Goal: Task Accomplishment & Management: Manage account settings

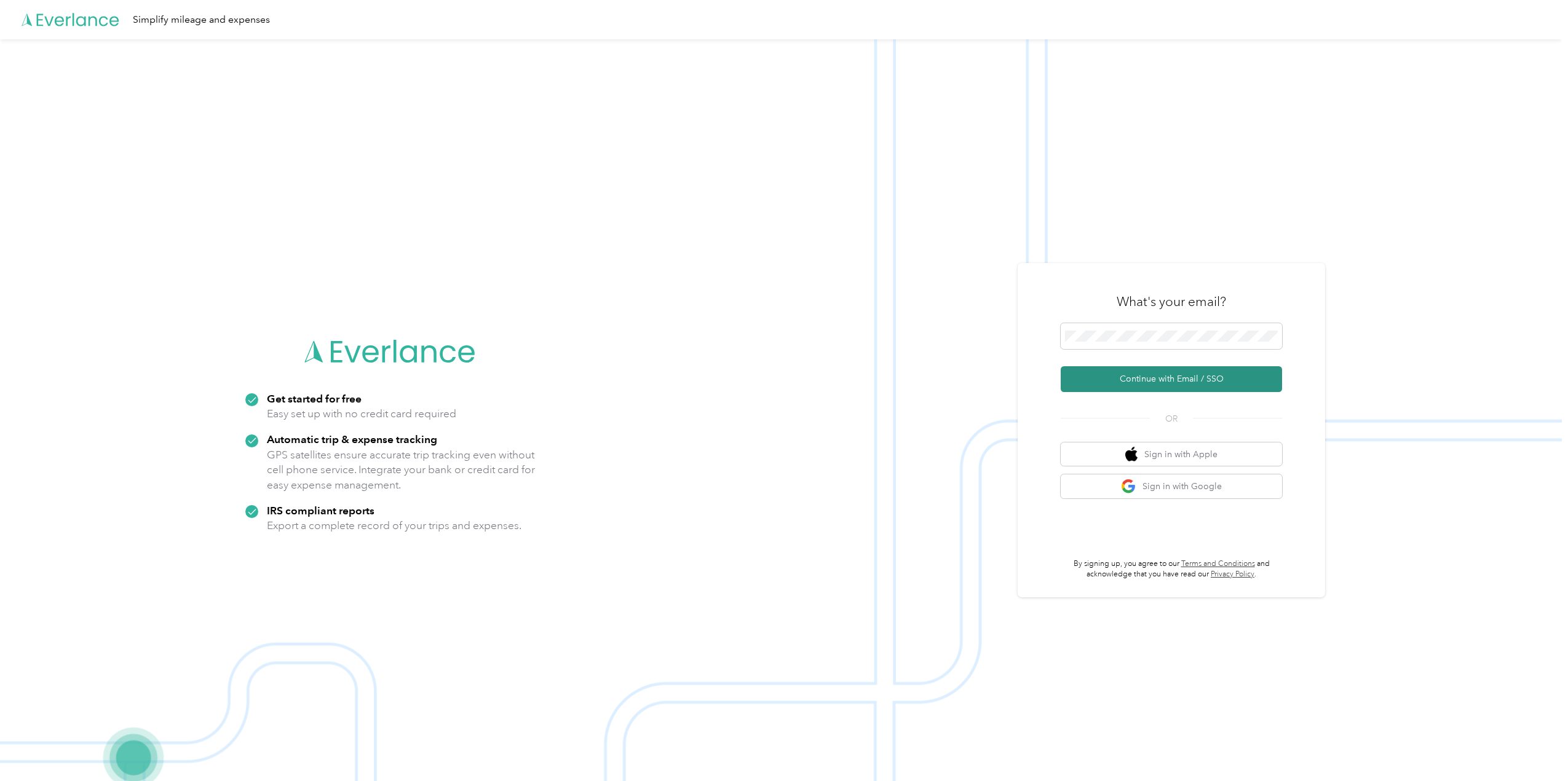
click at [1116, 376] on button "Continue with Email / SSO" at bounding box center [1172, 379] width 222 height 26
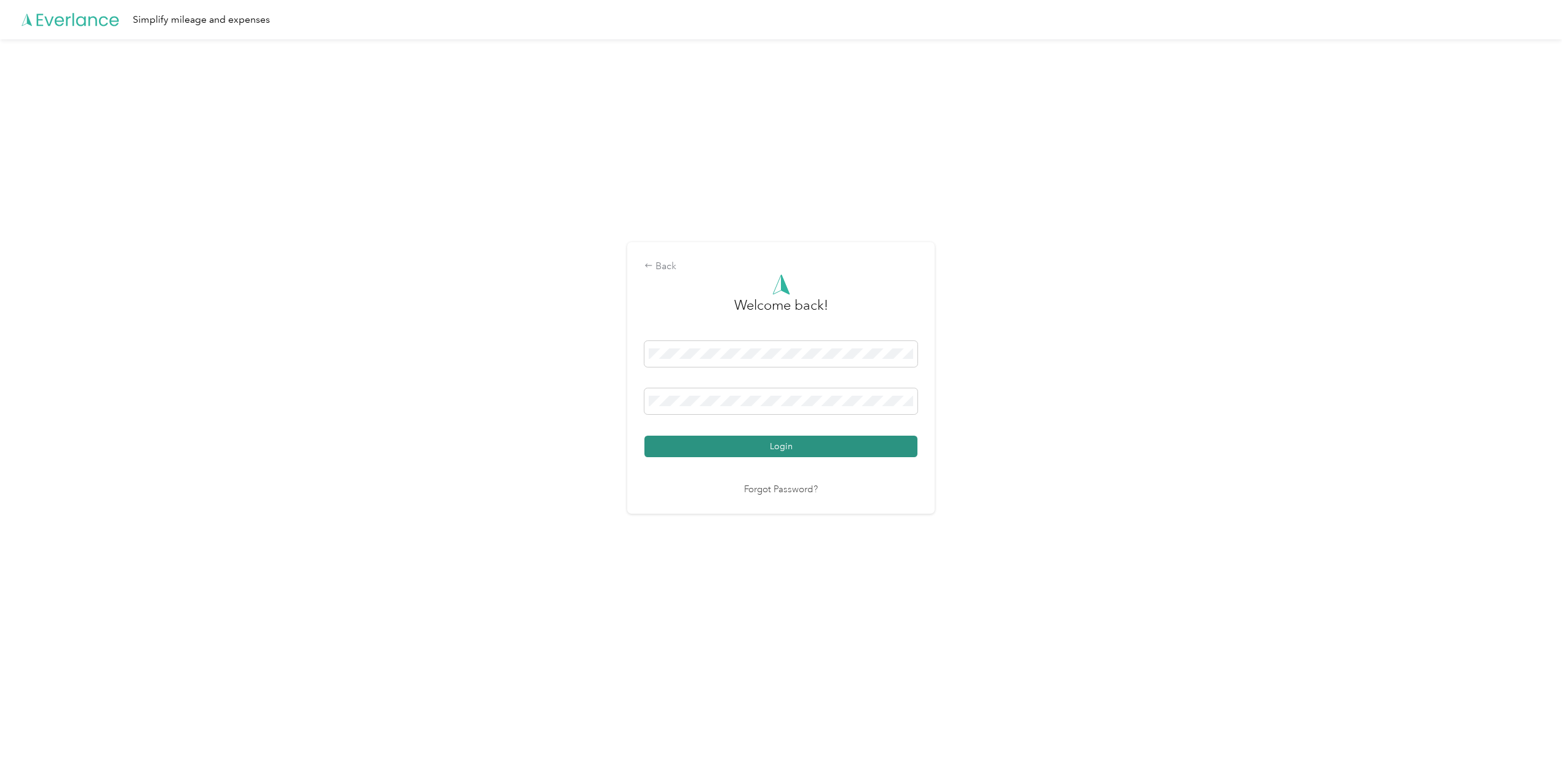
click at [737, 444] on button "Login" at bounding box center [781, 447] width 273 height 21
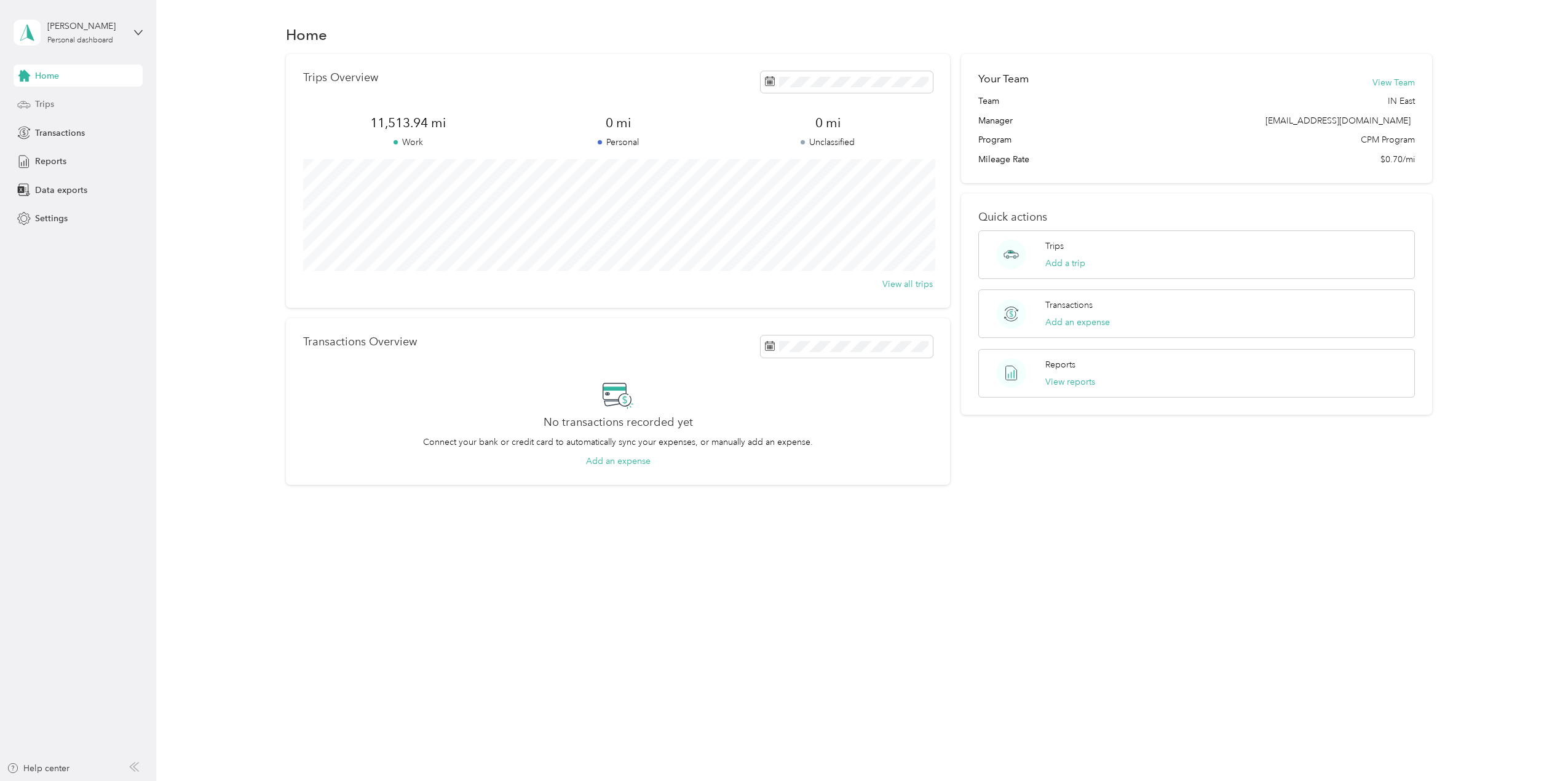
click at [35, 104] on span "Trips" at bounding box center [44, 104] width 19 height 13
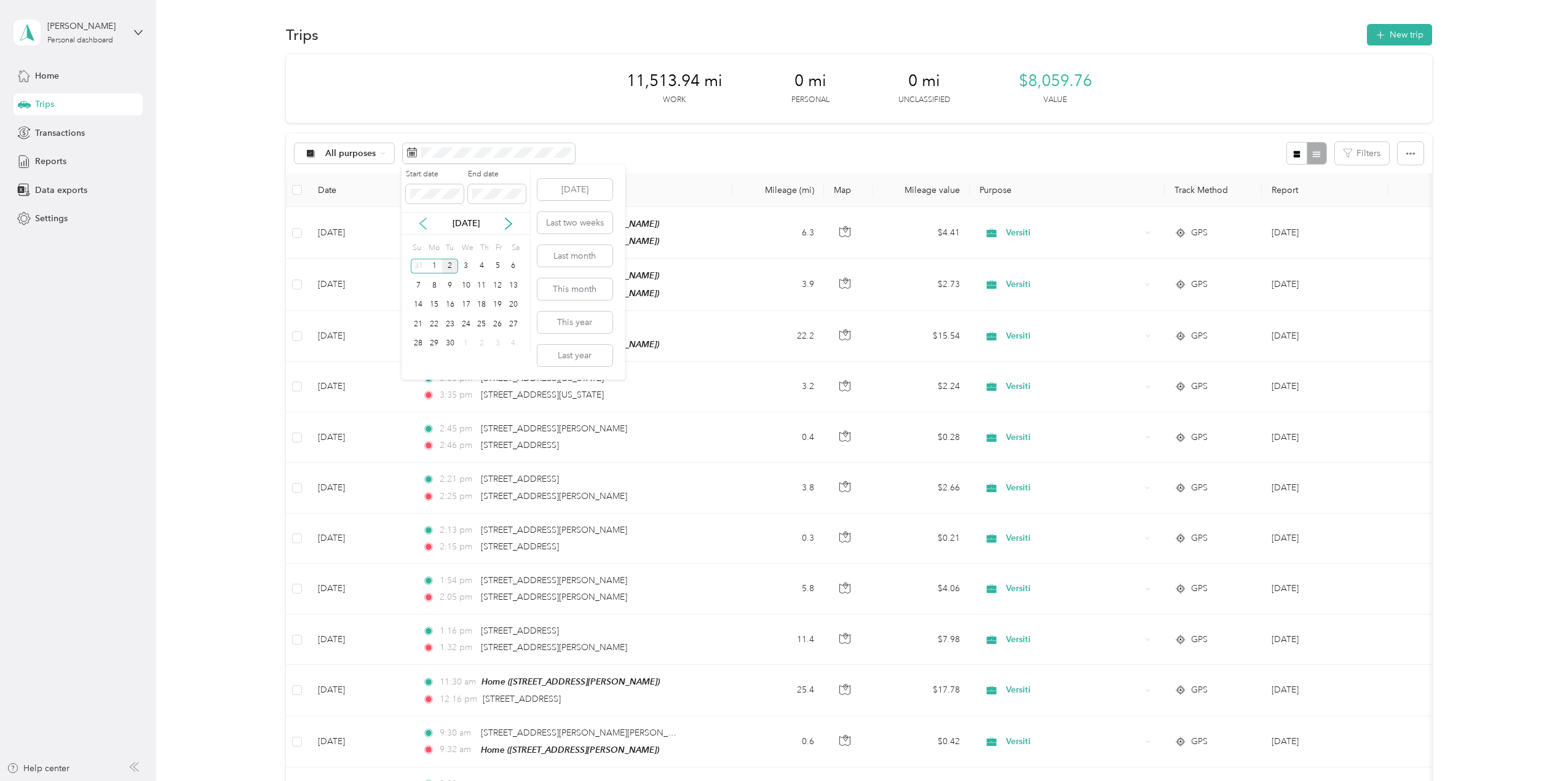
click at [425, 223] on icon at bounding box center [423, 224] width 12 height 12
click at [418, 283] on div "3" at bounding box center [419, 285] width 16 height 15
click at [509, 285] on div "9" at bounding box center [513, 285] width 16 height 15
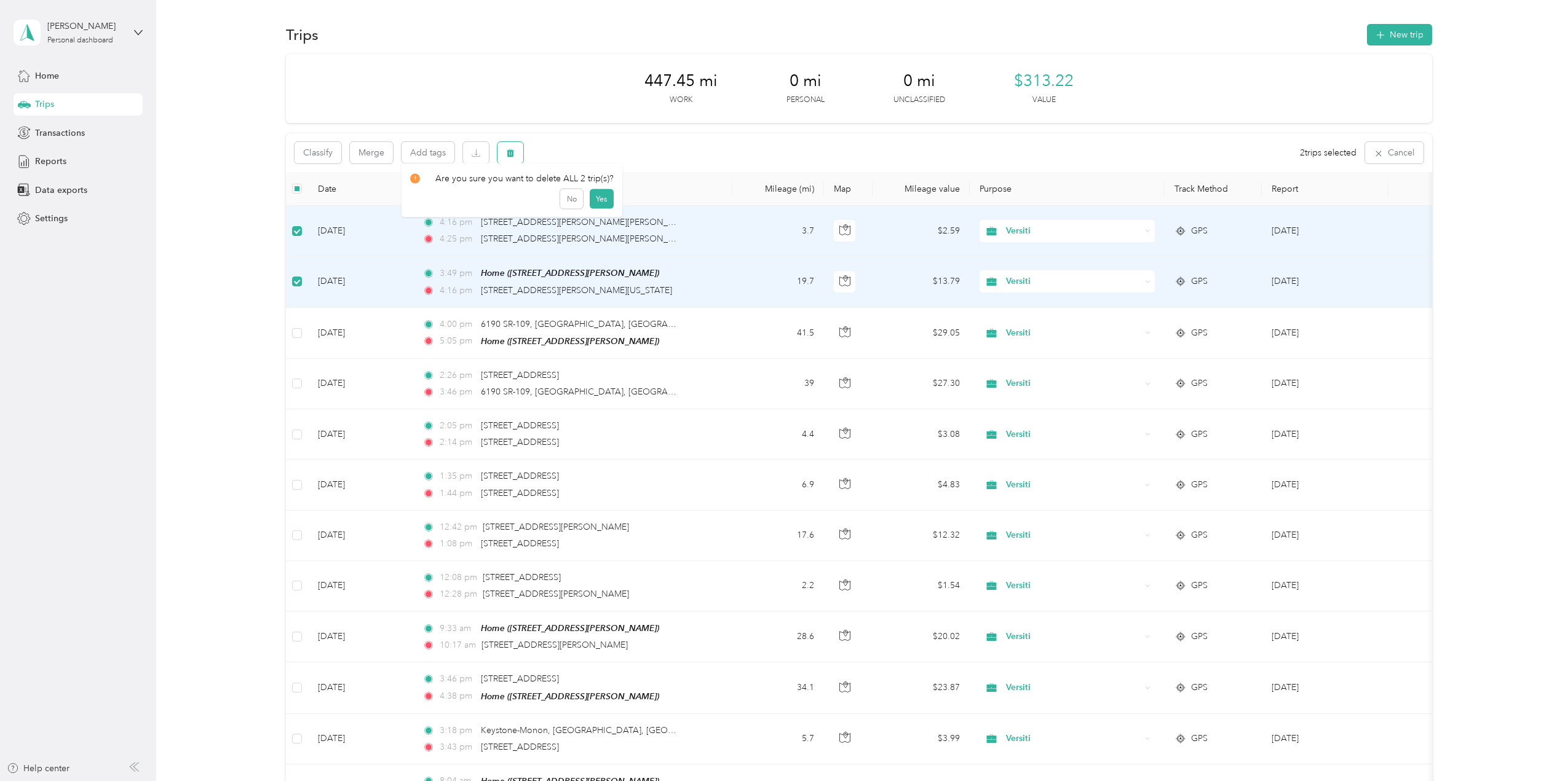
click at [509, 154] on icon "button" at bounding box center [510, 153] width 9 height 9
click at [603, 200] on button "Yes" at bounding box center [602, 203] width 24 height 19
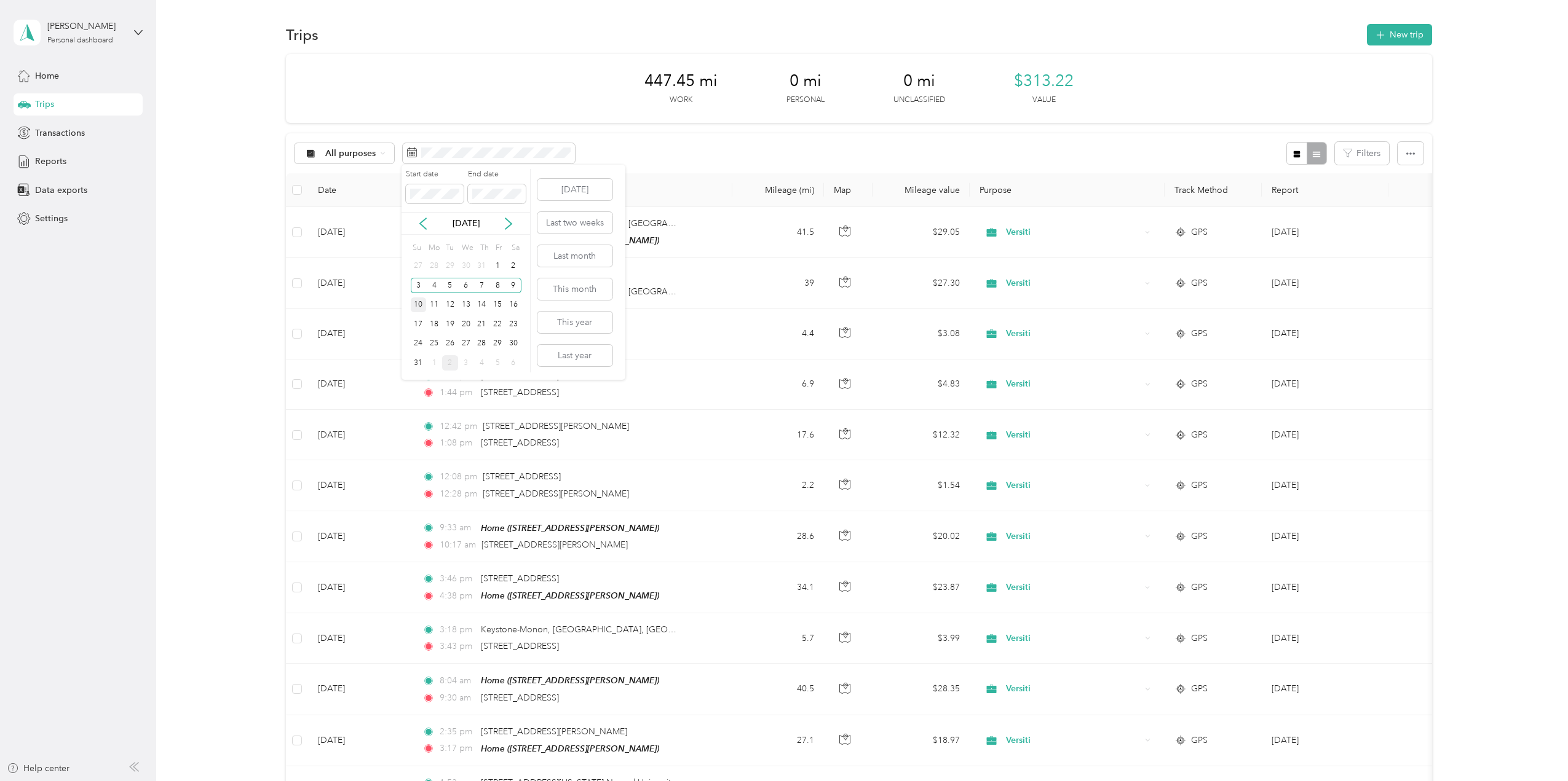
click at [419, 305] on div "10" at bounding box center [419, 305] width 16 height 15
click at [513, 306] on div "16" at bounding box center [513, 305] width 16 height 15
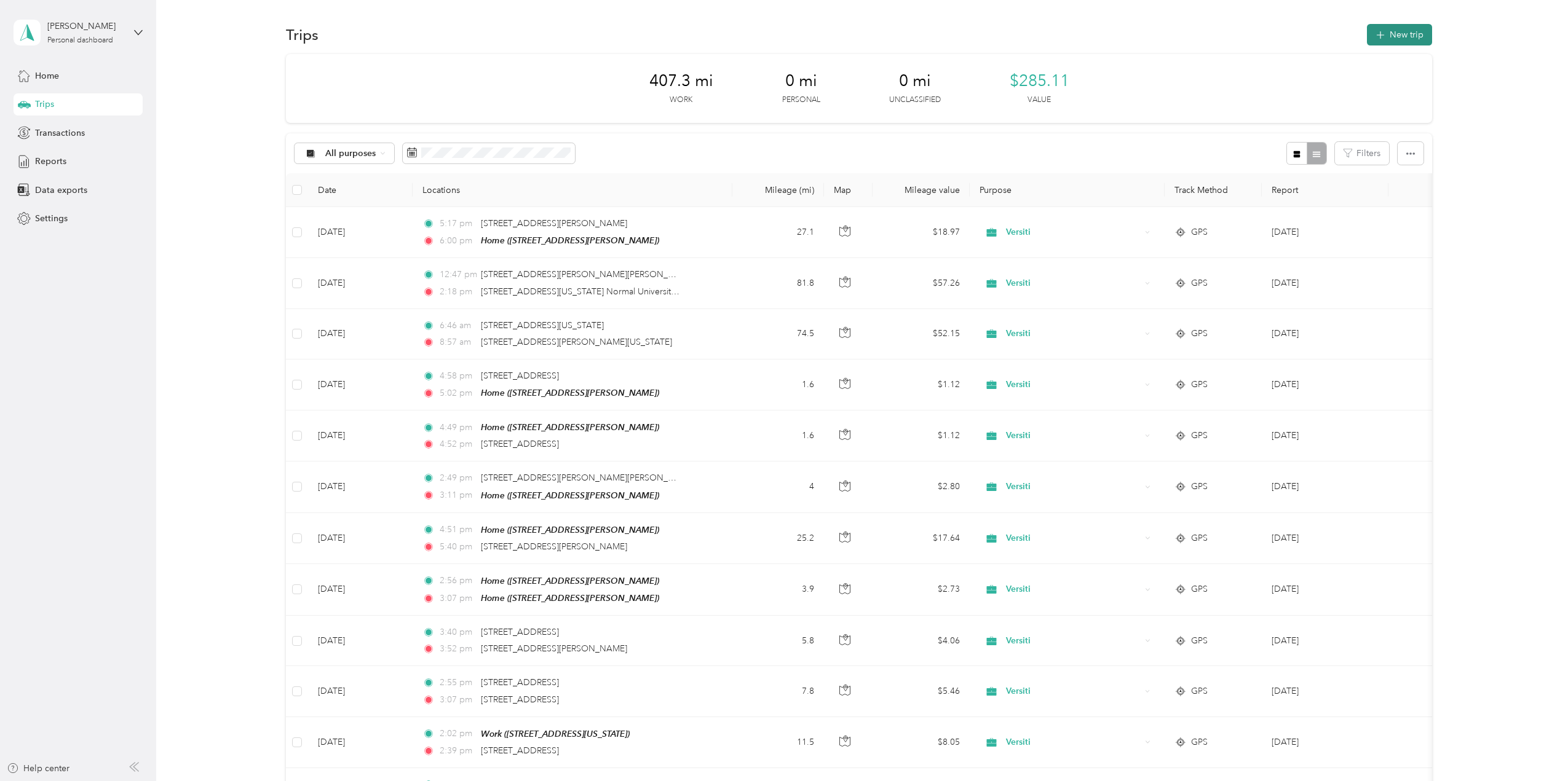
click at [1406, 31] on button "New trip" at bounding box center [1399, 35] width 65 height 21
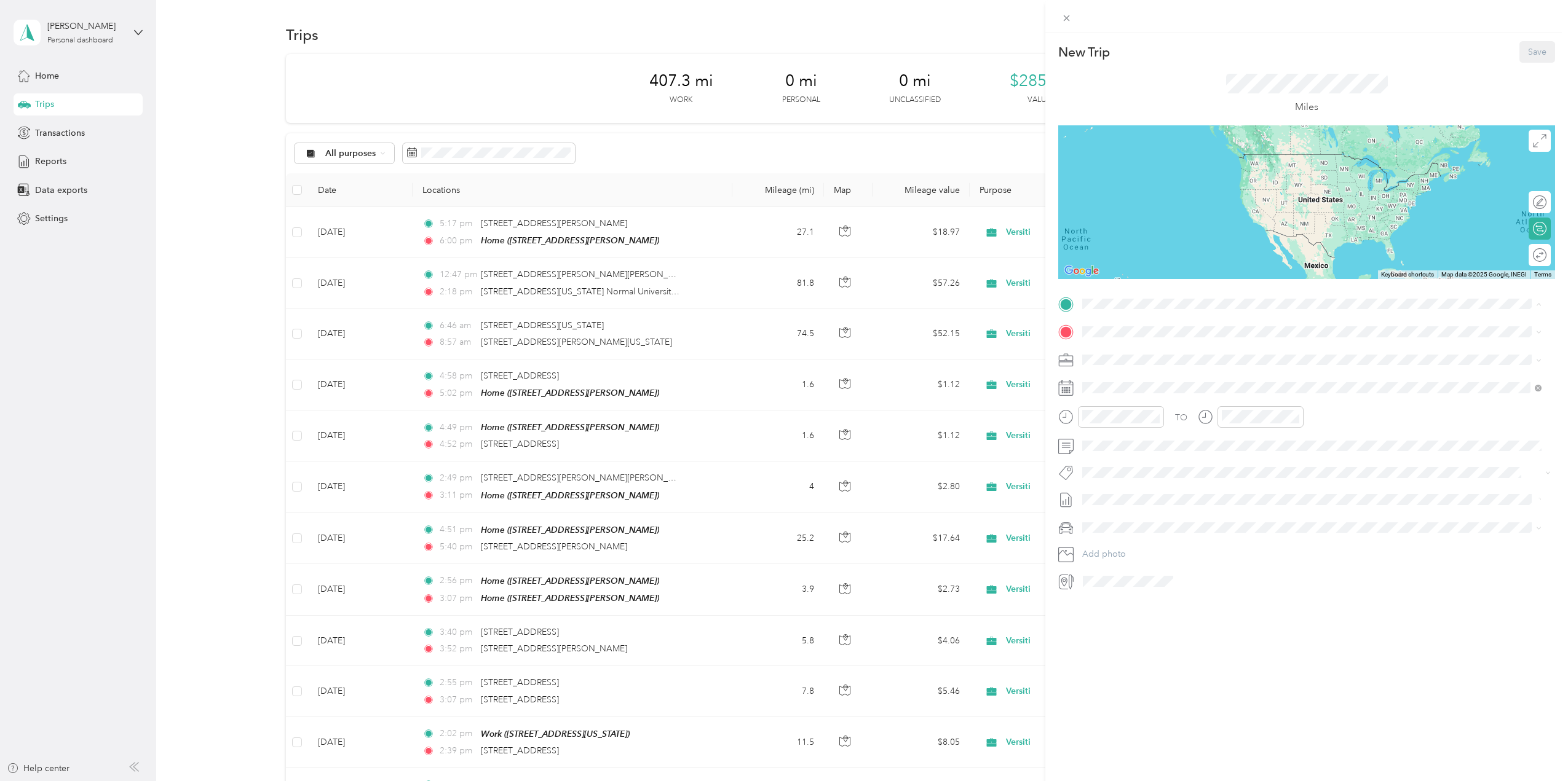
click at [1130, 359] on div "Home [STREET_ADDRESS]" at bounding box center [1145, 360] width 78 height 26
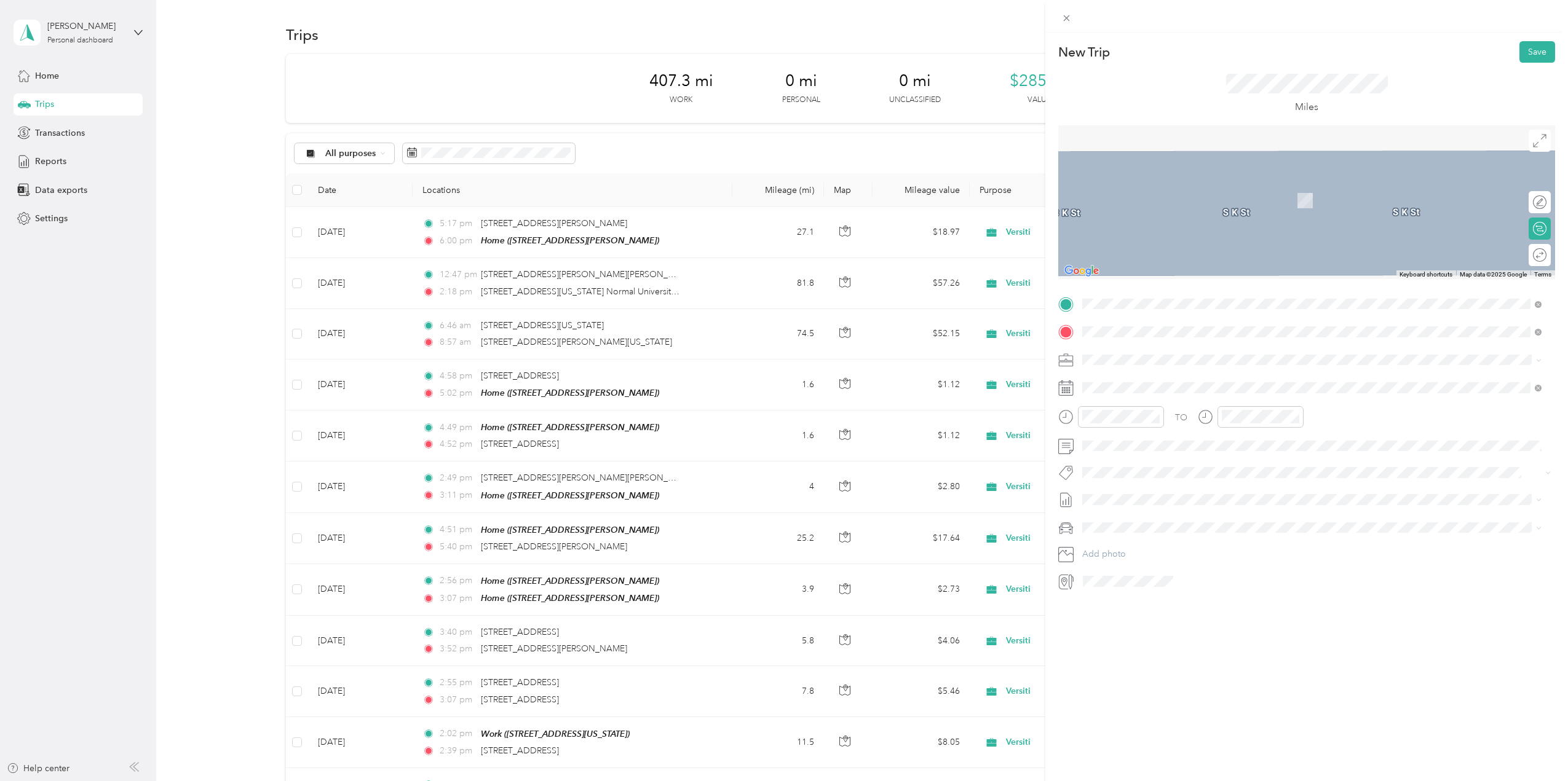
click at [1207, 378] on span "[STREET_ADDRESS][US_STATE]" at bounding box center [1167, 376] width 123 height 11
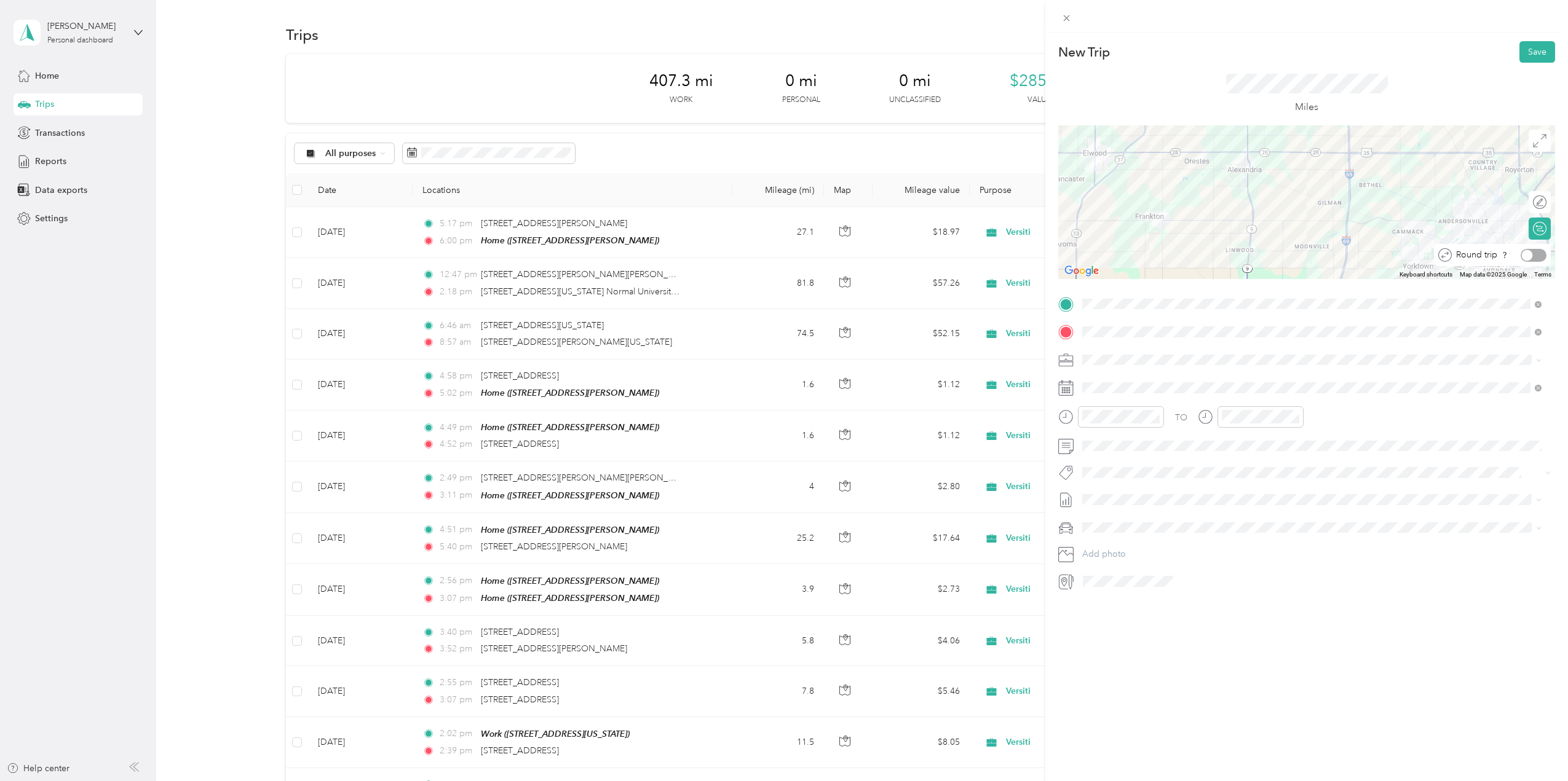
click at [1530, 252] on div at bounding box center [1534, 255] width 26 height 13
click at [1123, 380] on span at bounding box center [1317, 387] width 477 height 19
click at [1112, 457] on icon at bounding box center [1113, 457] width 12 height 12
click at [1106, 541] on div "10" at bounding box center [1108, 539] width 16 height 15
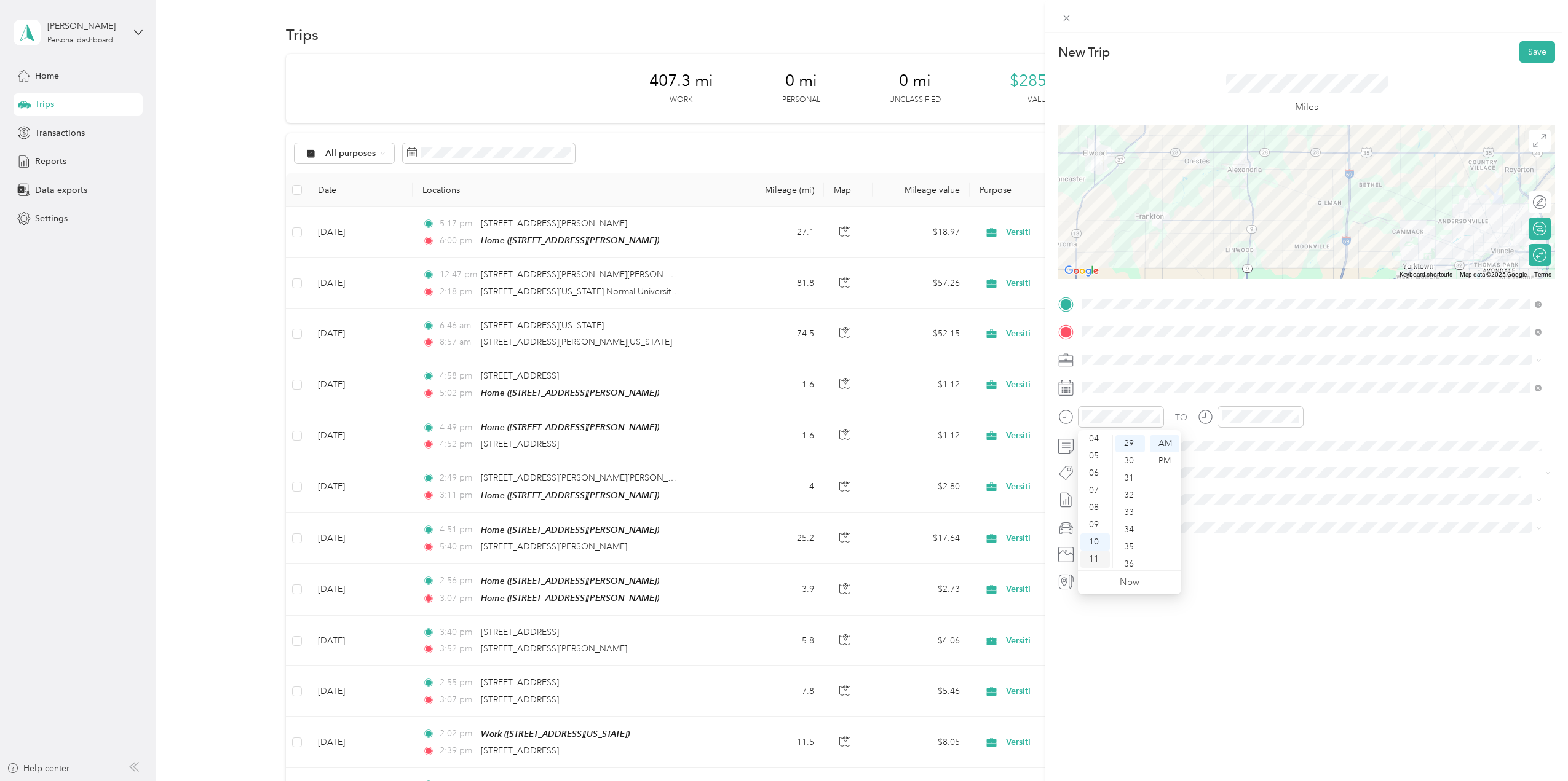
click at [1094, 557] on div "11" at bounding box center [1095, 559] width 30 height 17
click at [1131, 443] on div "00" at bounding box center [1130, 444] width 30 height 17
click at [1235, 459] on div "01" at bounding box center [1234, 461] width 30 height 17
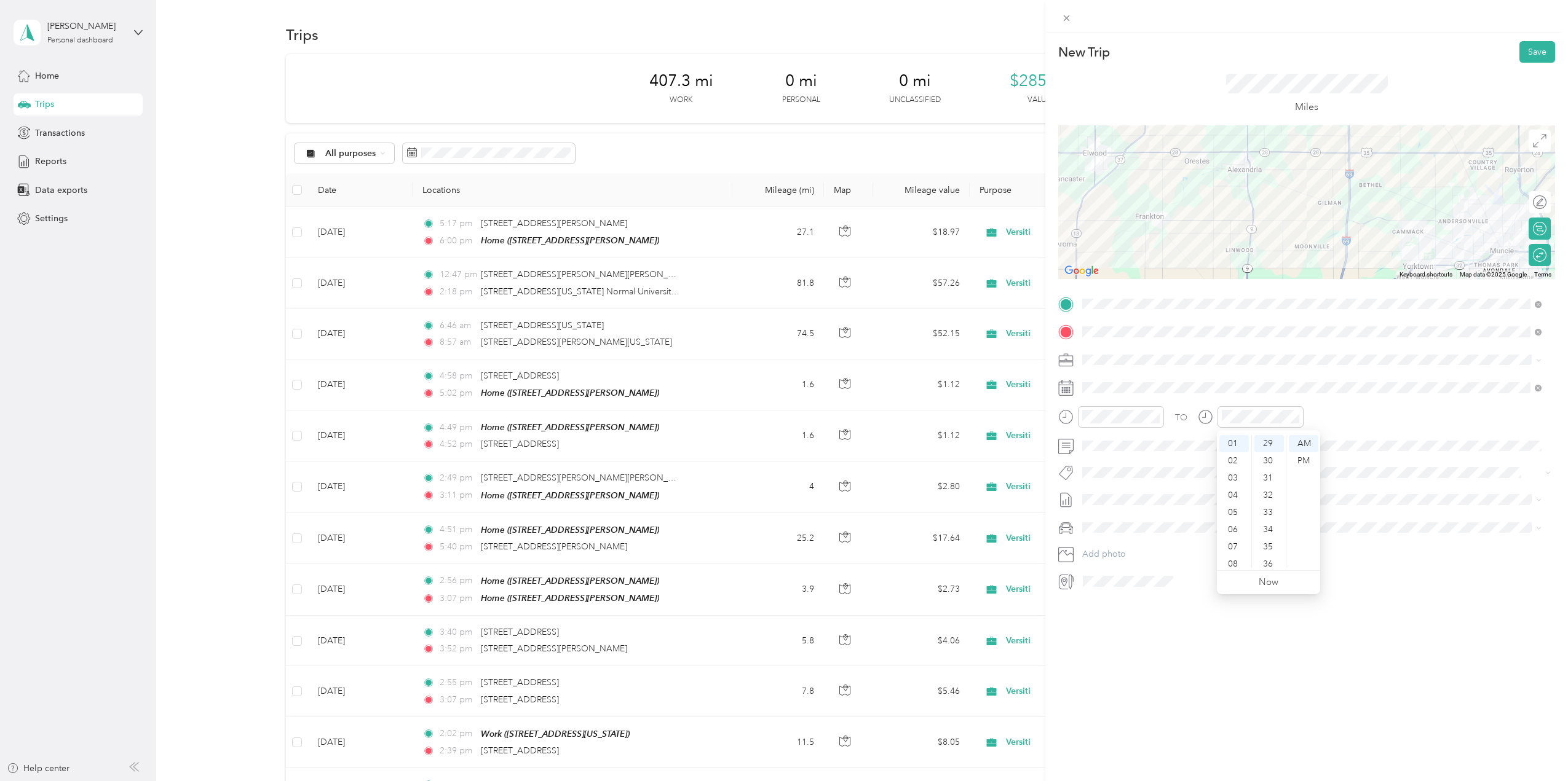
drag, startPoint x: 1264, startPoint y: 460, endPoint x: 1288, endPoint y: 459, distance: 24.0
click at [1265, 460] on div "30" at bounding box center [1269, 461] width 30 height 17
click at [1305, 461] on div "PM" at bounding box center [1304, 461] width 30 height 17
click at [1366, 424] on div "TO" at bounding box center [1307, 421] width 497 height 30
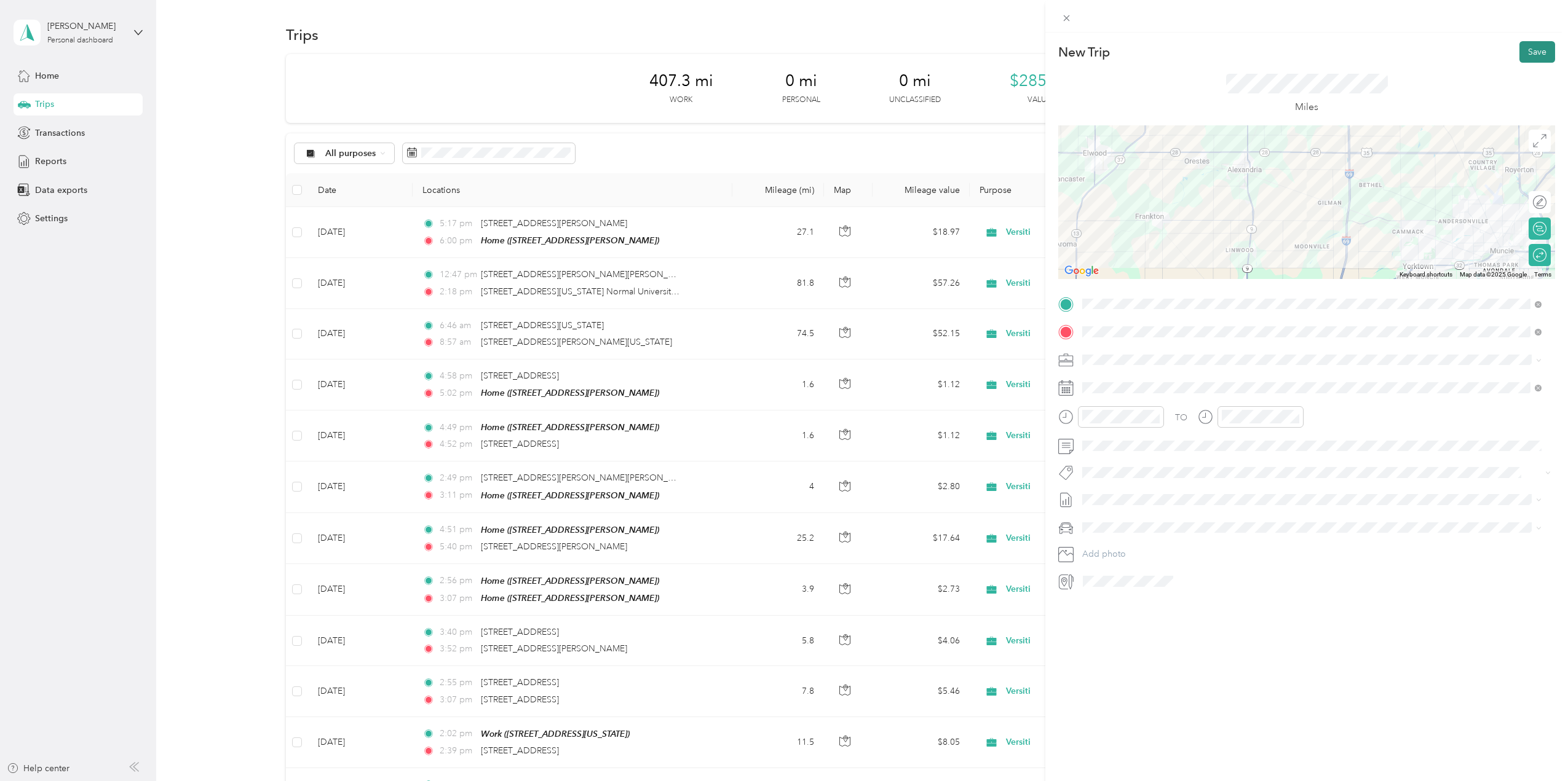
click at [1522, 52] on button "Save" at bounding box center [1537, 52] width 36 height 21
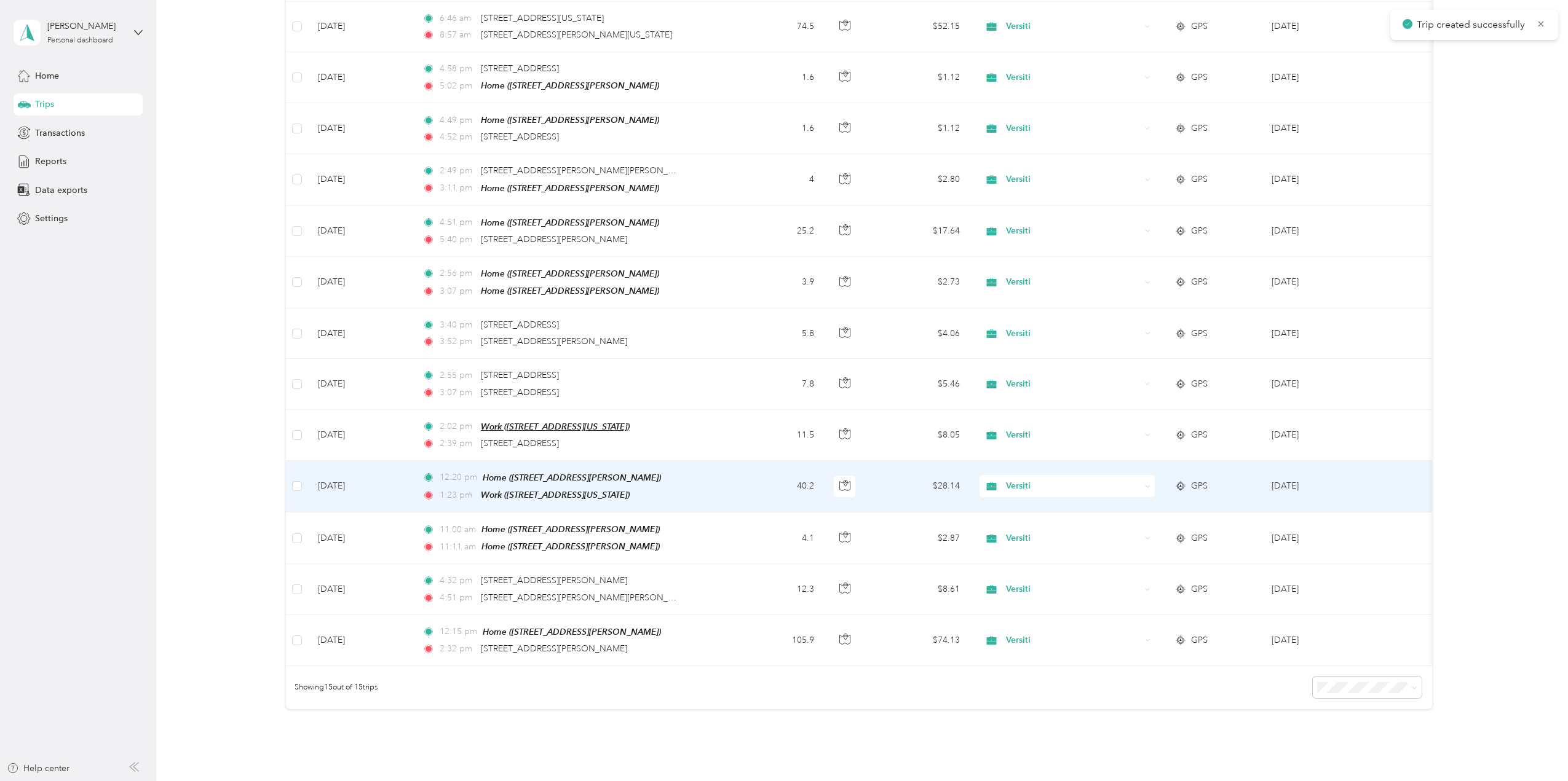
scroll to position [406, 0]
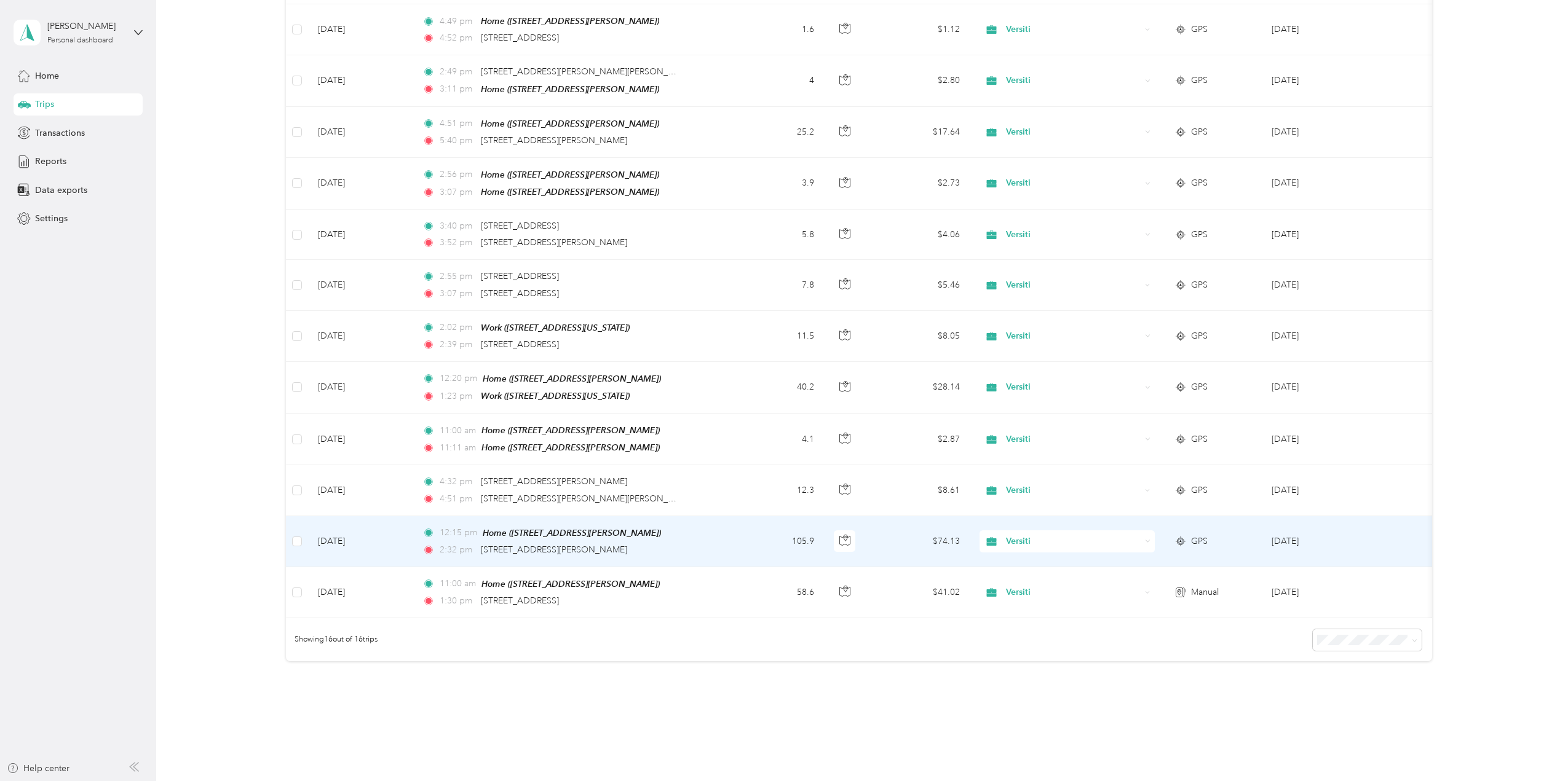
click at [352, 542] on td "[DATE]" at bounding box center [361, 542] width 105 height 51
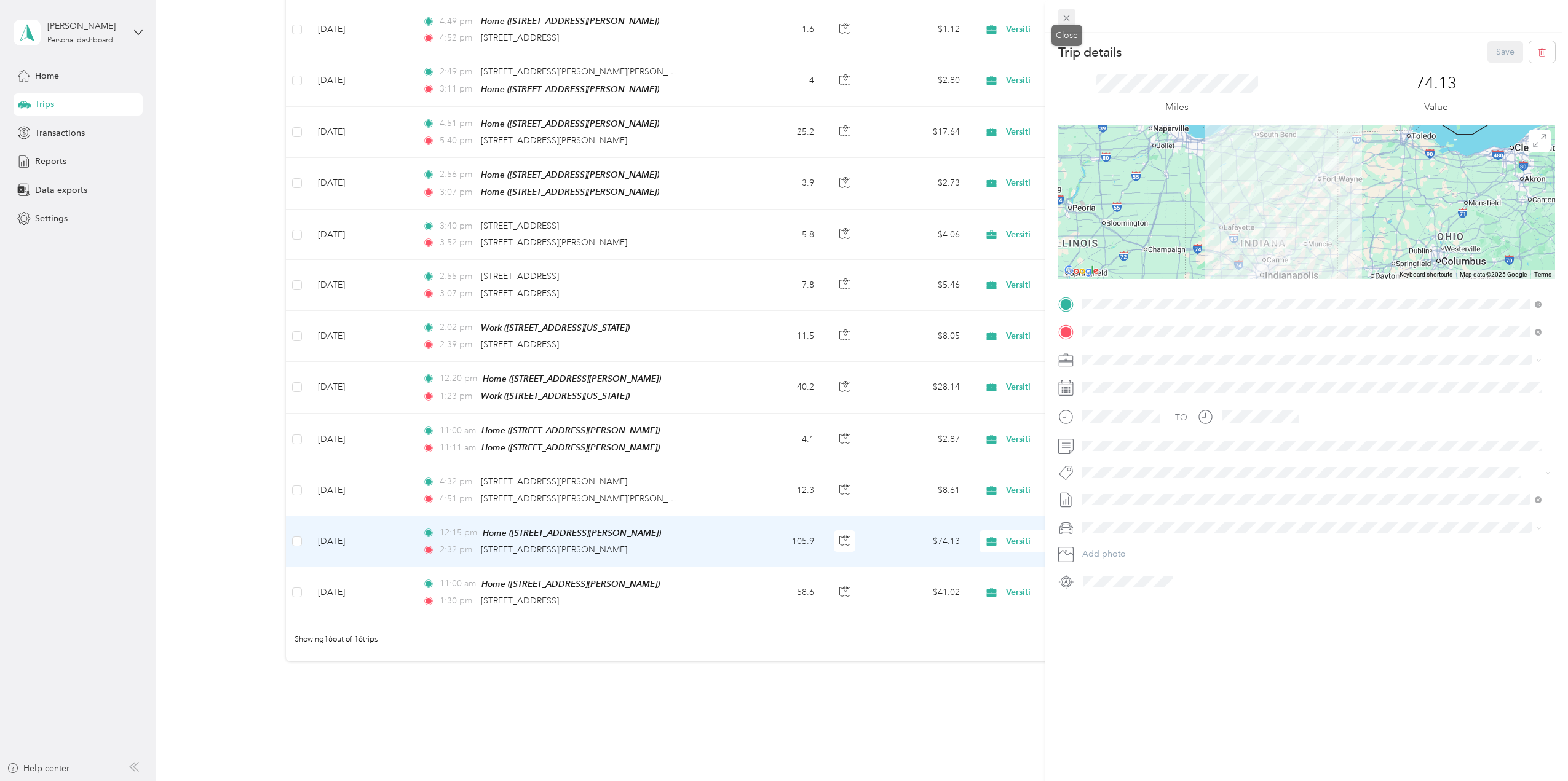
click at [1070, 21] on icon at bounding box center [1067, 18] width 11 height 11
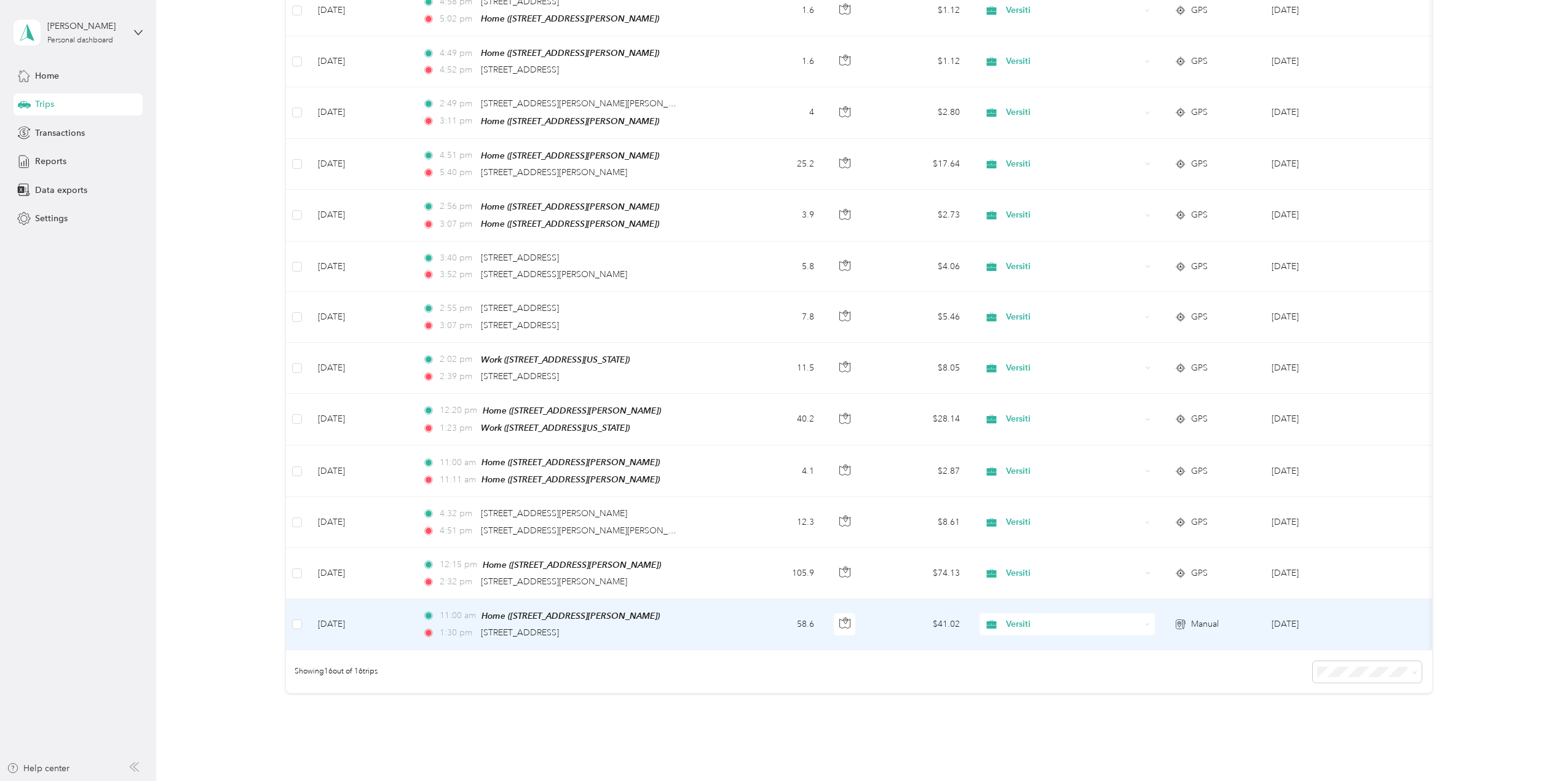
scroll to position [345, 0]
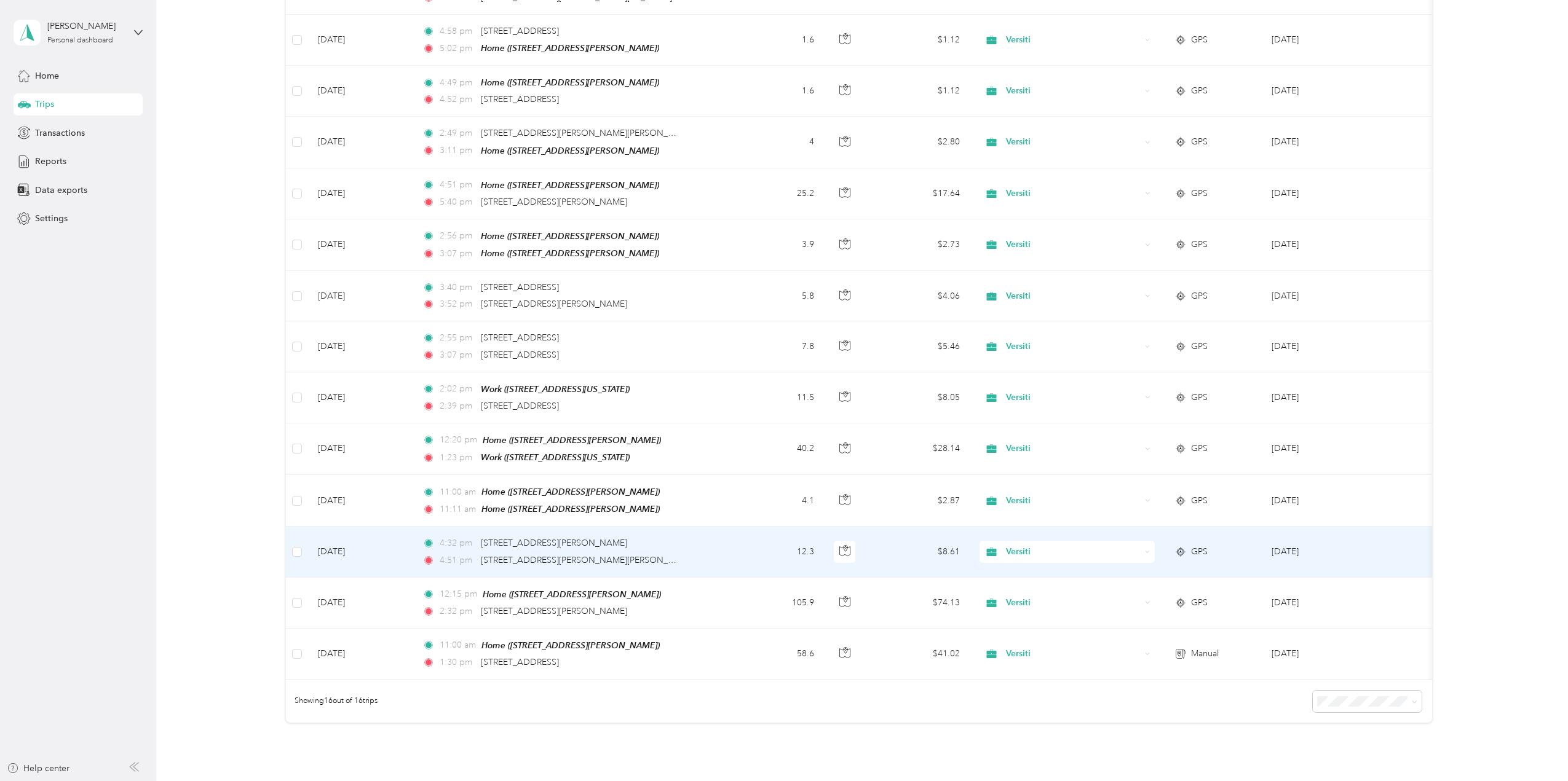
click at [342, 545] on td "[DATE]" at bounding box center [361, 551] width 105 height 50
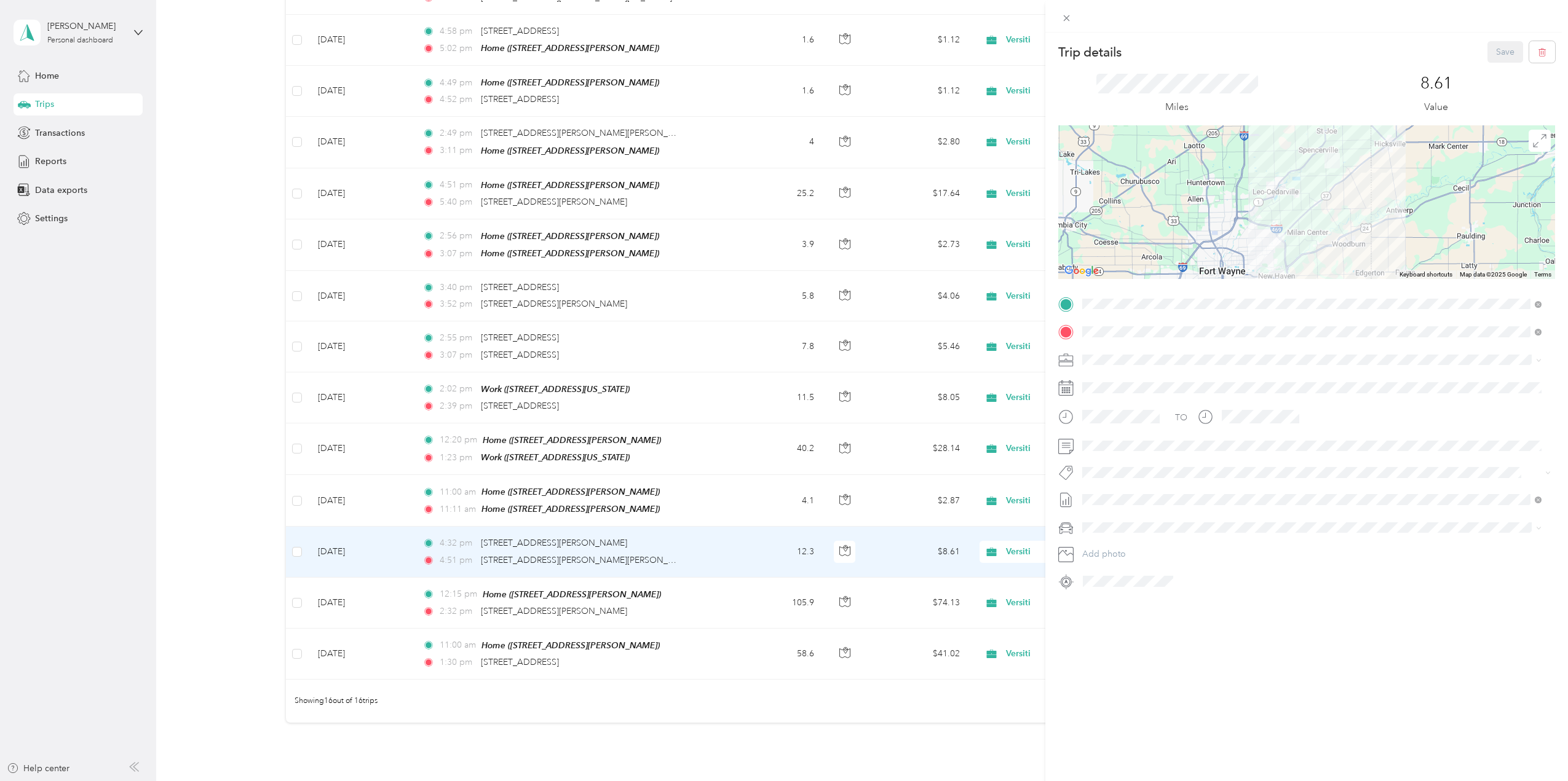
click at [1130, 383] on div "Home" at bounding box center [1145, 380] width 78 height 11
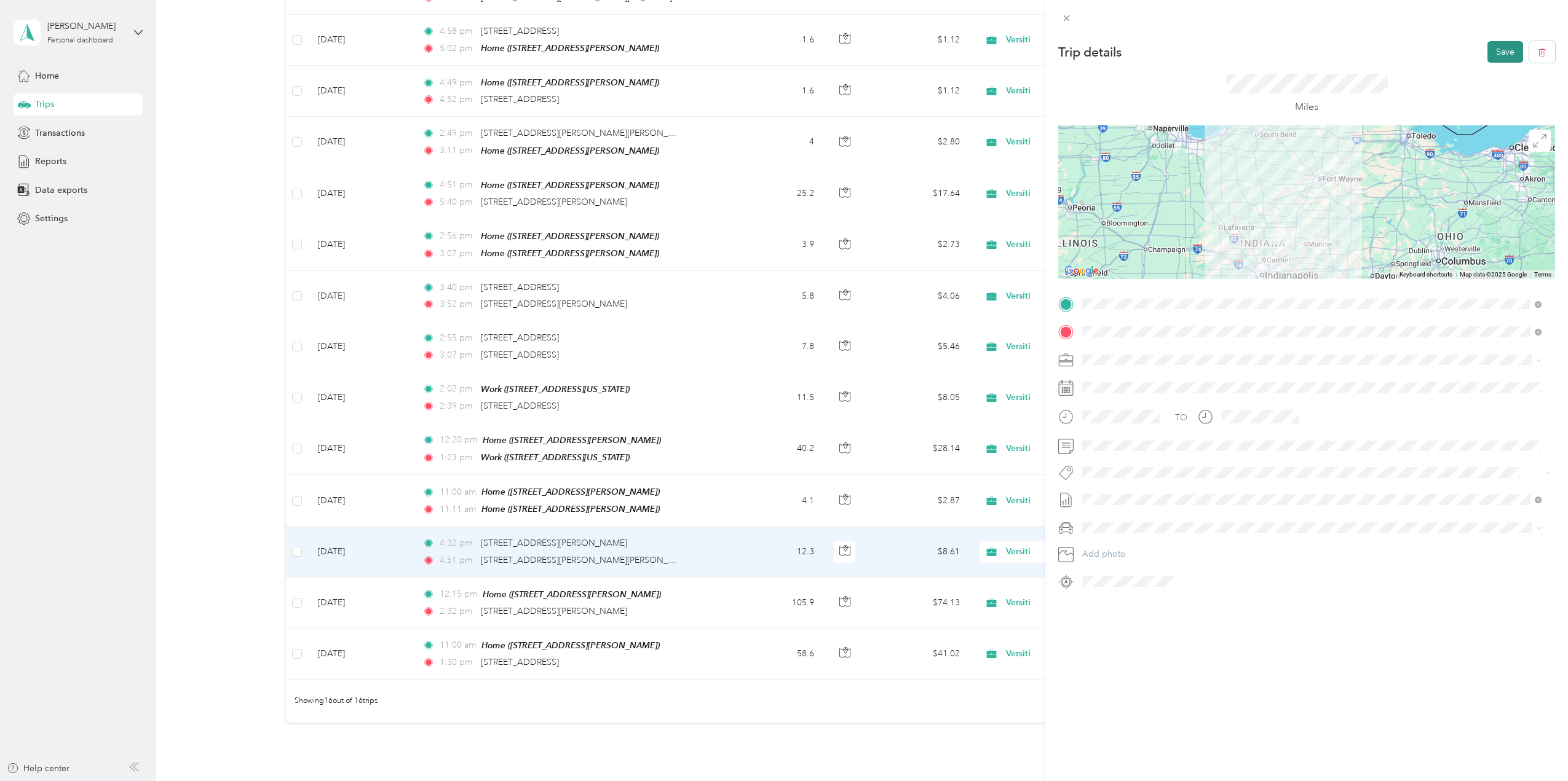
click at [1494, 52] on button "Save" at bounding box center [1505, 52] width 36 height 21
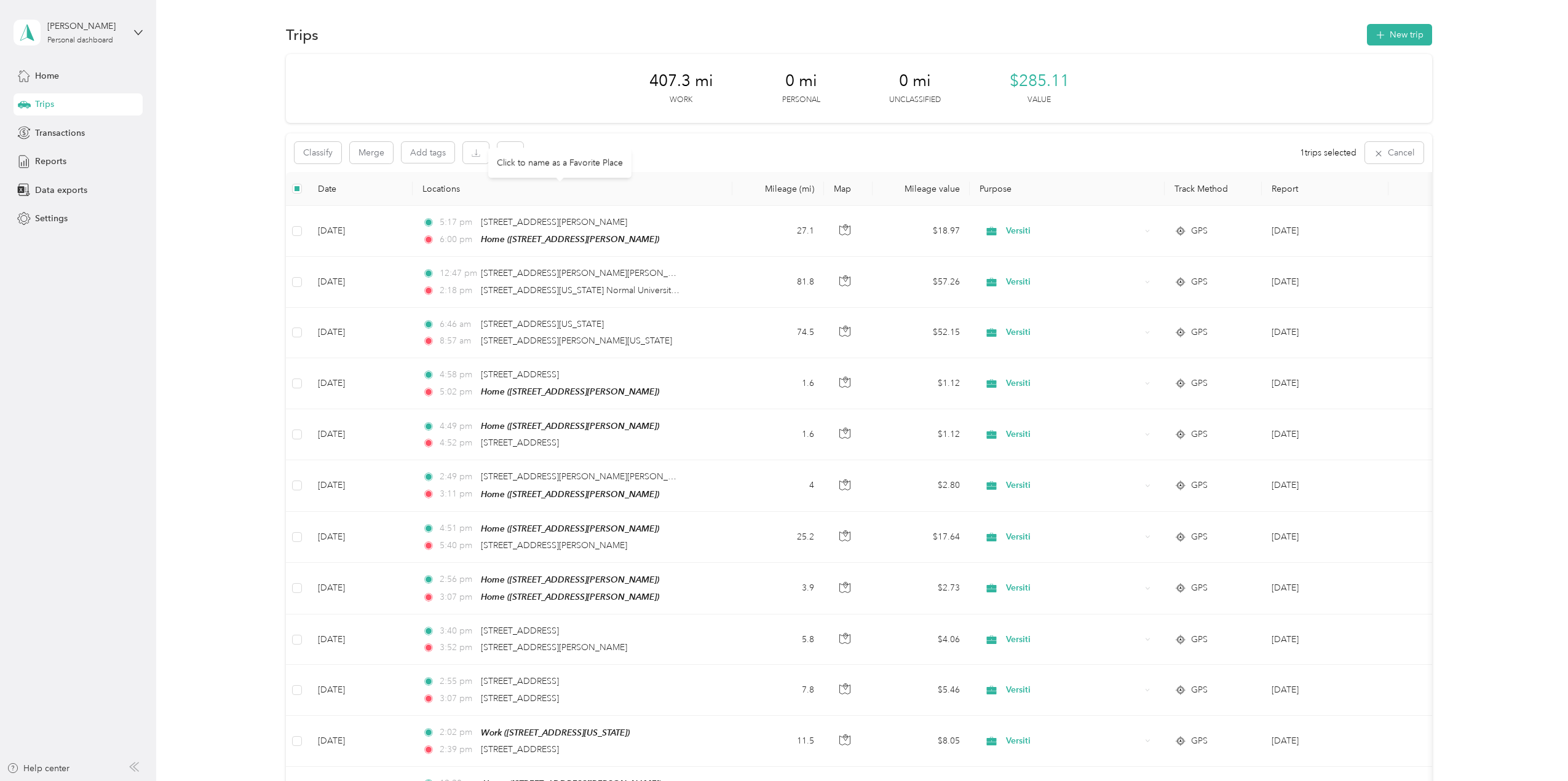
click at [509, 153] on body "[PERSON_NAME] Personal dashboard Home Trips Transactions Reports Data exports S…" at bounding box center [781, 390] width 1562 height 781
click at [514, 150] on icon "button" at bounding box center [510, 153] width 9 height 9
click at [603, 202] on button "Yes" at bounding box center [602, 203] width 24 height 19
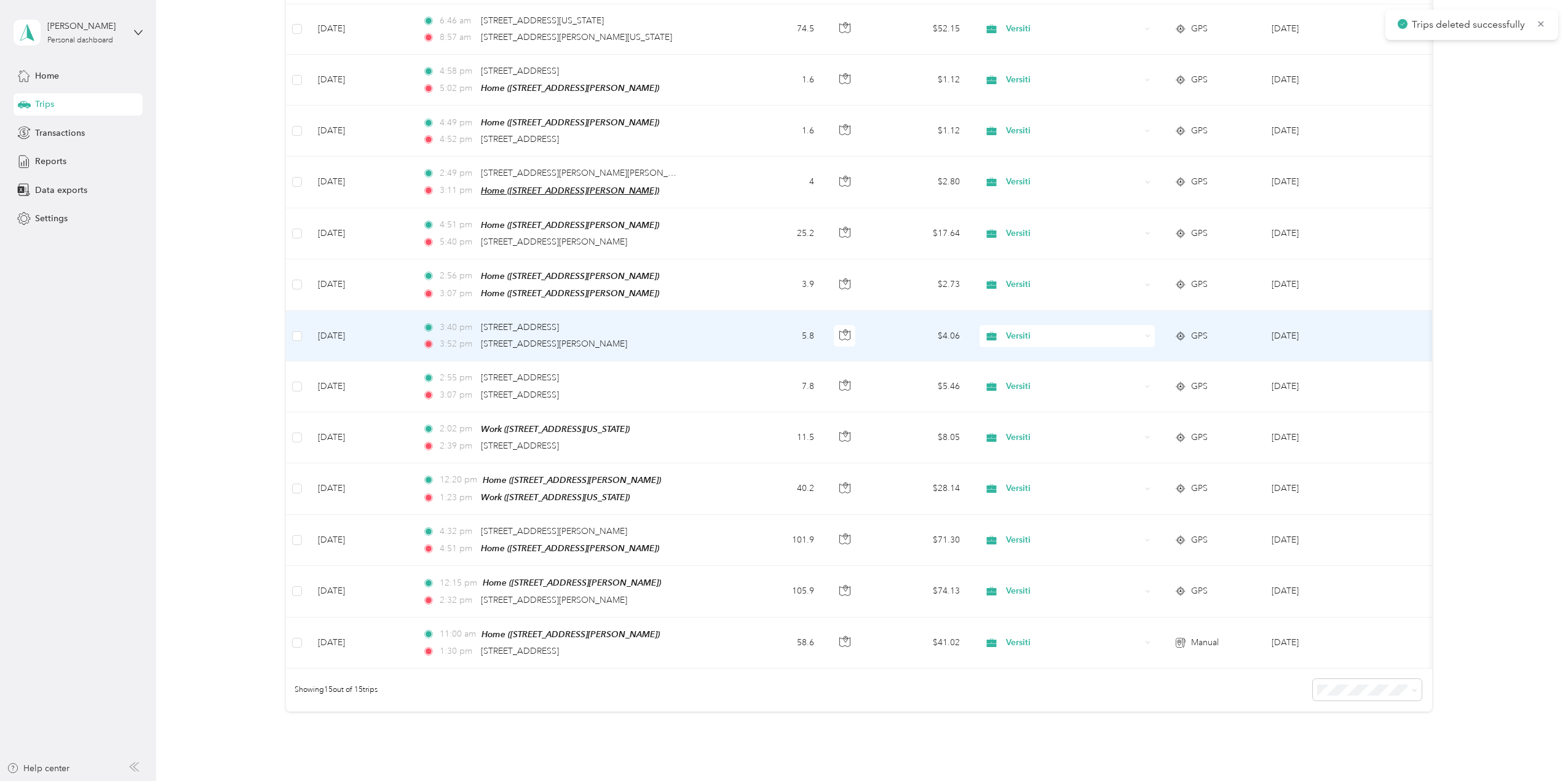
scroll to position [308, 0]
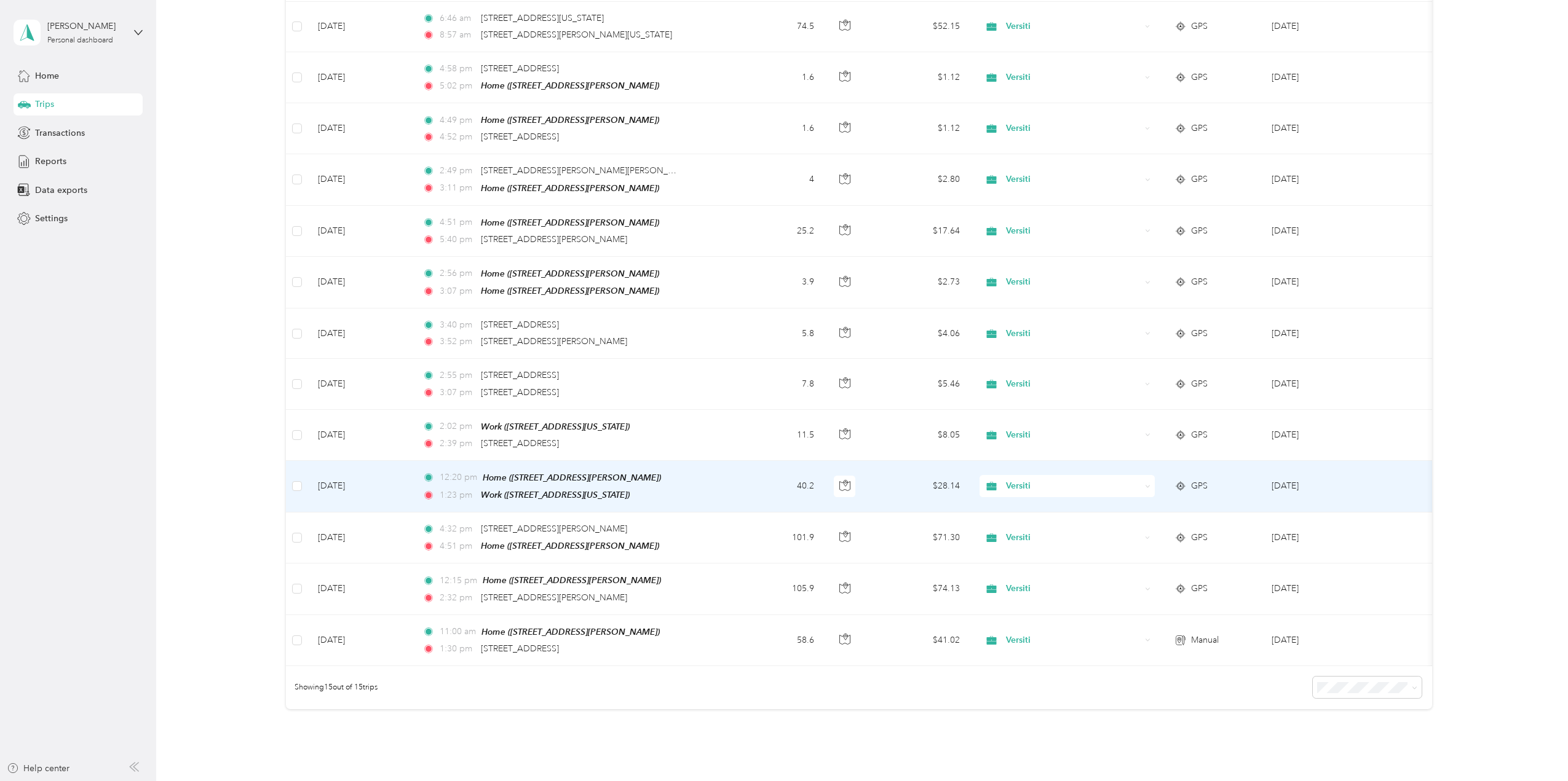
click at [366, 477] on td "[DATE]" at bounding box center [361, 487] width 105 height 52
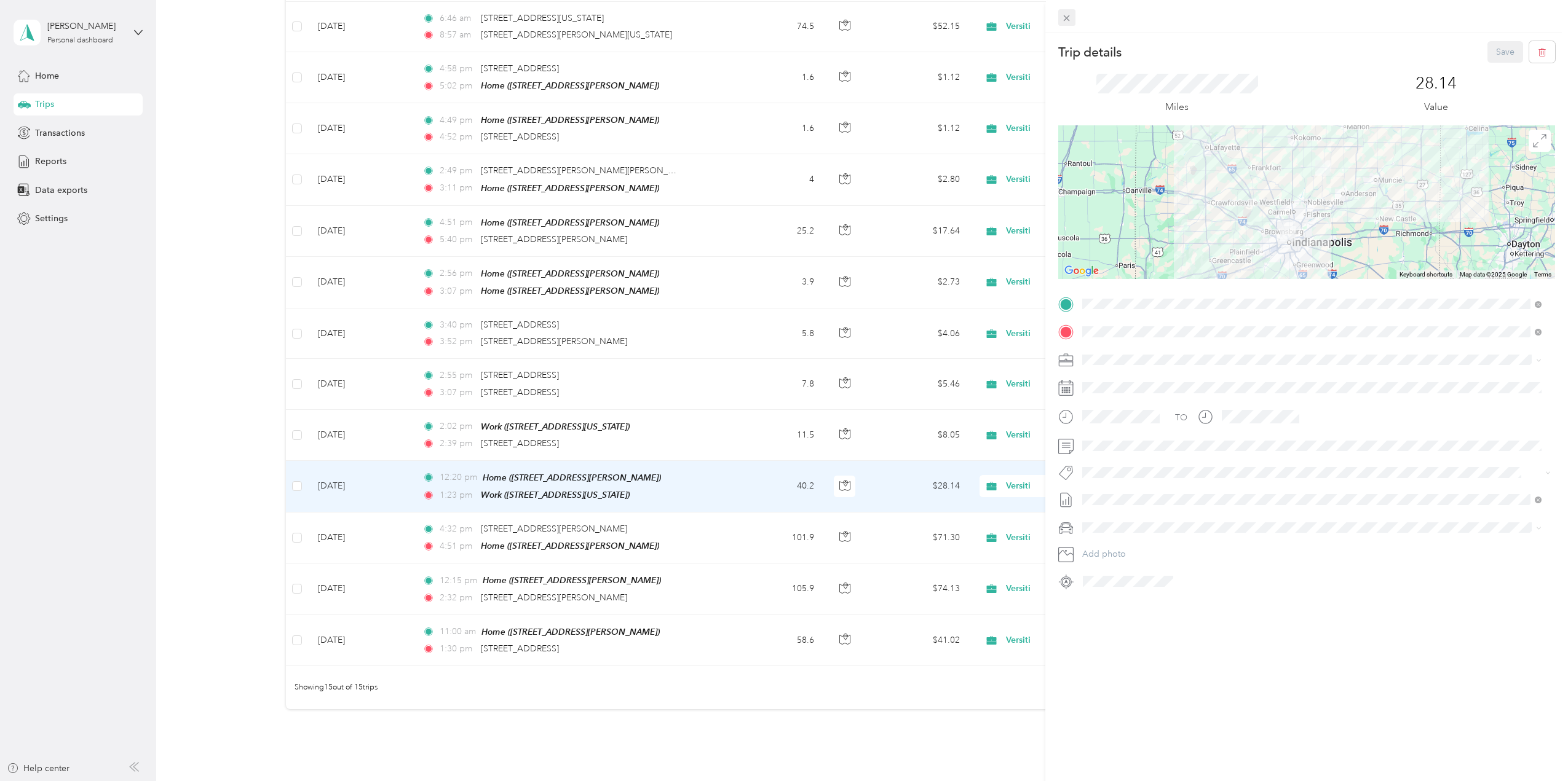
click at [1063, 17] on icon at bounding box center [1067, 18] width 11 height 11
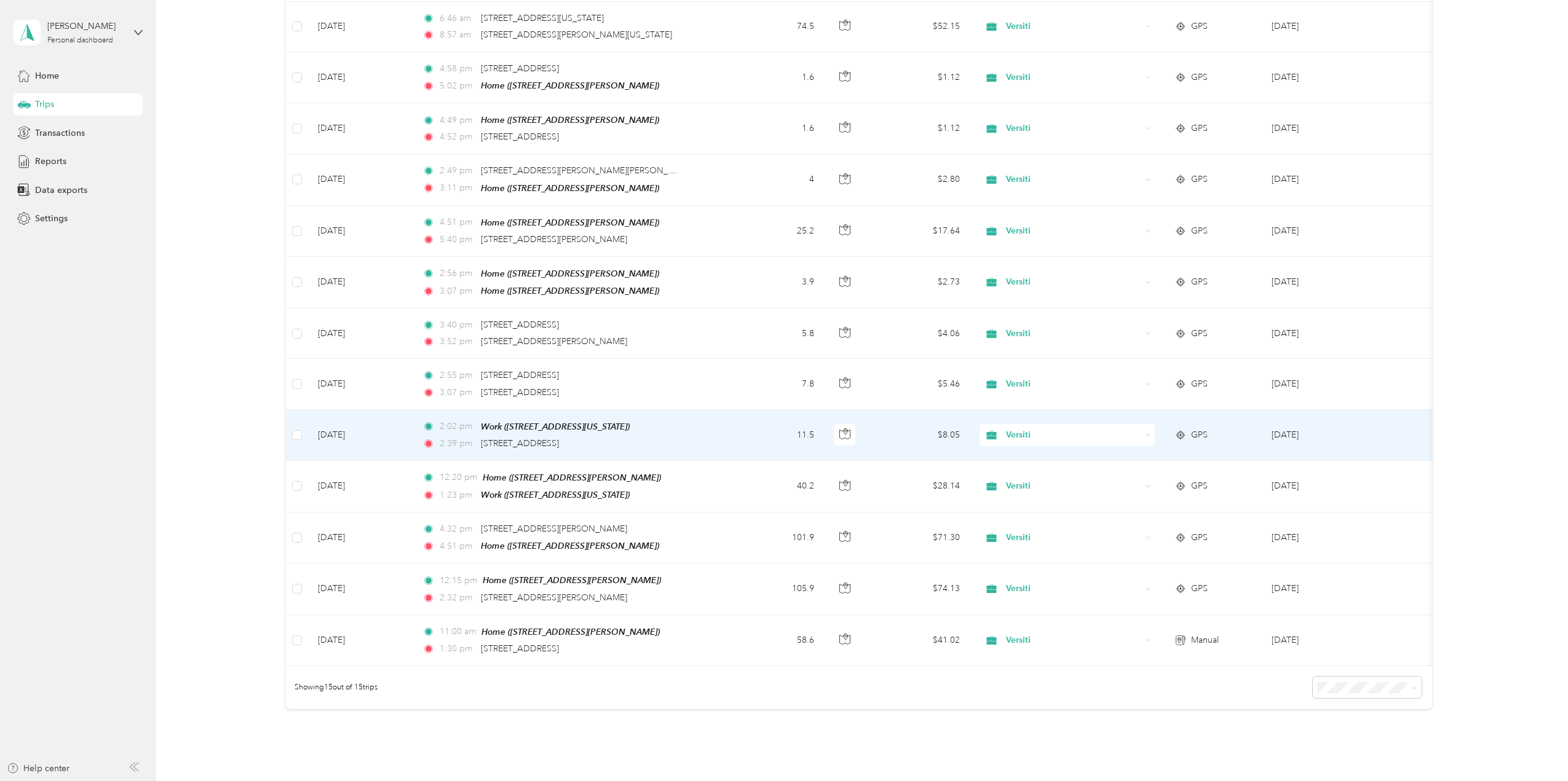
click at [348, 432] on td "[DATE]" at bounding box center [361, 436] width 105 height 51
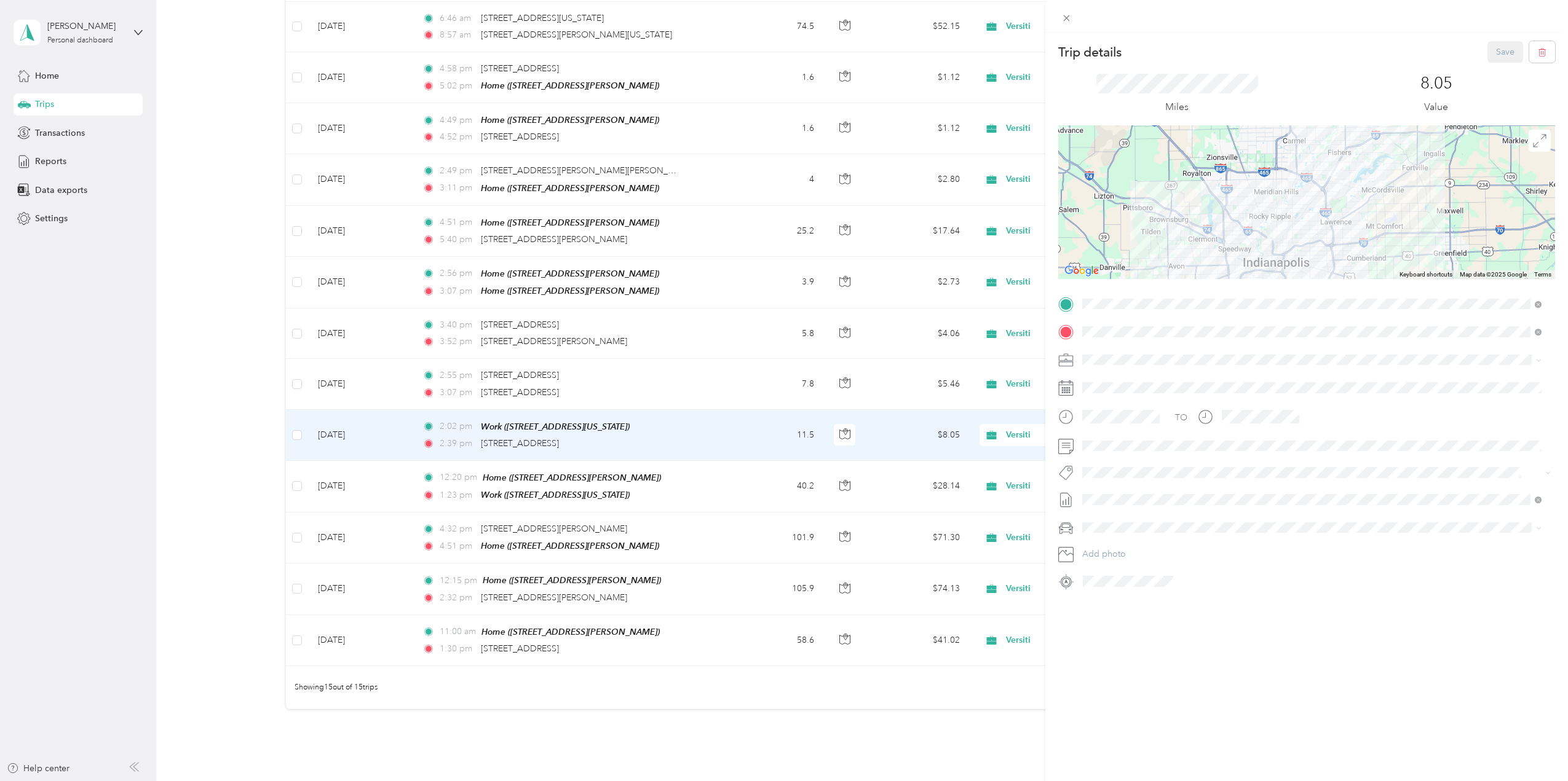
click at [1113, 430] on span "[STREET_ADDRESS]" at bounding box center [1145, 433] width 78 height 11
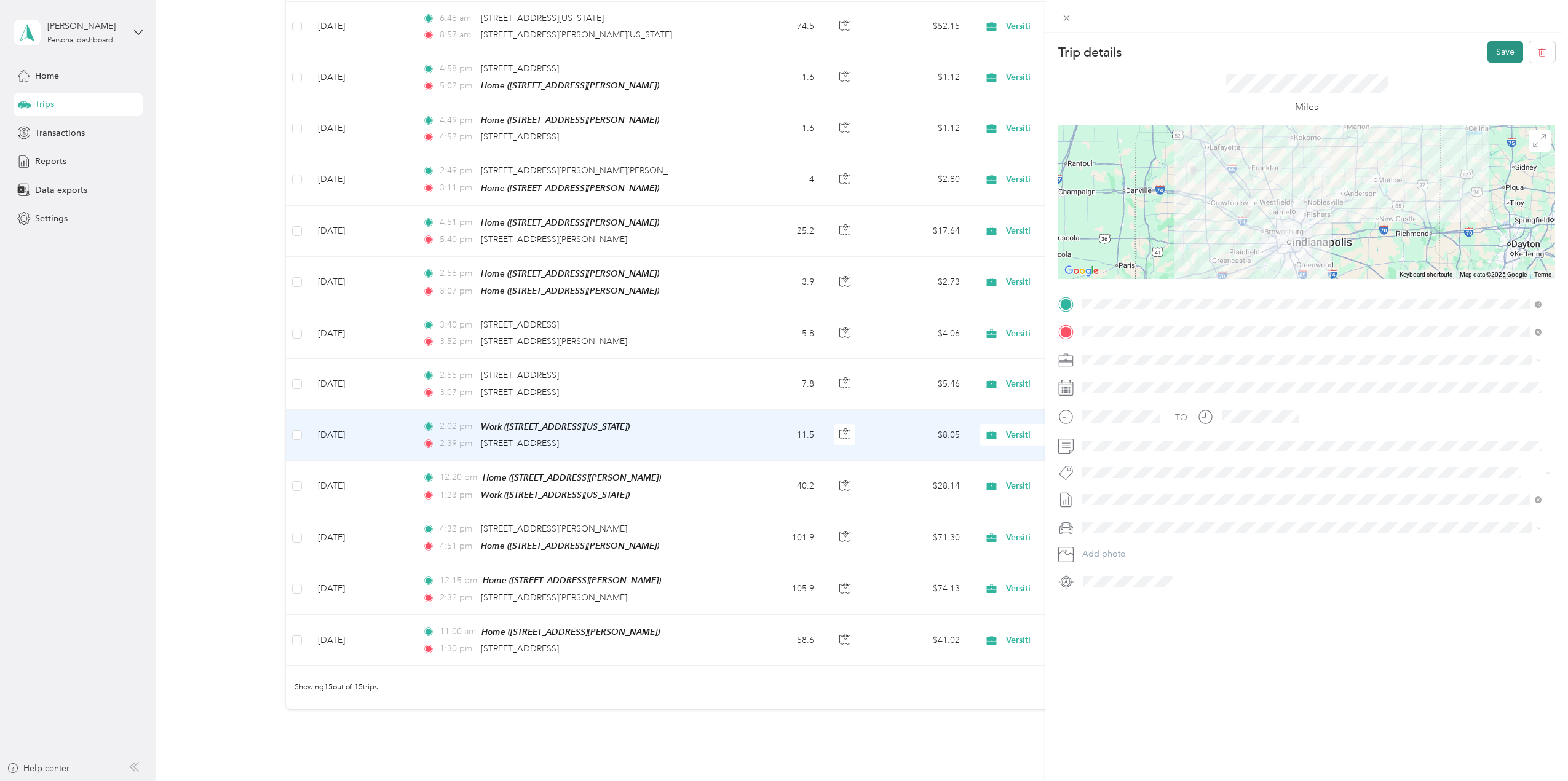
click at [1496, 50] on button "Save" at bounding box center [1505, 52] width 36 height 21
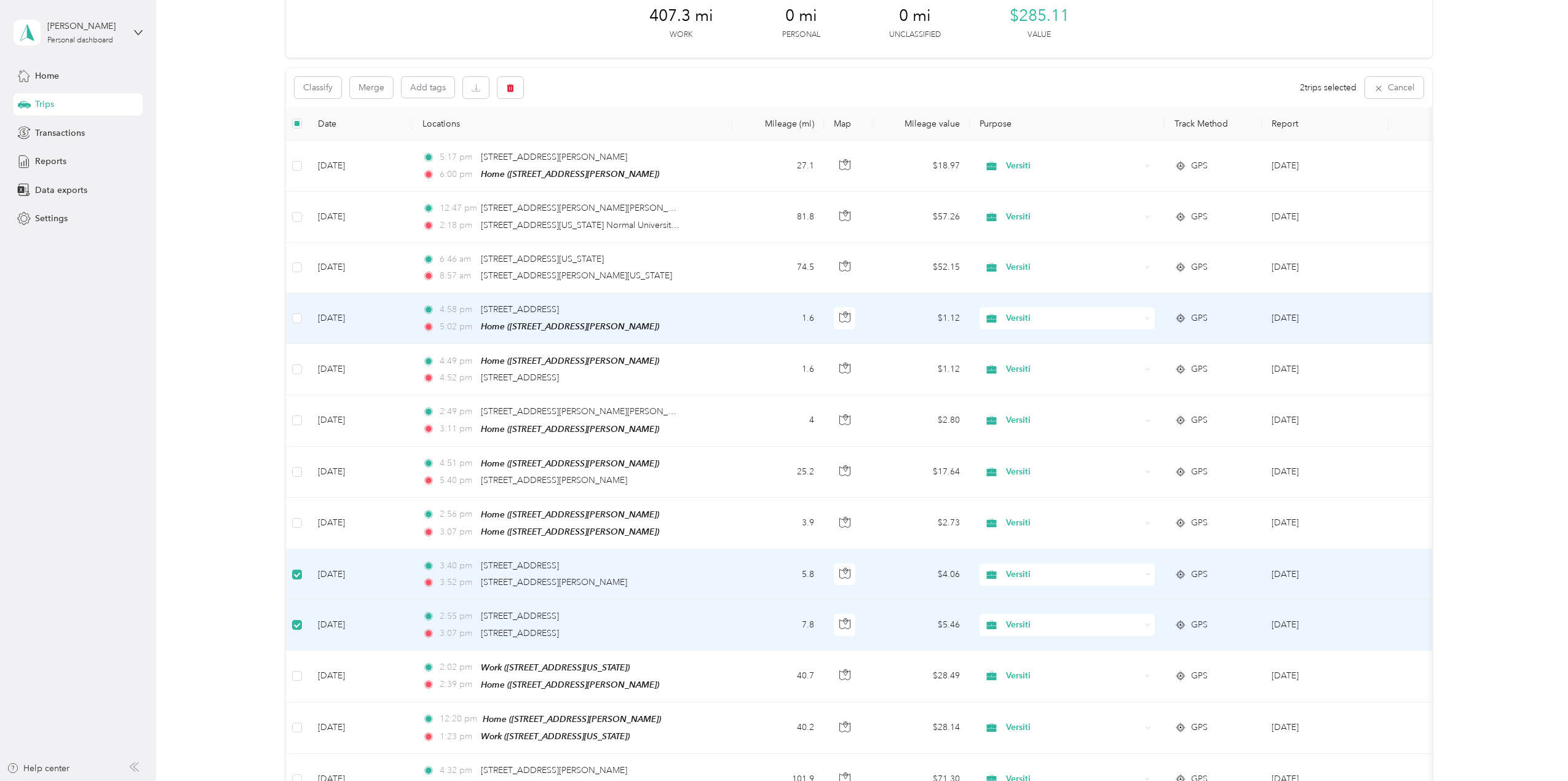
scroll to position [60, 0]
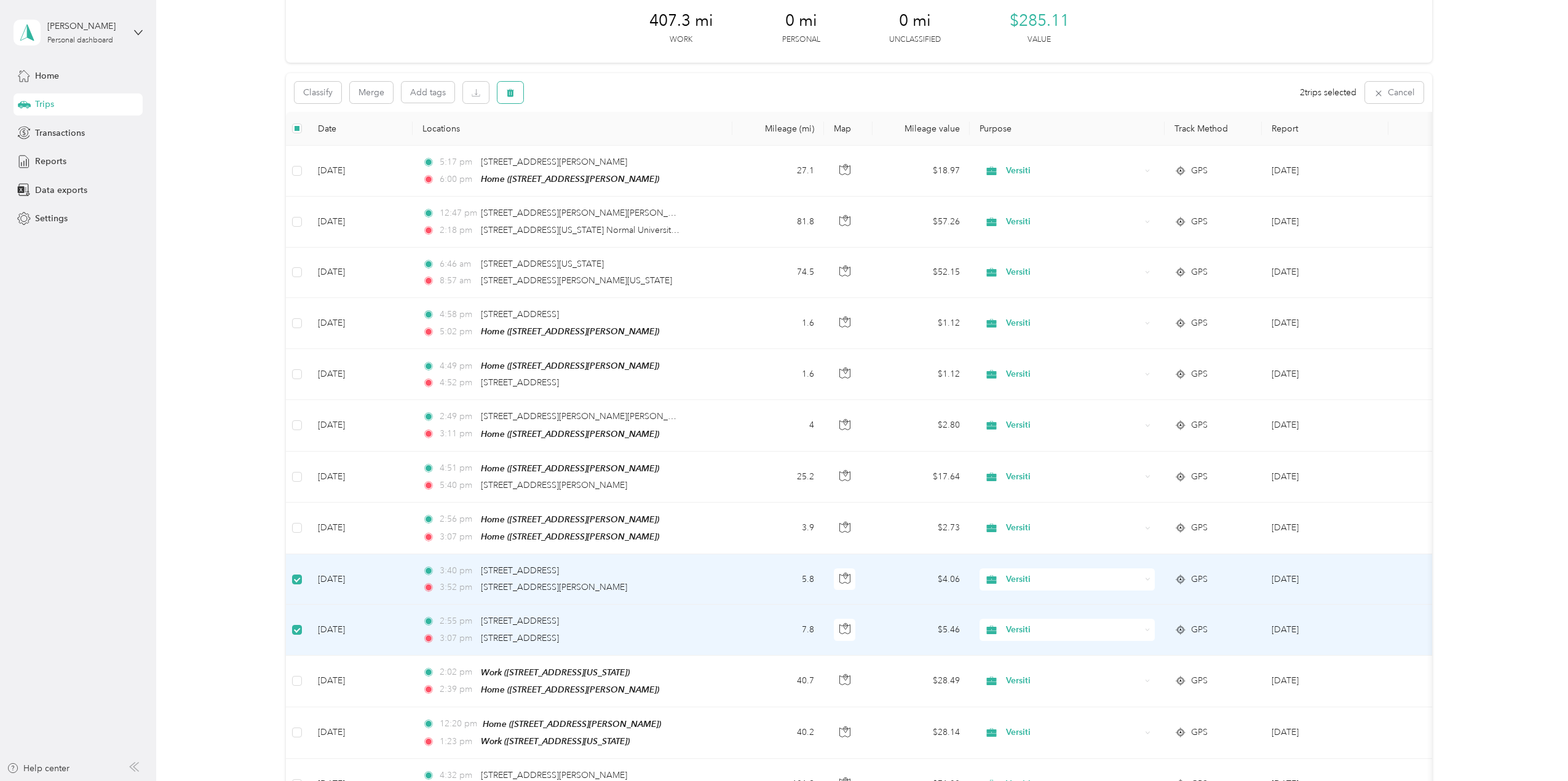
click at [509, 91] on icon "button" at bounding box center [510, 93] width 7 height 8
click at [592, 143] on button "Yes" at bounding box center [602, 144] width 24 height 19
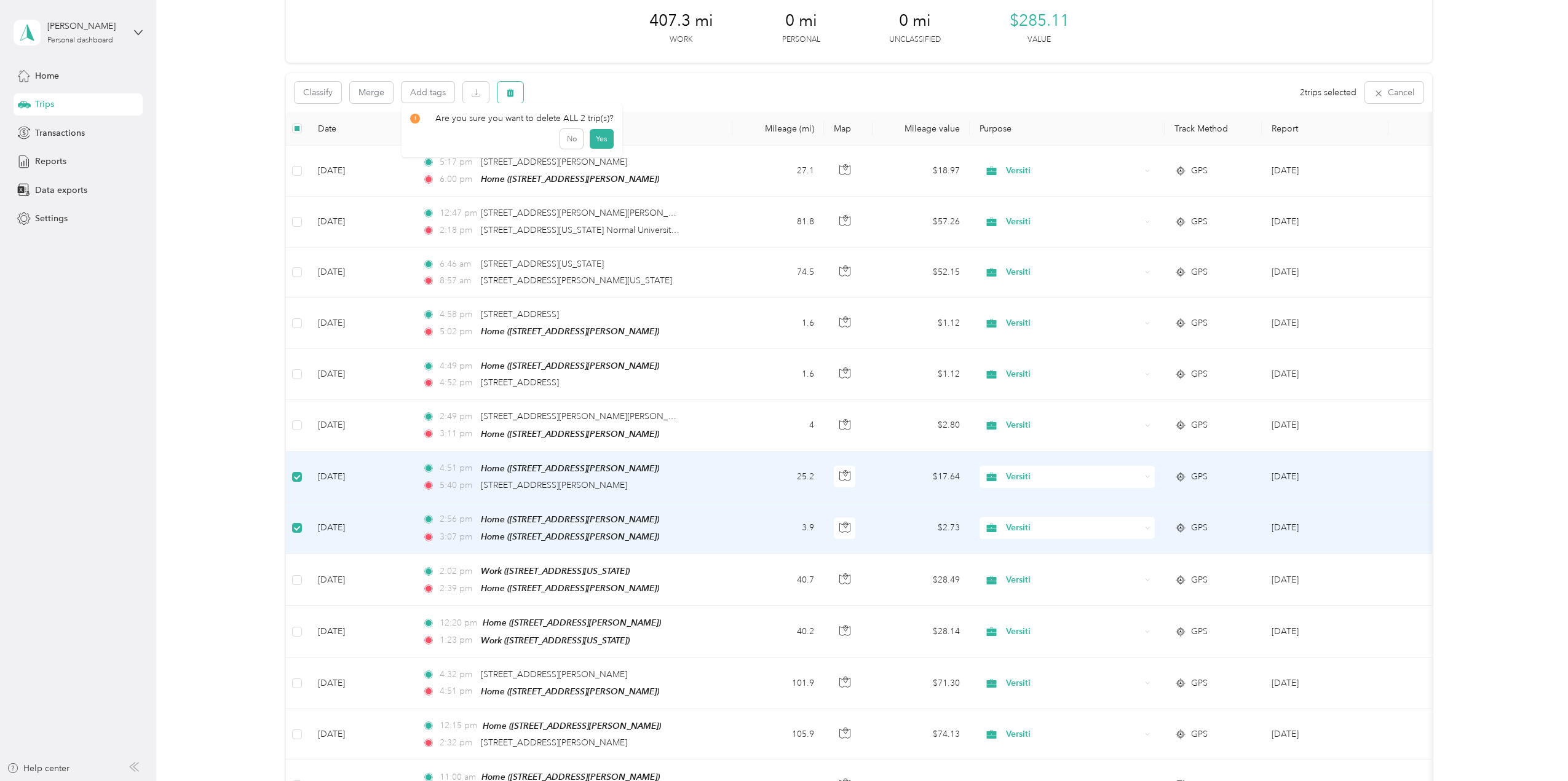
click at [508, 91] on icon "button" at bounding box center [510, 93] width 7 height 8
click at [596, 146] on button "Yes" at bounding box center [602, 144] width 24 height 19
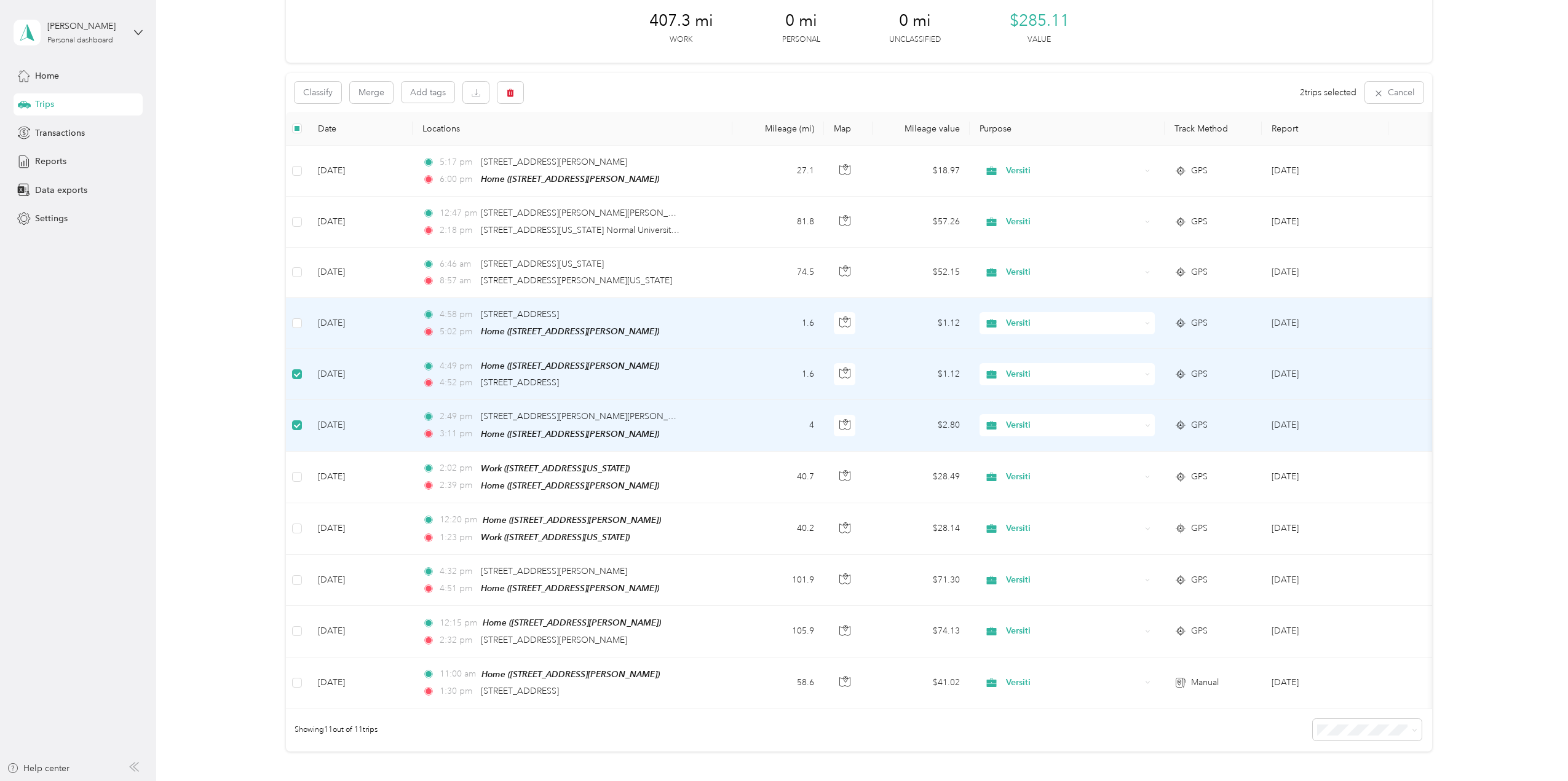
click at [302, 322] on td at bounding box center [297, 324] width 22 height 51
click at [513, 95] on icon "button" at bounding box center [510, 93] width 7 height 8
click at [595, 142] on button "Yes" at bounding box center [602, 144] width 24 height 19
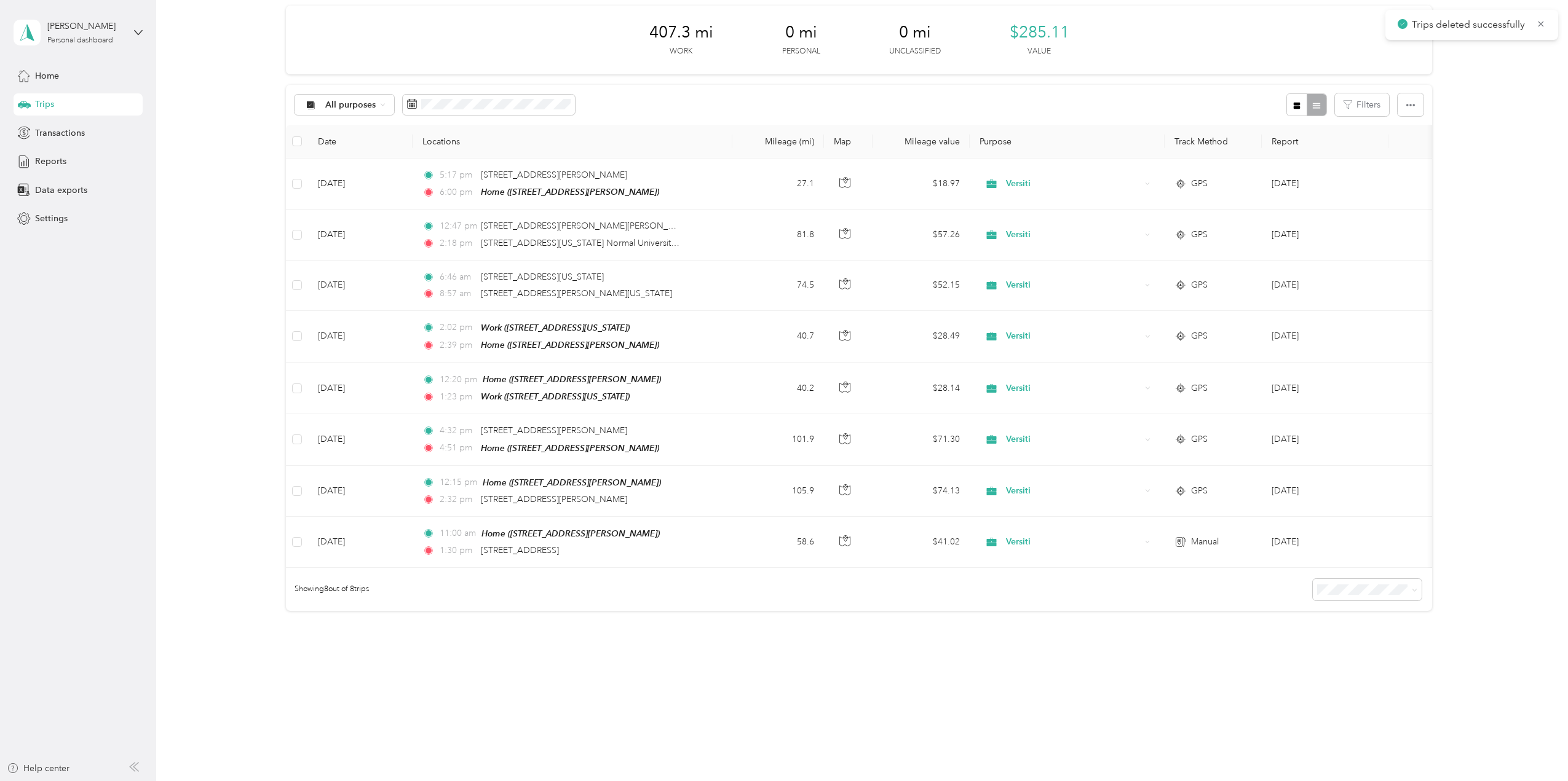
scroll to position [53, 0]
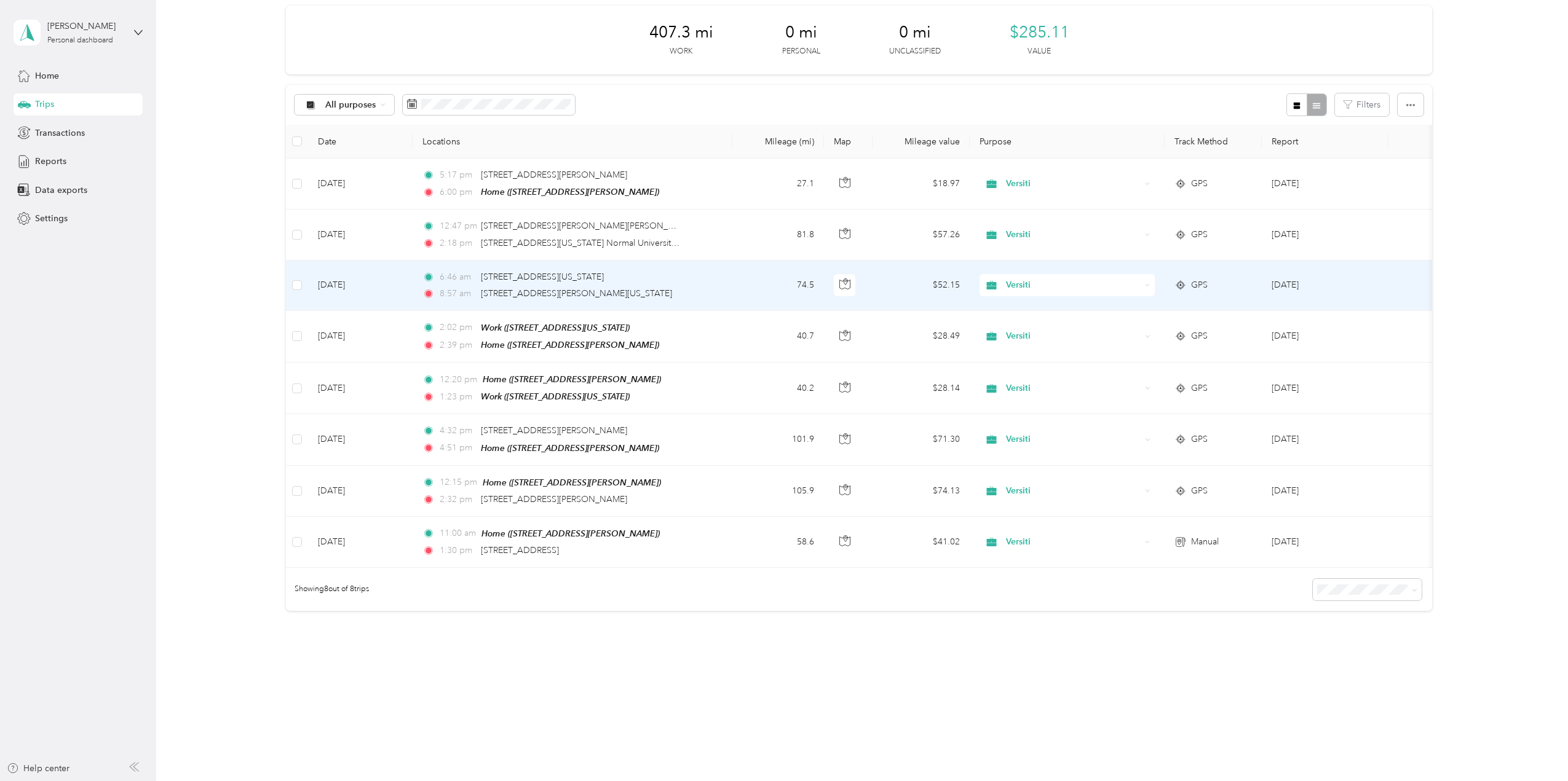
click at [360, 281] on td "[DATE]" at bounding box center [361, 285] width 105 height 50
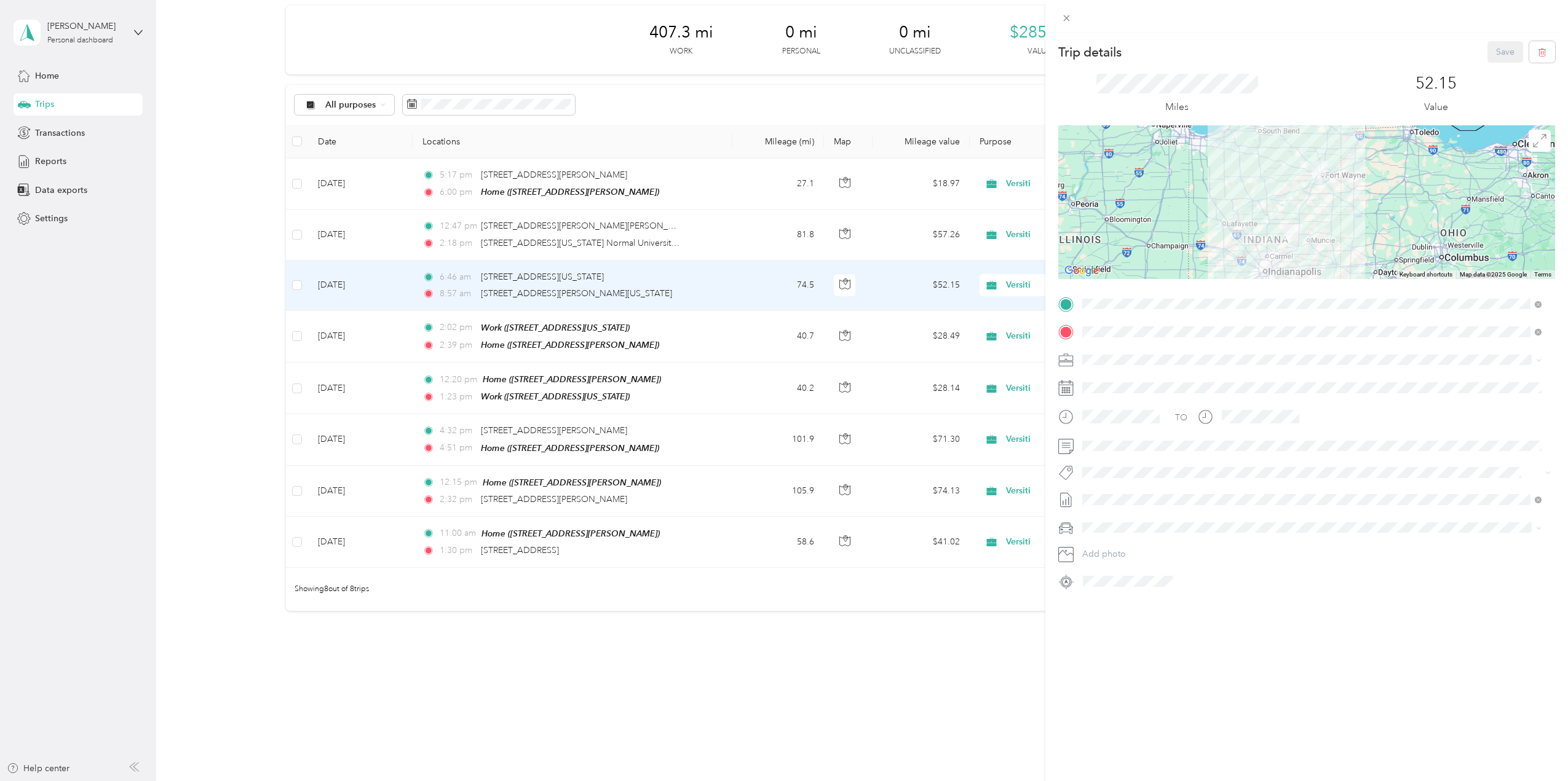
click at [1128, 355] on strong "Home" at bounding box center [1118, 353] width 24 height 11
click at [1497, 50] on button "Save" at bounding box center [1505, 52] width 36 height 21
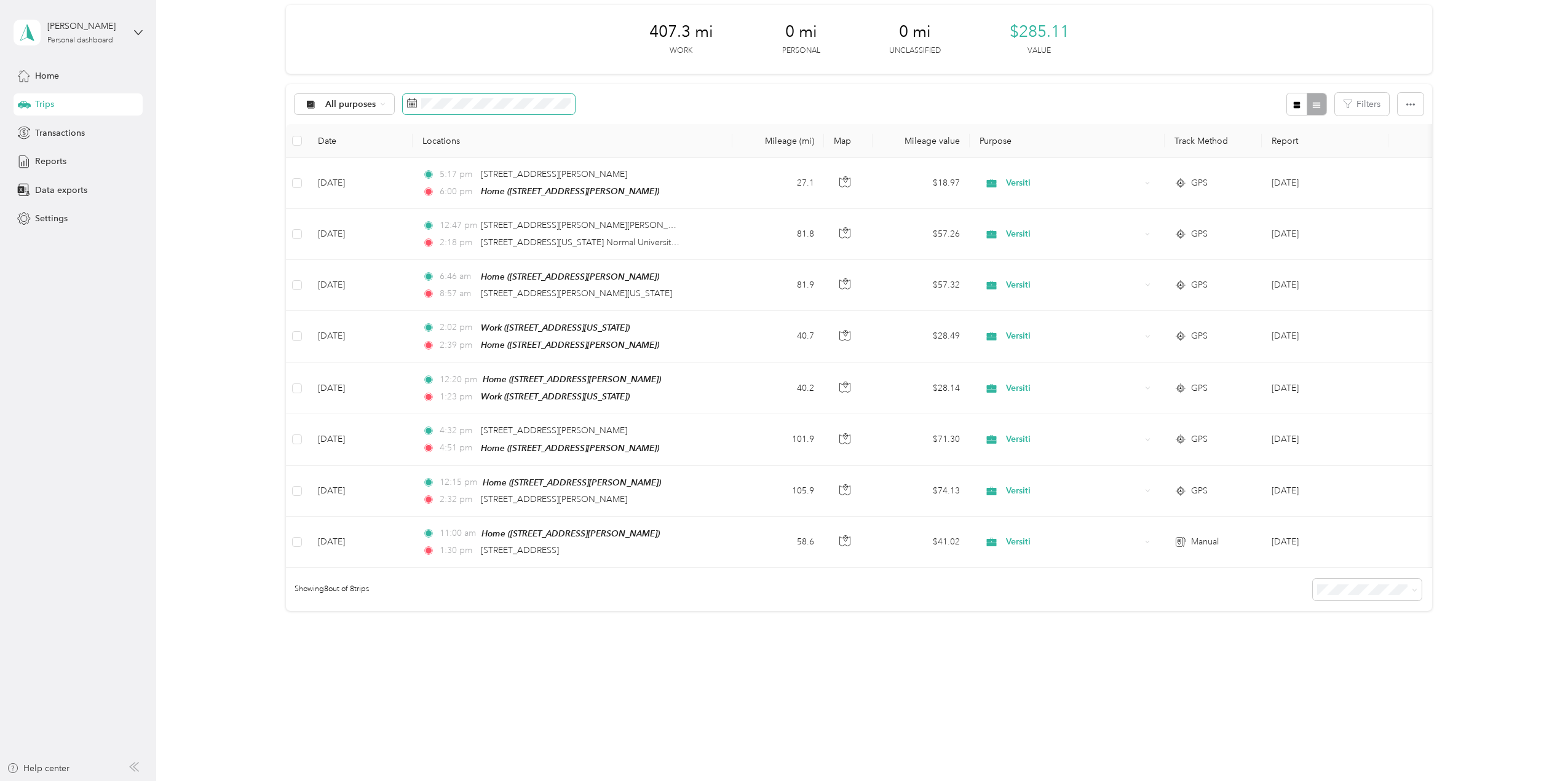
click at [443, 94] on span at bounding box center [489, 104] width 172 height 21
click at [415, 273] on div "17" at bounding box center [419, 271] width 16 height 15
click at [513, 275] on div "23" at bounding box center [513, 271] width 16 height 15
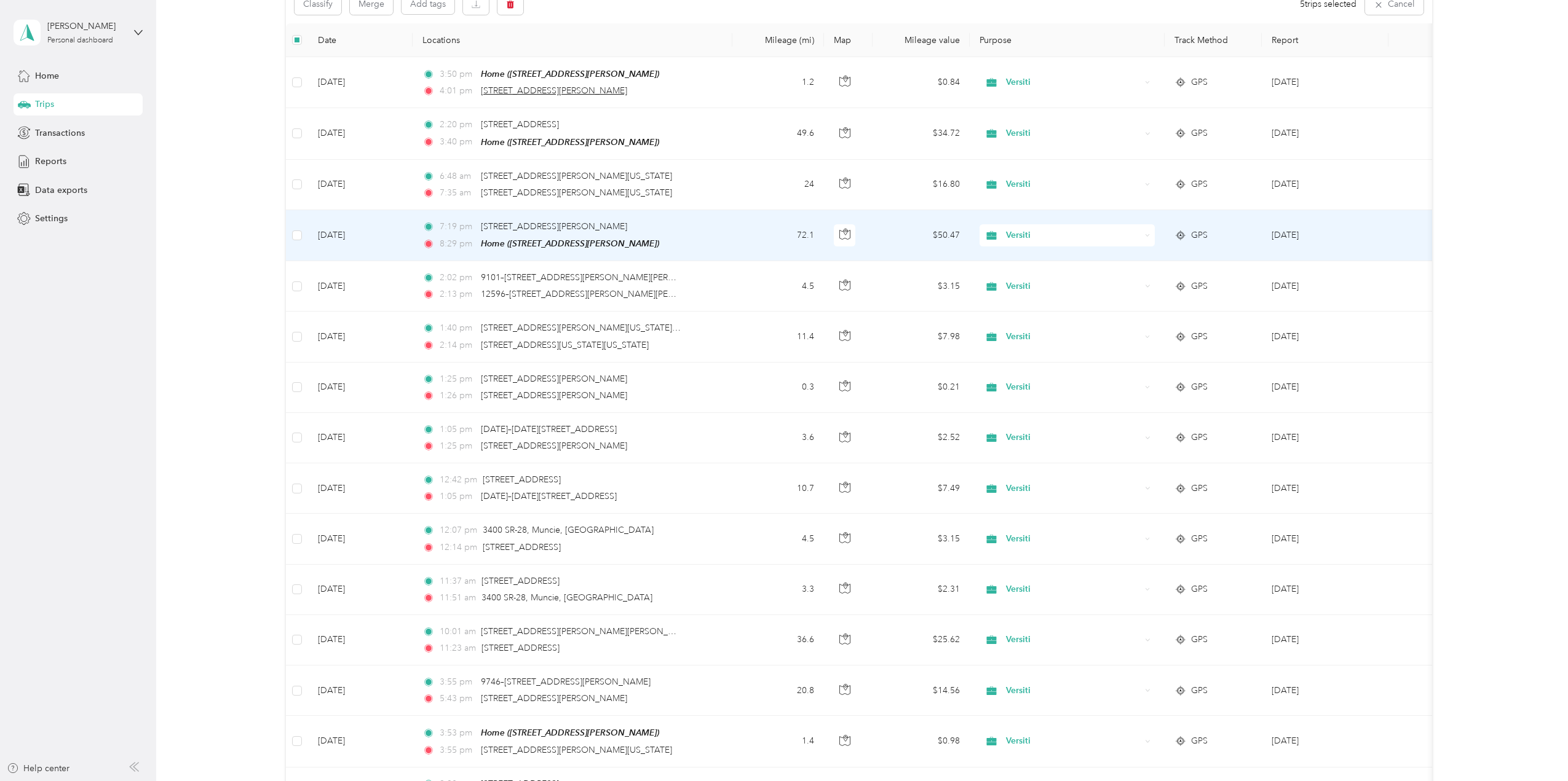
scroll to position [103, 0]
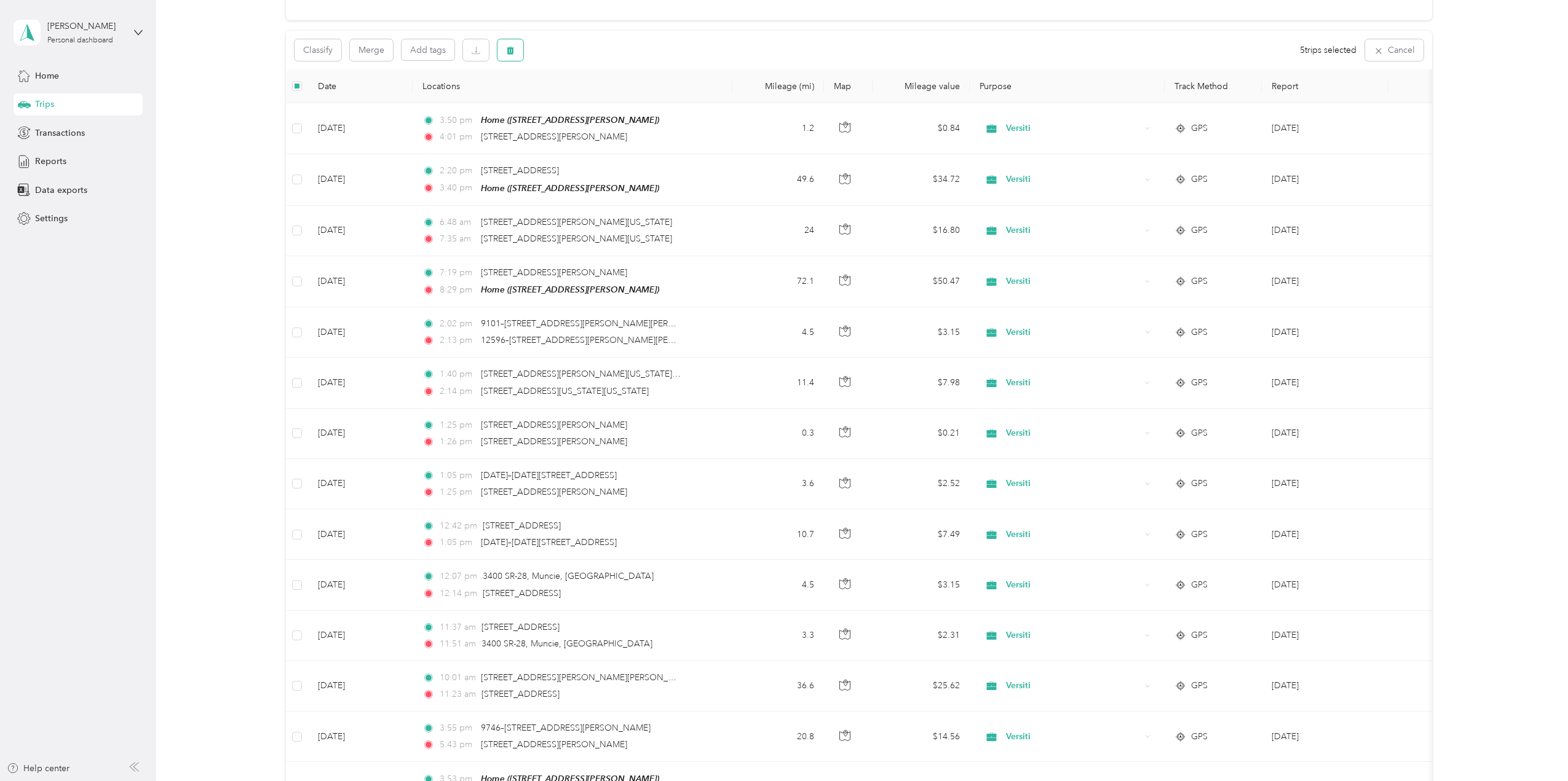
click at [506, 48] on icon "button" at bounding box center [510, 50] width 9 height 9
click at [595, 99] on button "Yes" at bounding box center [602, 101] width 24 height 19
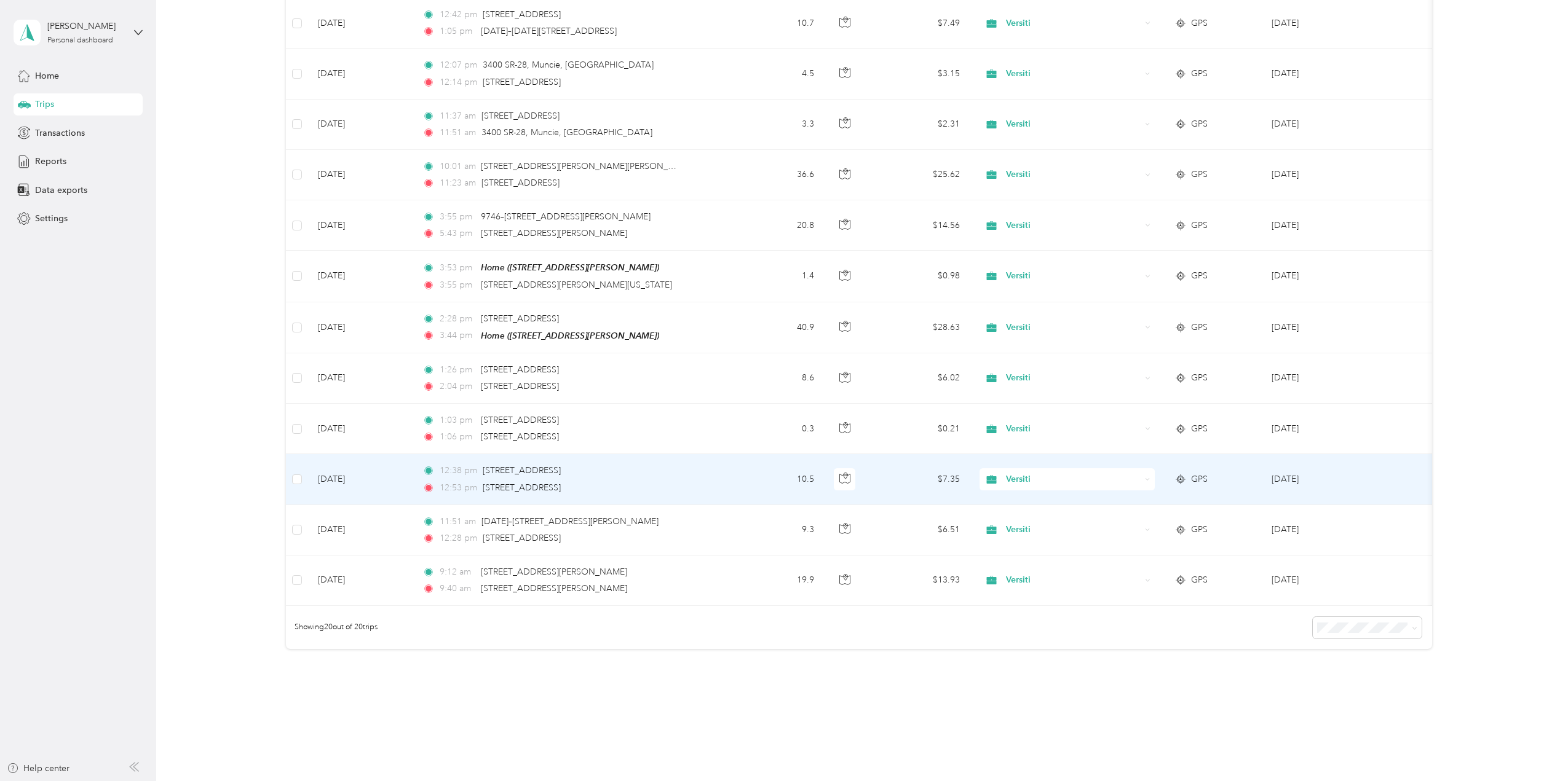
scroll to position [656, 0]
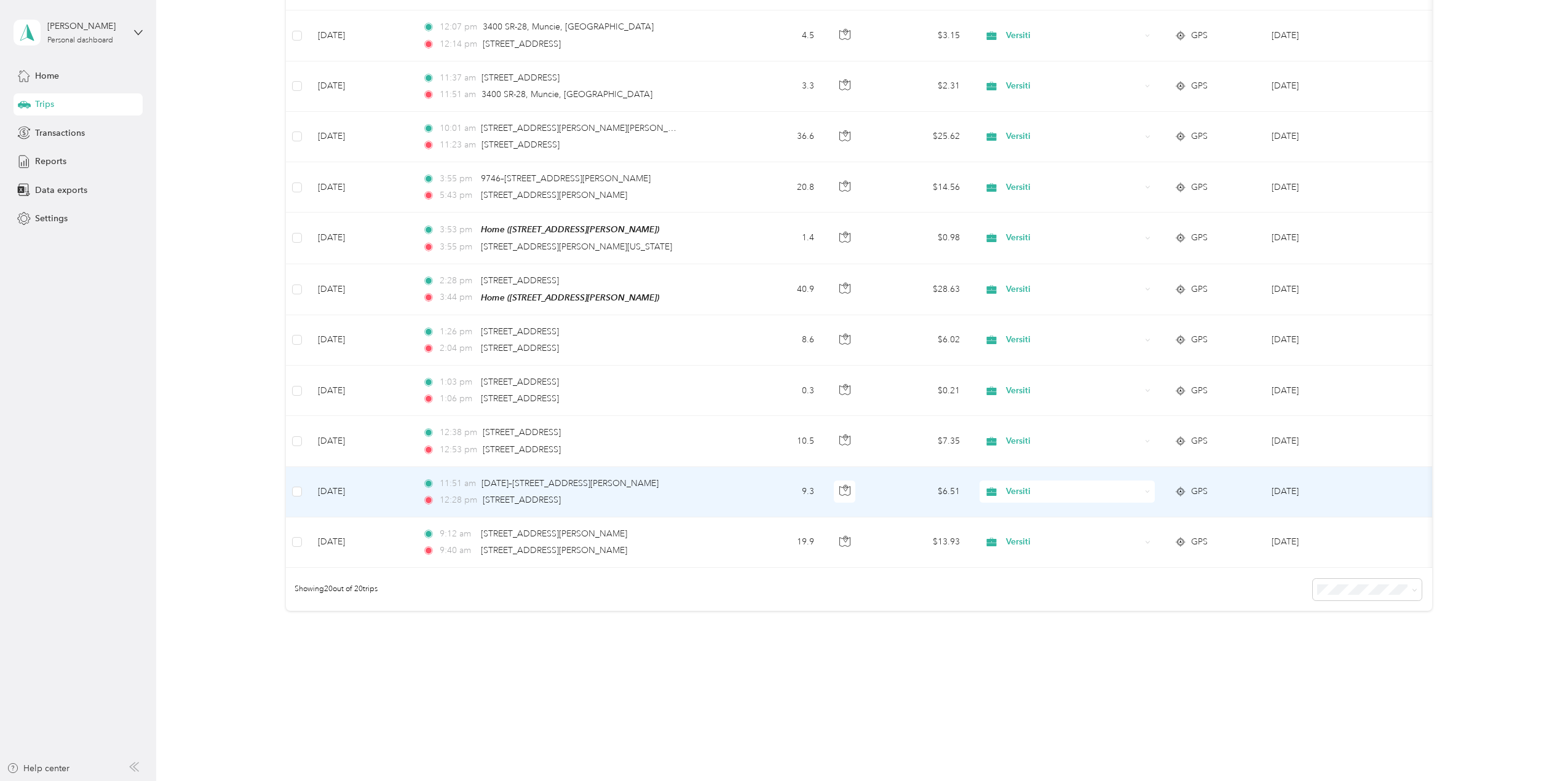
click at [356, 486] on td "[DATE]" at bounding box center [361, 492] width 105 height 50
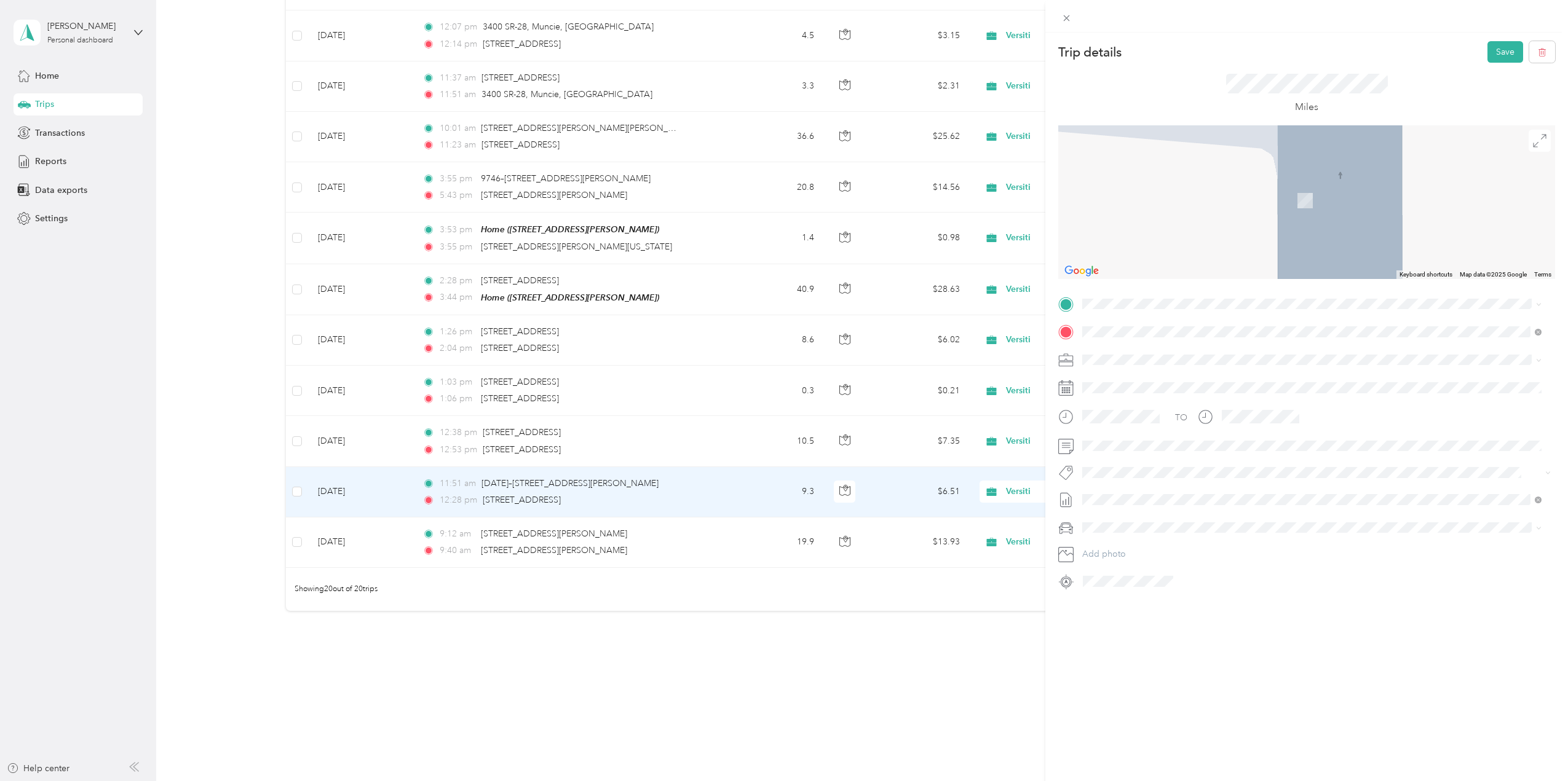
click at [1122, 344] on span "[STREET_ADDRESS][US_STATE]" at bounding box center [1167, 347] width 123 height 11
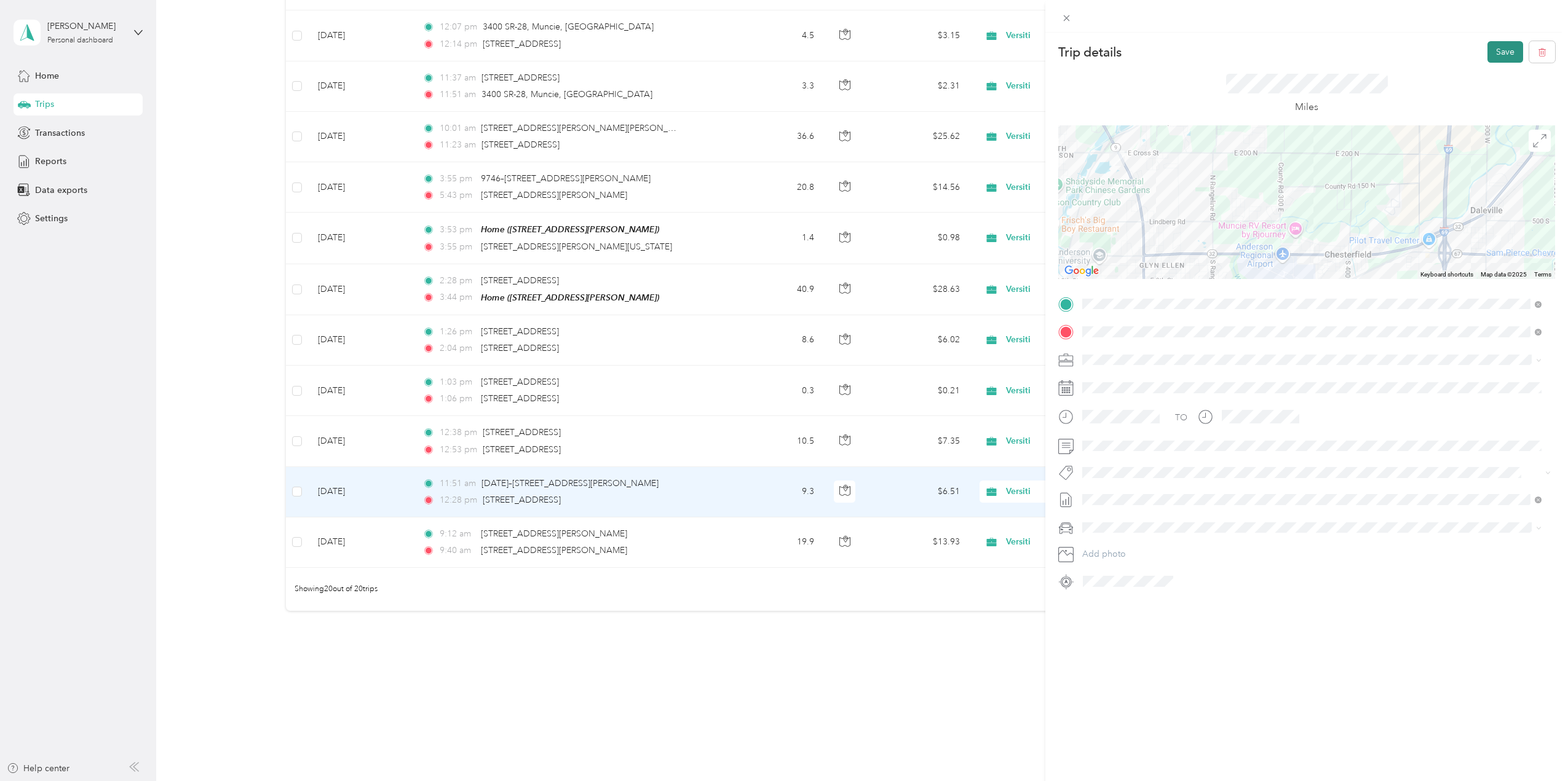
click at [1493, 52] on button "Save" at bounding box center [1505, 52] width 36 height 21
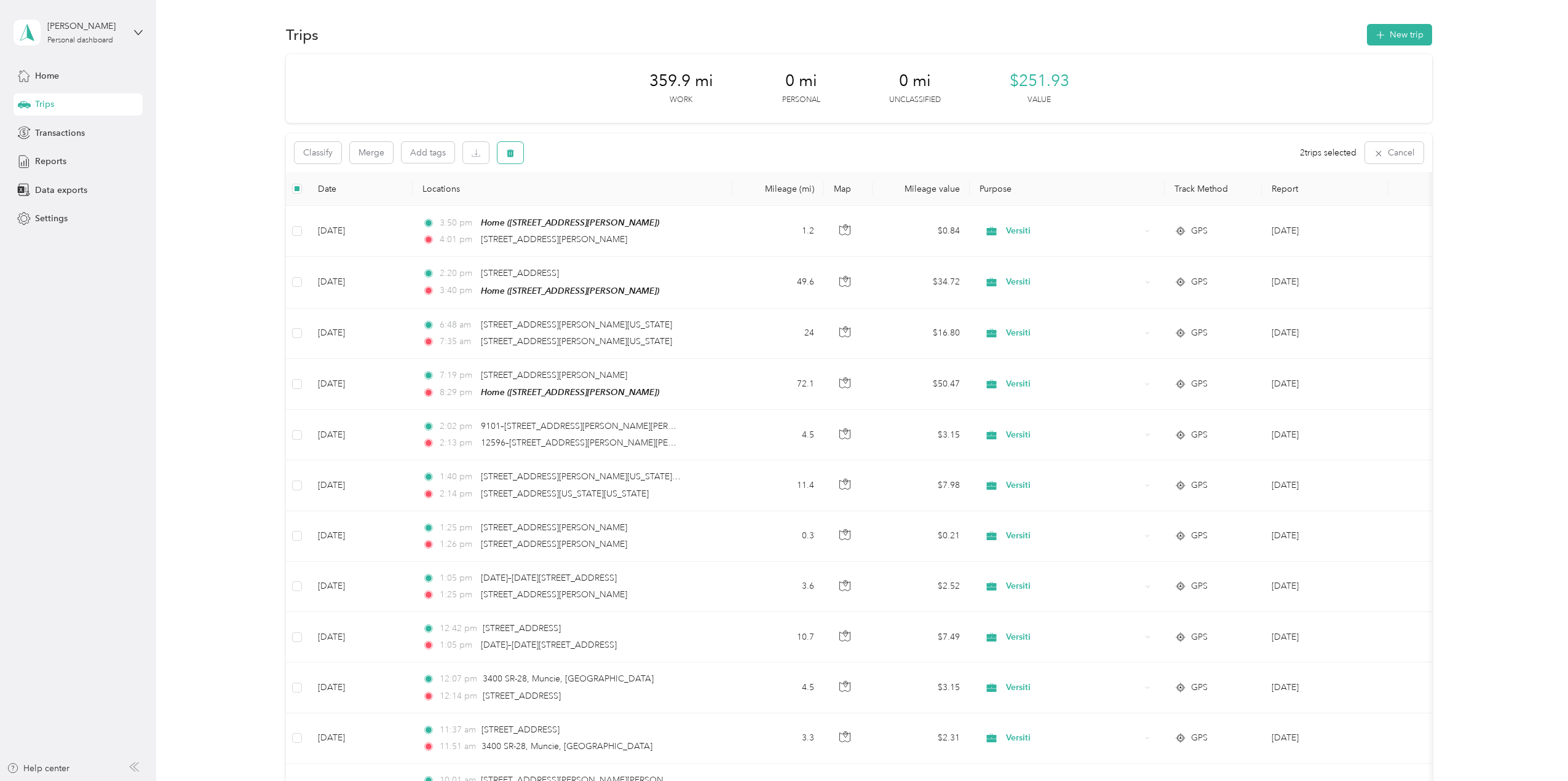
click at [512, 153] on icon "button" at bounding box center [510, 153] width 7 height 8
click at [599, 201] on button "Yes" at bounding box center [602, 203] width 24 height 19
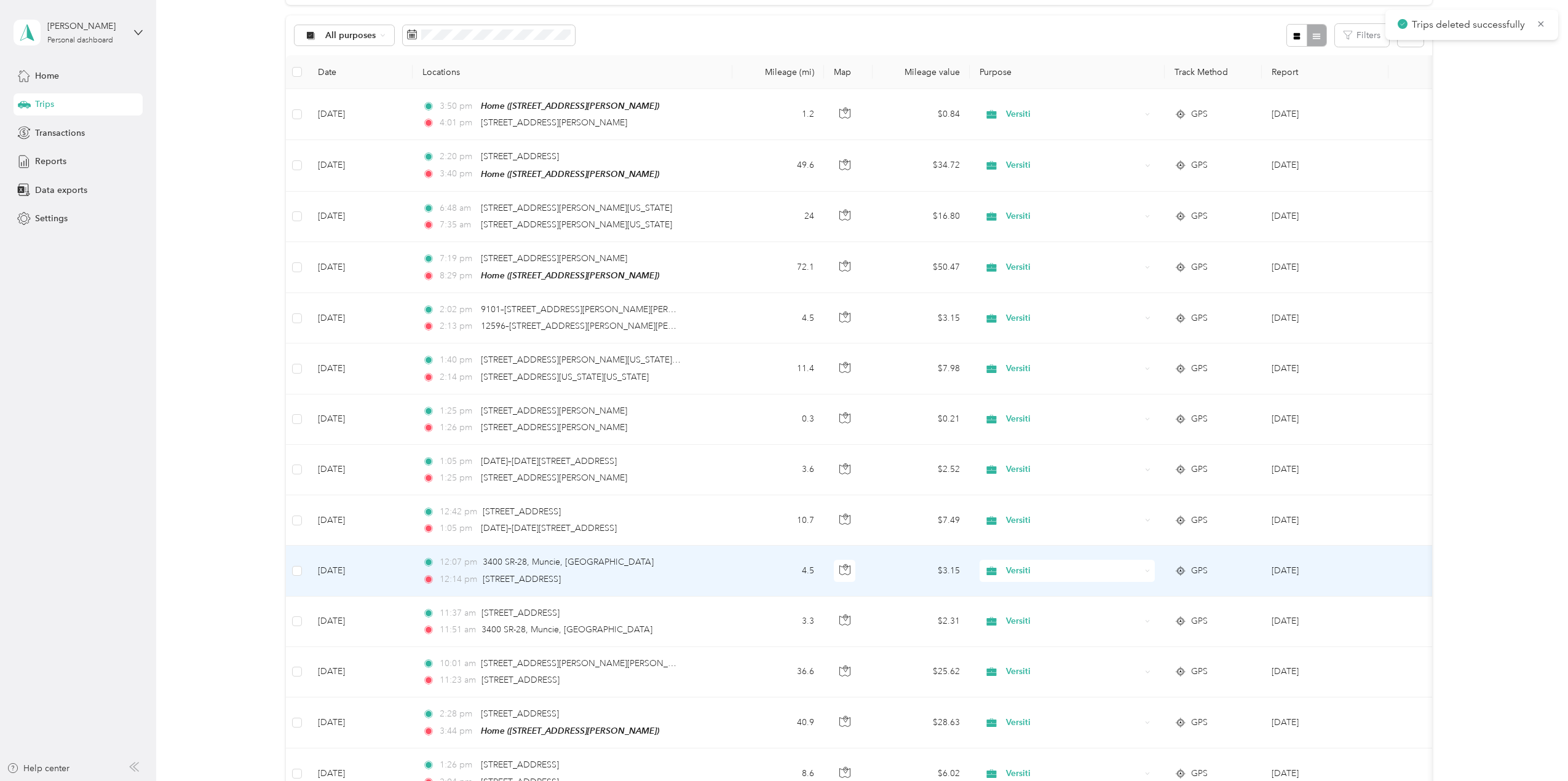
scroll to position [123, 0]
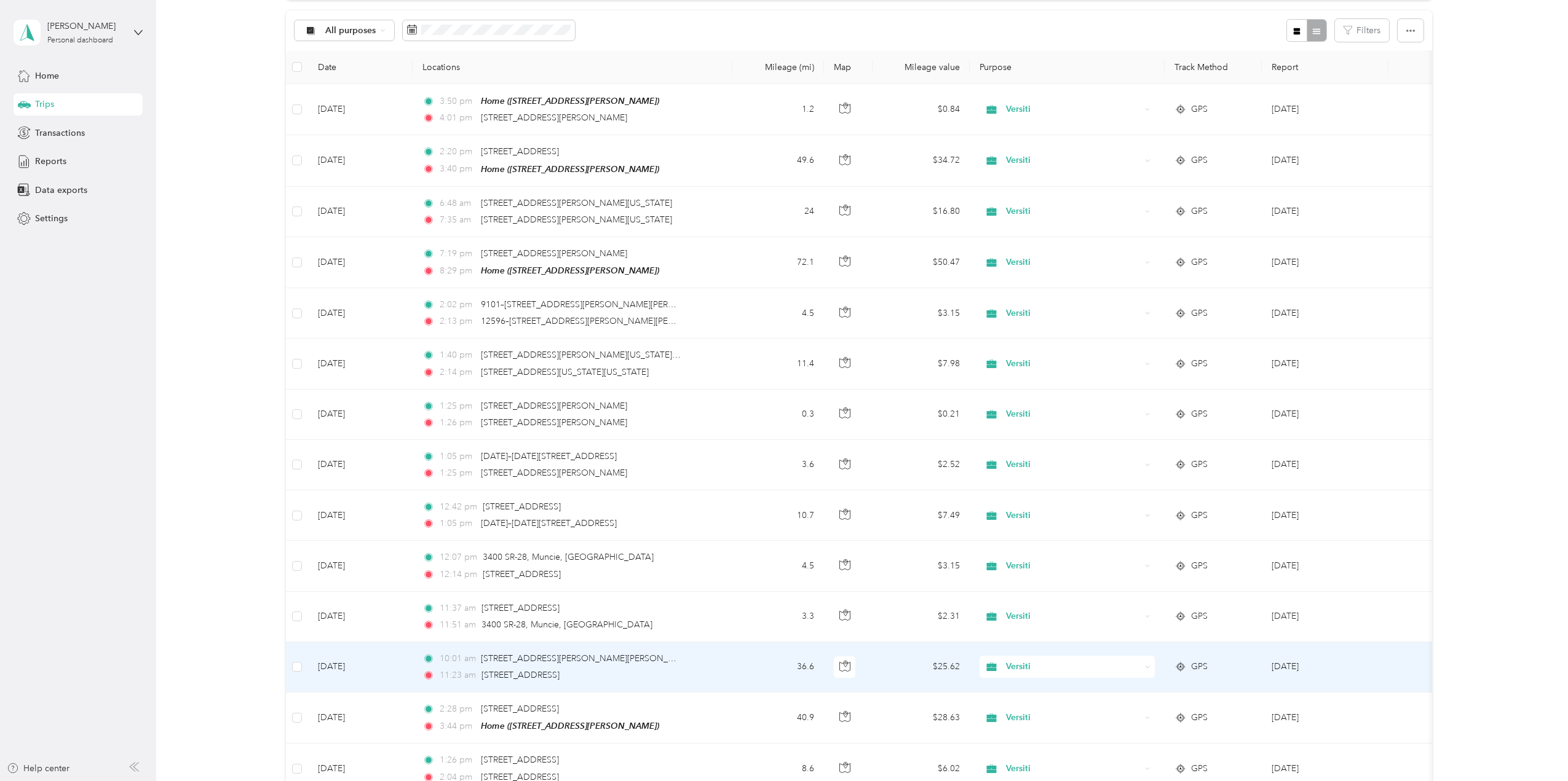
click at [341, 662] on td "[DATE]" at bounding box center [361, 668] width 105 height 50
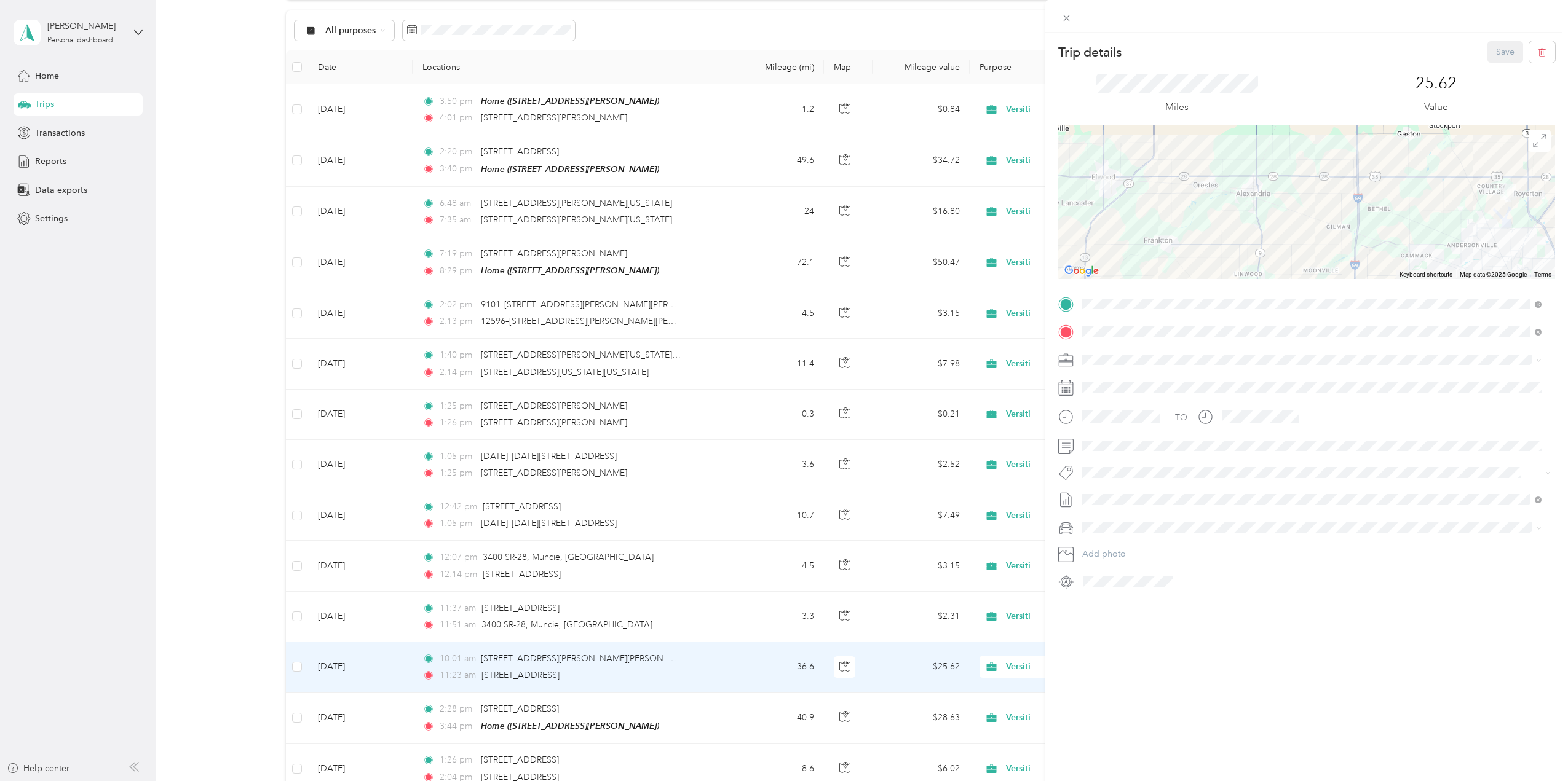
click at [1141, 353] on div "Home" at bounding box center [1145, 353] width 78 height 11
click at [1497, 52] on button "Save" at bounding box center [1505, 52] width 36 height 21
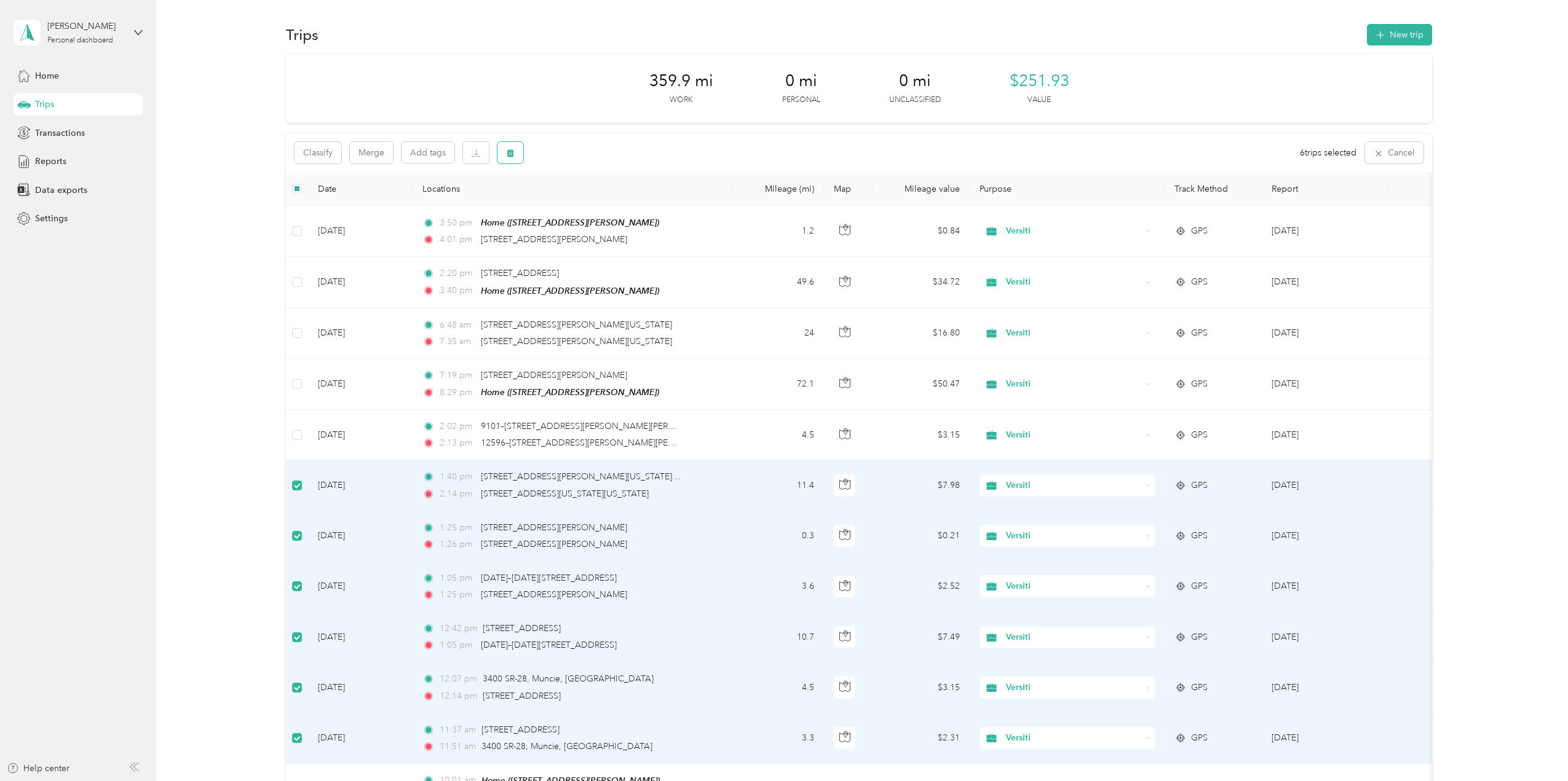
click at [515, 148] on button "button" at bounding box center [511, 152] width 26 height 21
click at [603, 204] on button "Yes" at bounding box center [602, 203] width 24 height 19
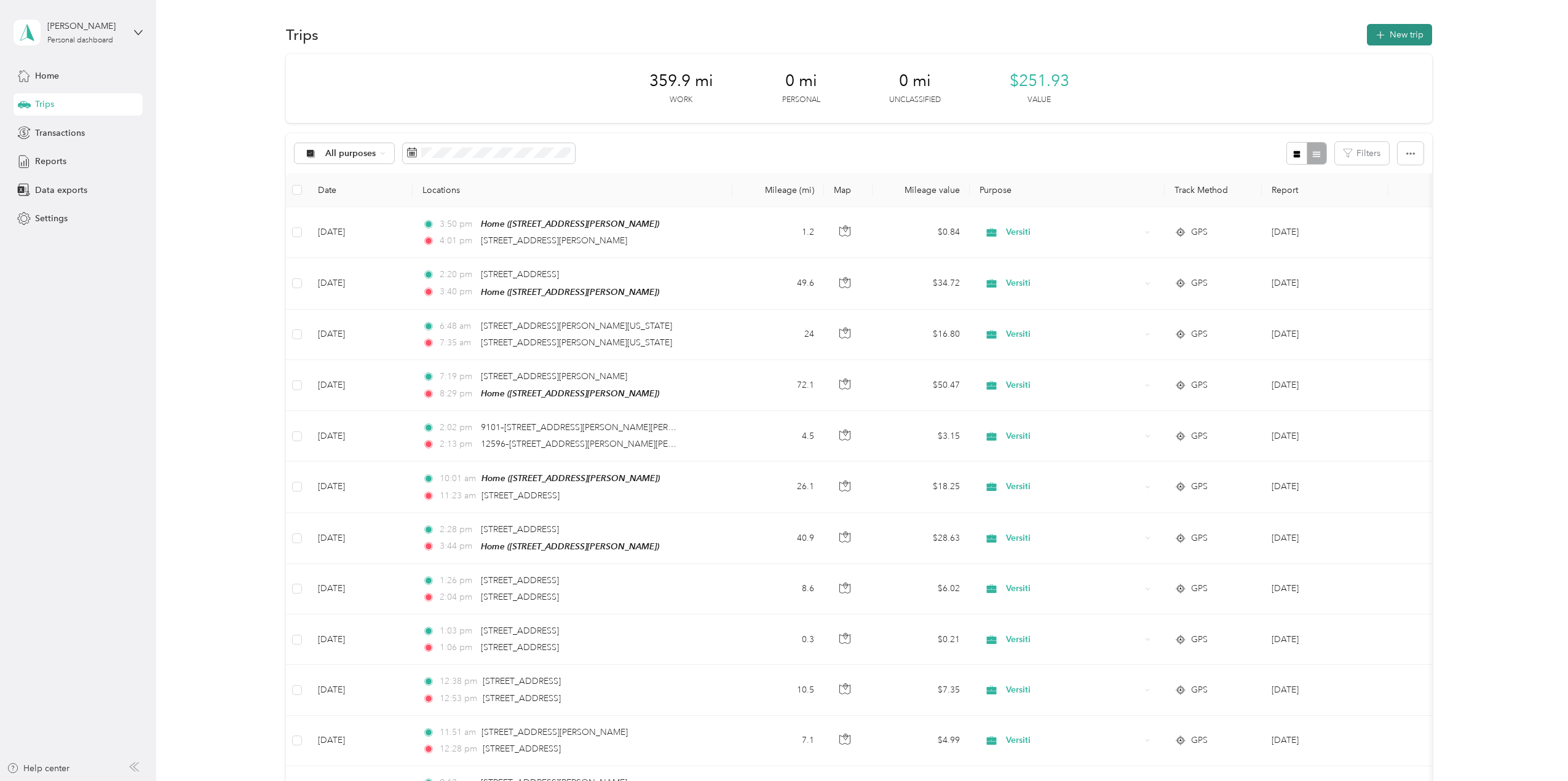
click at [1385, 32] on button "New trip" at bounding box center [1399, 35] width 65 height 21
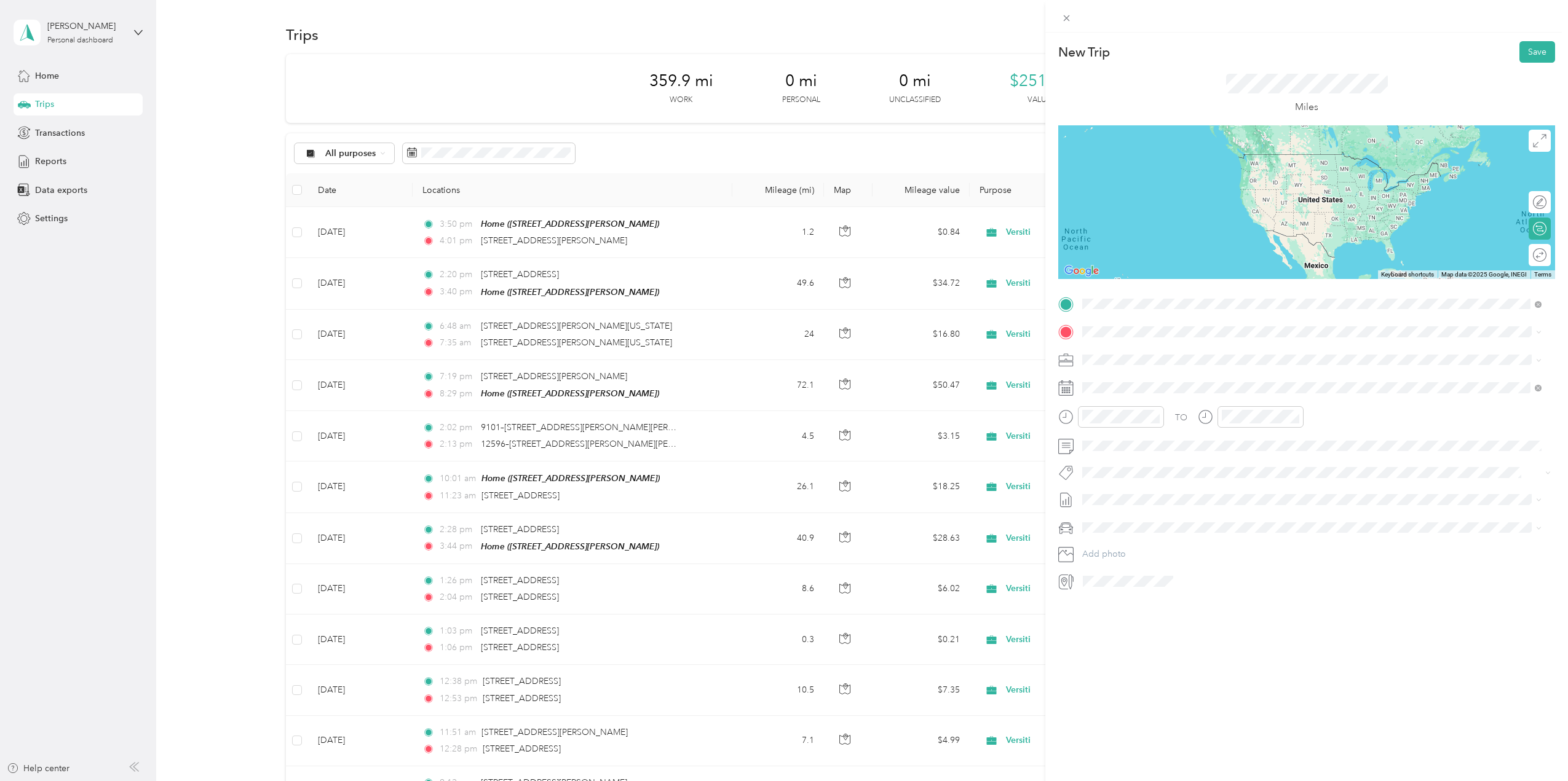
click at [1147, 353] on span "[STREET_ADDRESS][US_STATE]" at bounding box center [1167, 349] width 123 height 11
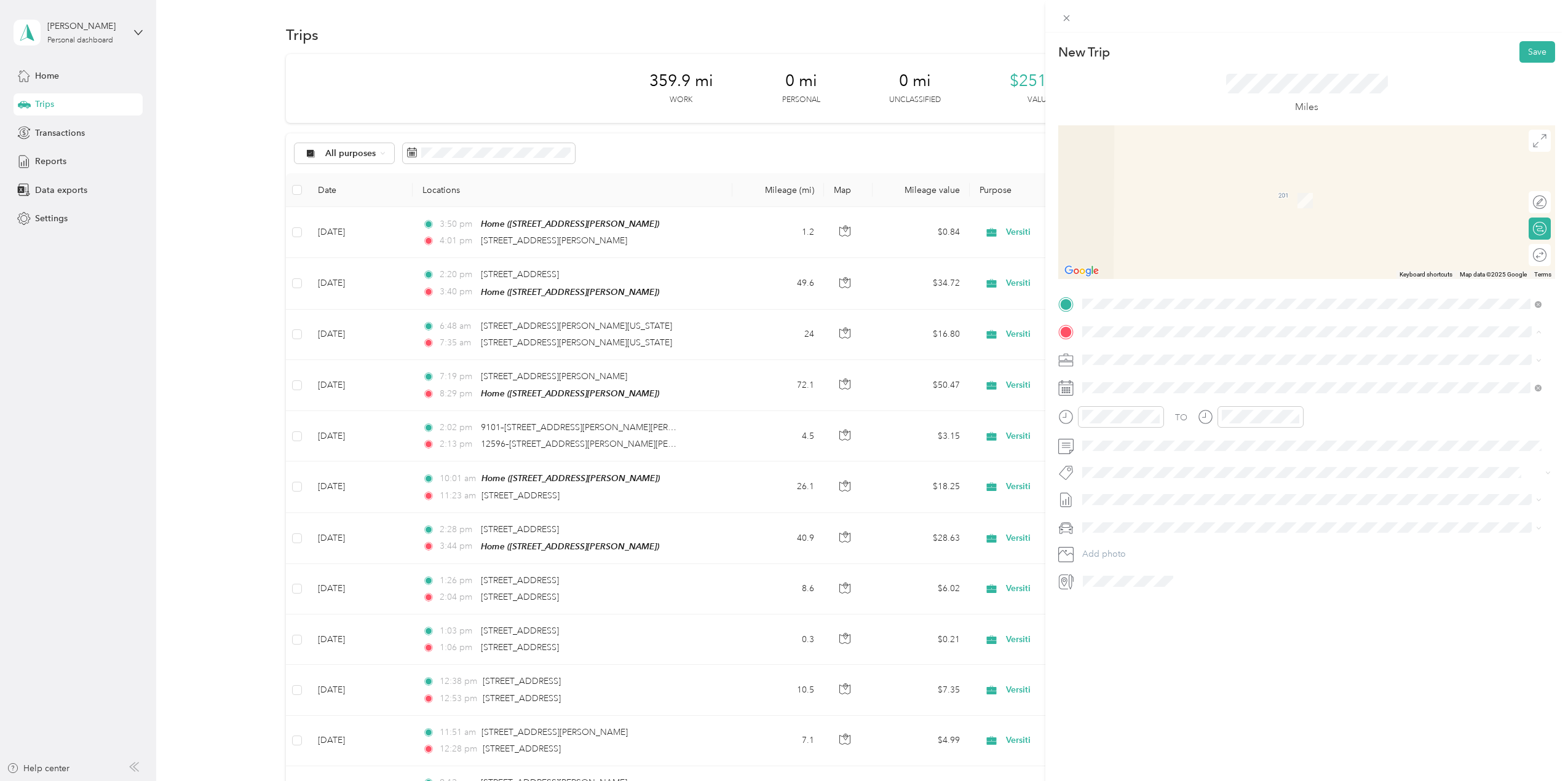
click at [1114, 375] on strong "Home" at bounding box center [1118, 380] width 24 height 11
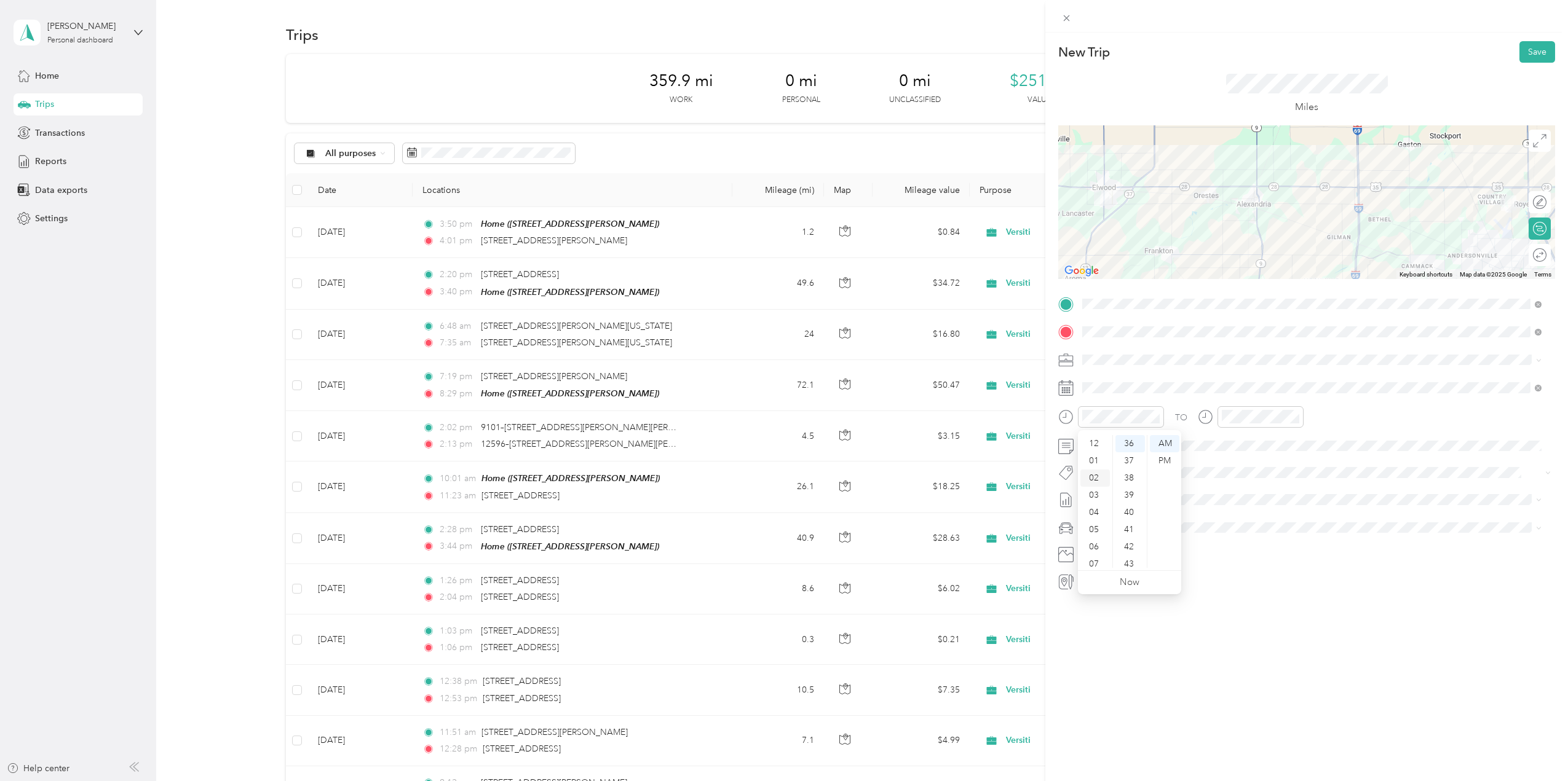
click at [1095, 478] on div "02" at bounding box center [1095, 478] width 30 height 17
click at [1125, 441] on div "00" at bounding box center [1130, 444] width 30 height 17
click at [1167, 459] on div "PM" at bounding box center [1165, 461] width 30 height 17
click at [1229, 495] on div "03" at bounding box center [1234, 496] width 30 height 17
click at [1269, 443] on div "00" at bounding box center [1269, 444] width 30 height 17
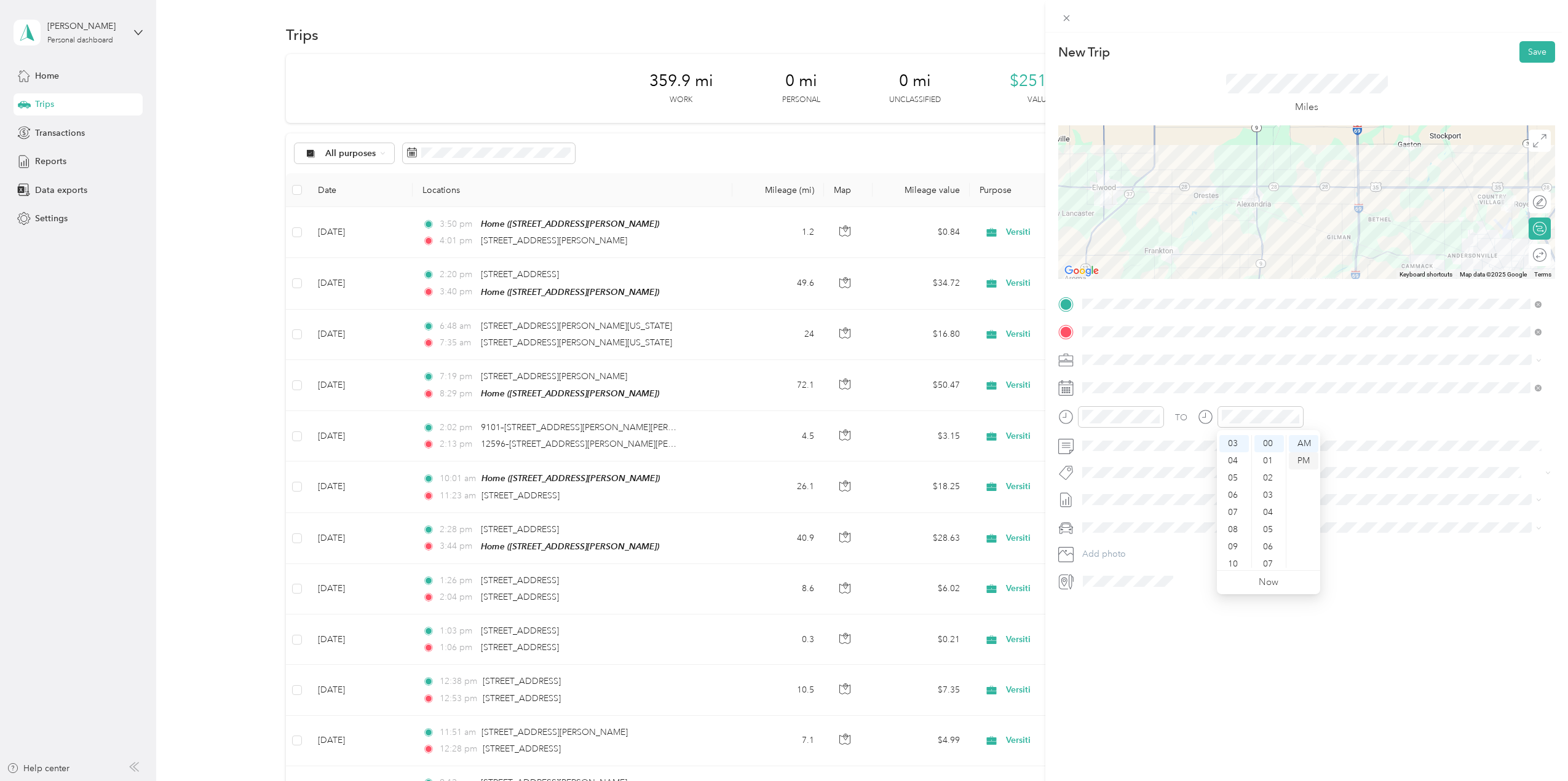
click at [1313, 457] on div "PM" at bounding box center [1304, 461] width 30 height 17
click at [1532, 54] on button "Save" at bounding box center [1537, 52] width 36 height 21
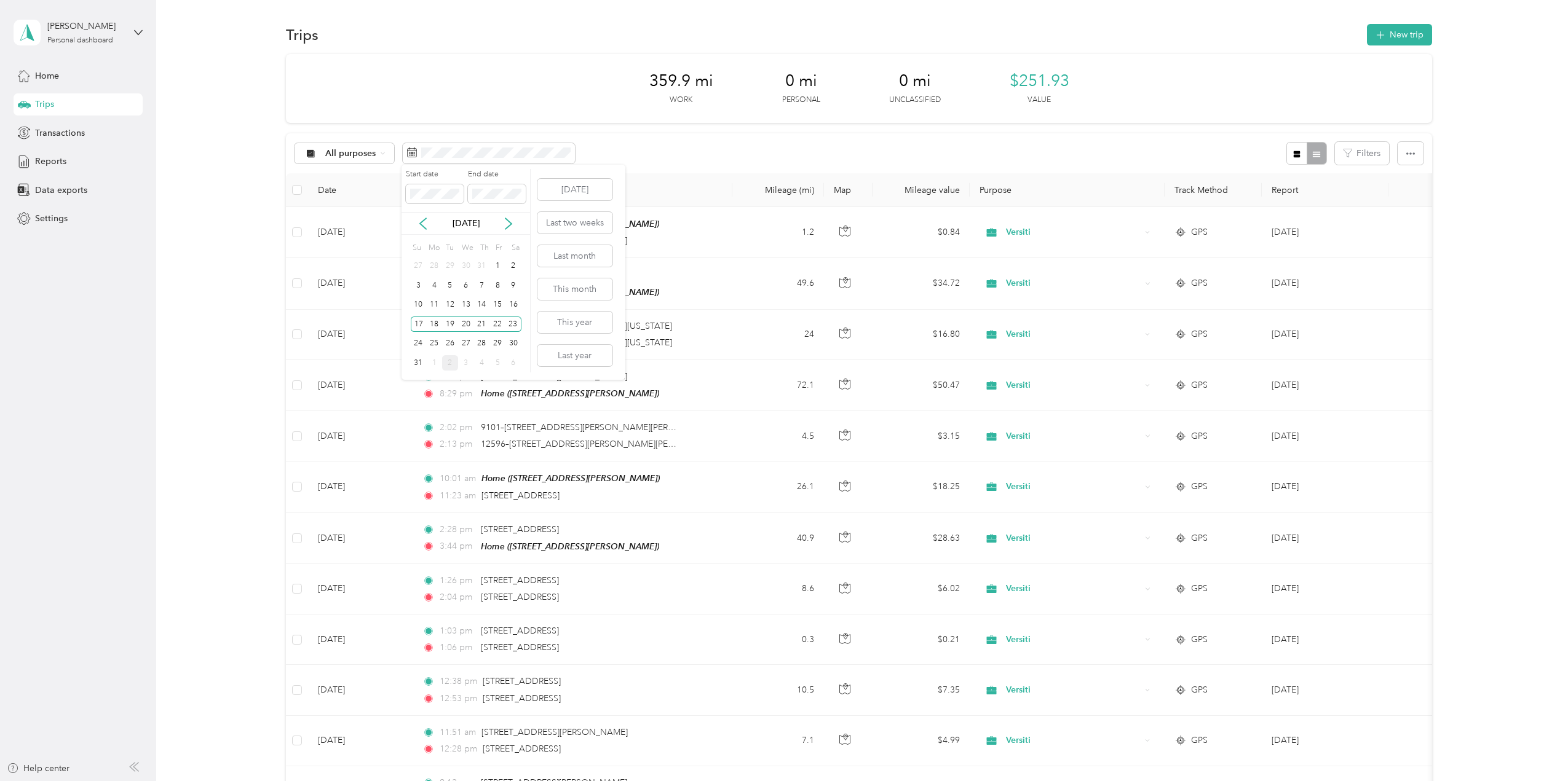
click at [448, 363] on div "2" at bounding box center [450, 363] width 16 height 15
click at [450, 267] on div "2" at bounding box center [450, 266] width 16 height 15
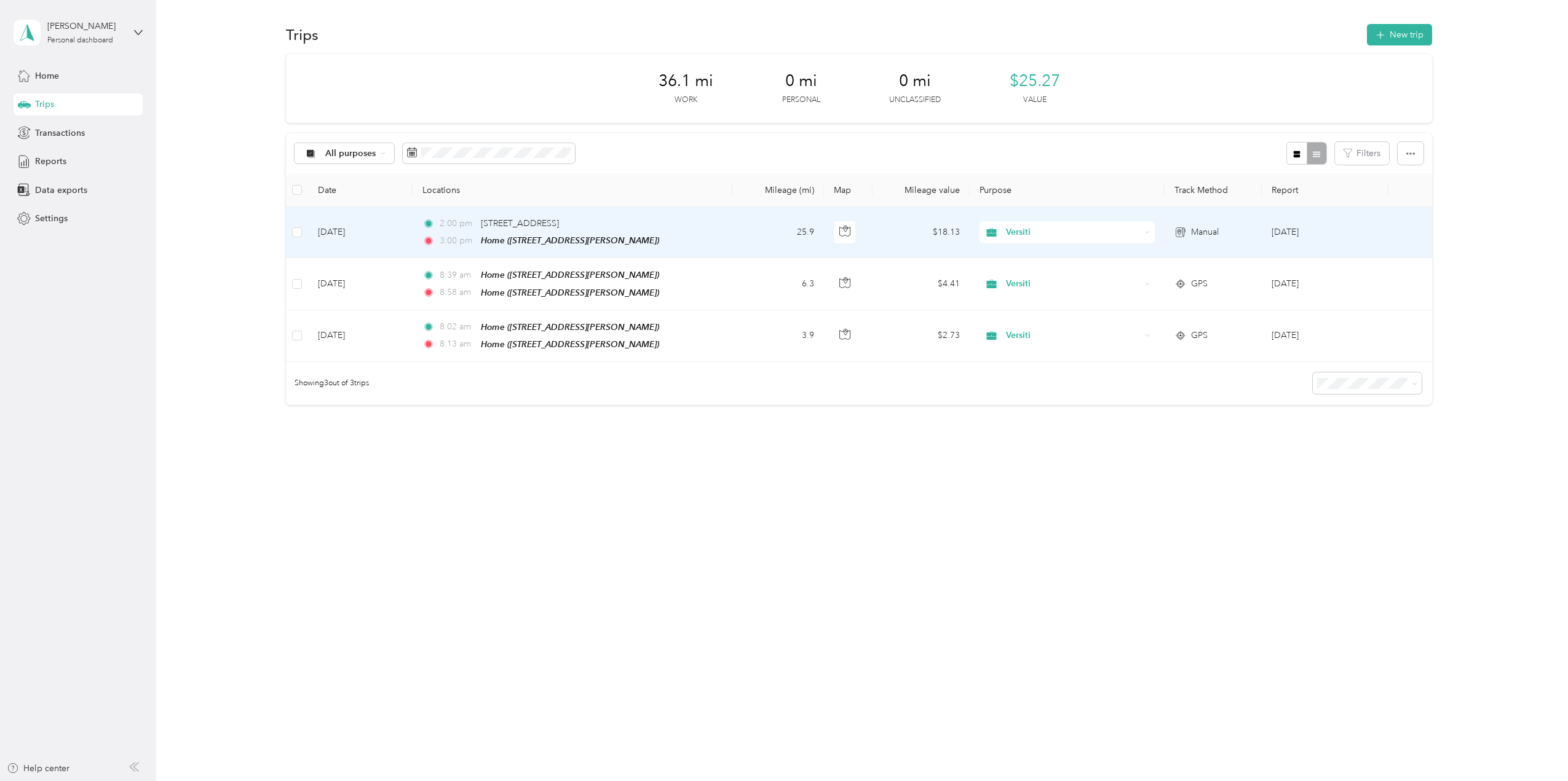
click at [348, 236] on td "[DATE]" at bounding box center [361, 232] width 105 height 51
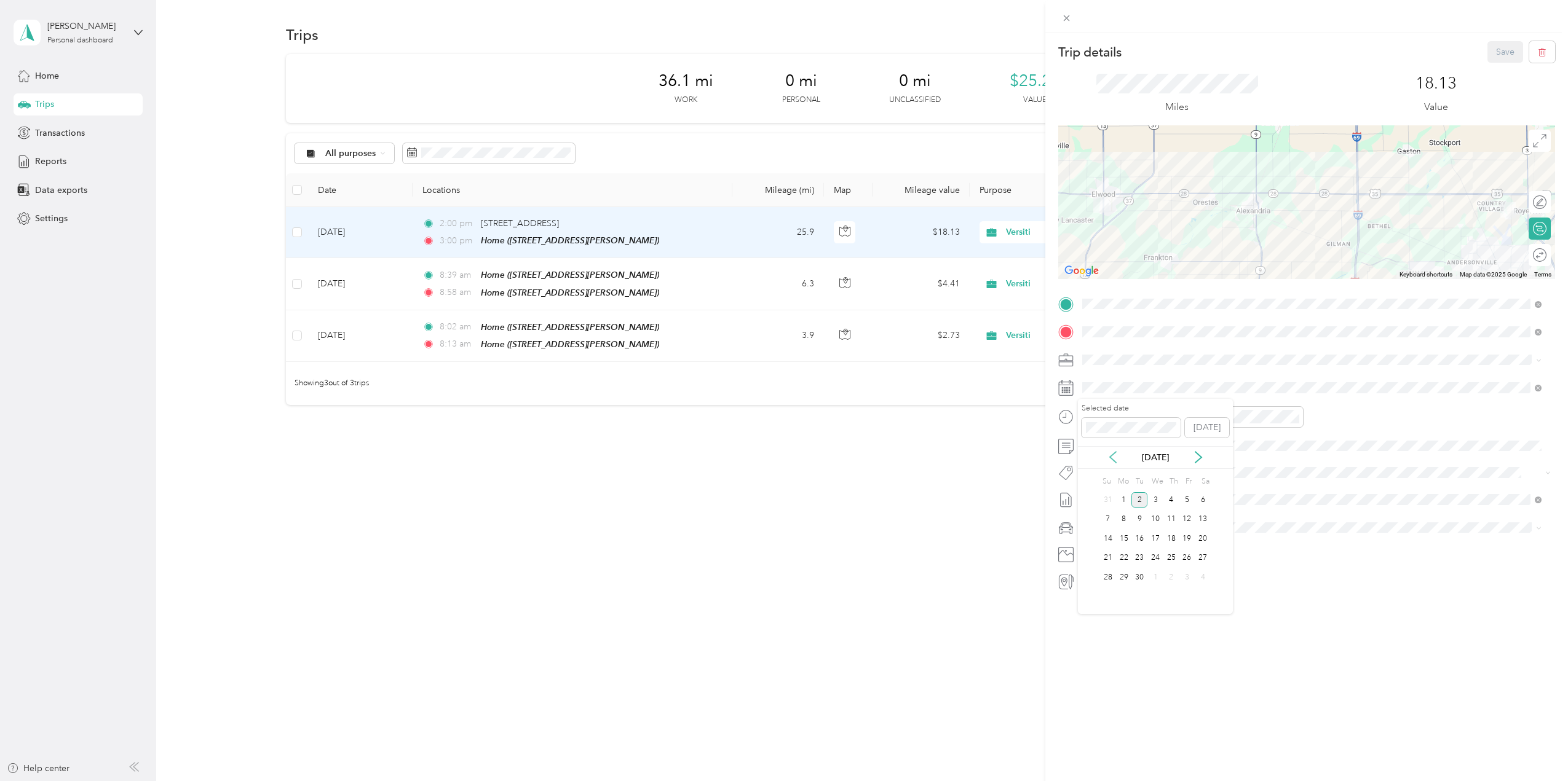
click at [1115, 457] on icon at bounding box center [1113, 457] width 12 height 12
click at [1158, 557] on div "20" at bounding box center [1156, 558] width 16 height 15
click at [1499, 51] on button "Save" at bounding box center [1505, 52] width 36 height 21
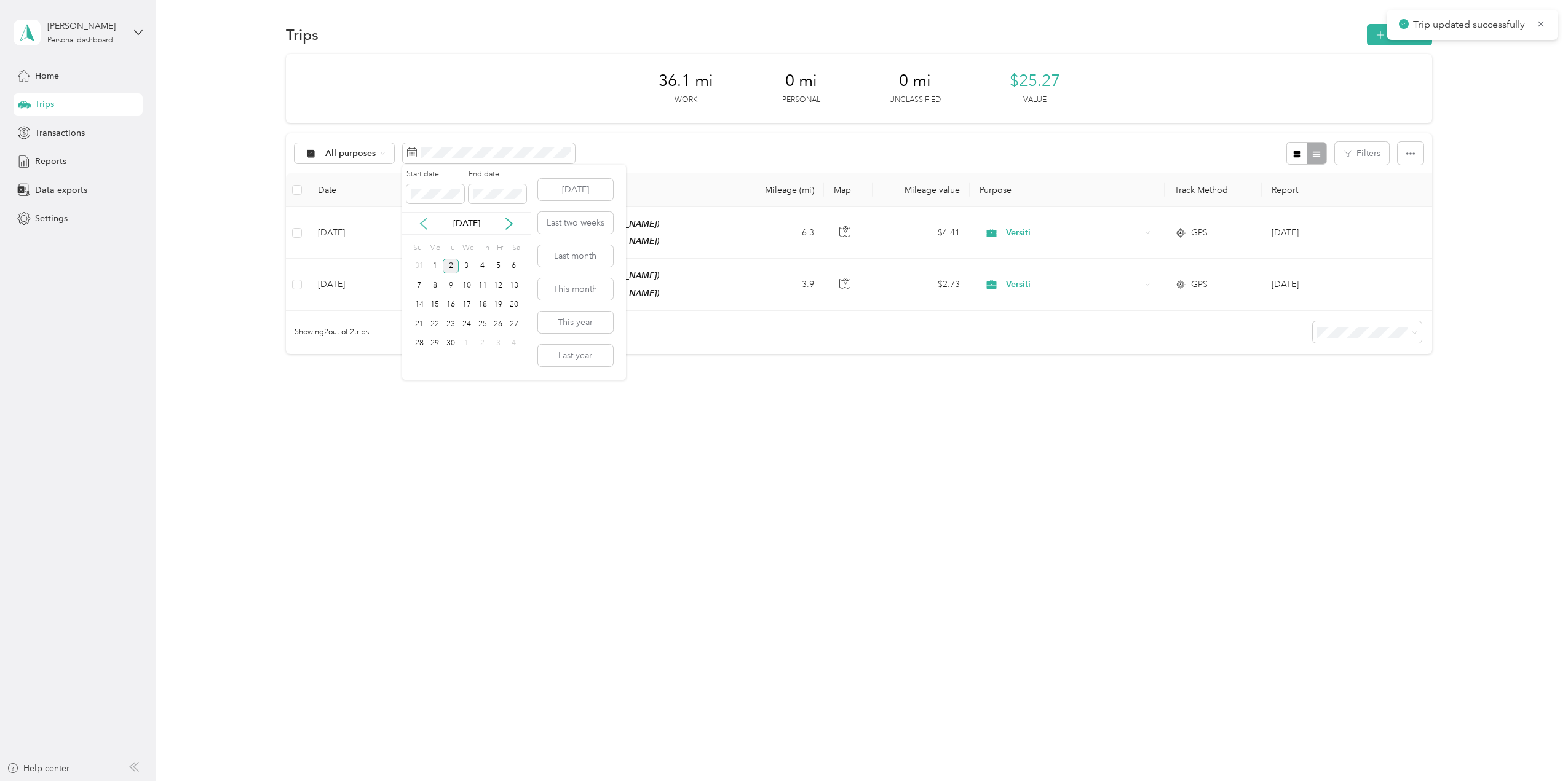
click at [425, 220] on icon at bounding box center [423, 224] width 6 height 11
click at [418, 322] on div "17" at bounding box center [419, 324] width 16 height 15
click at [513, 323] on div "23" at bounding box center [514, 324] width 16 height 15
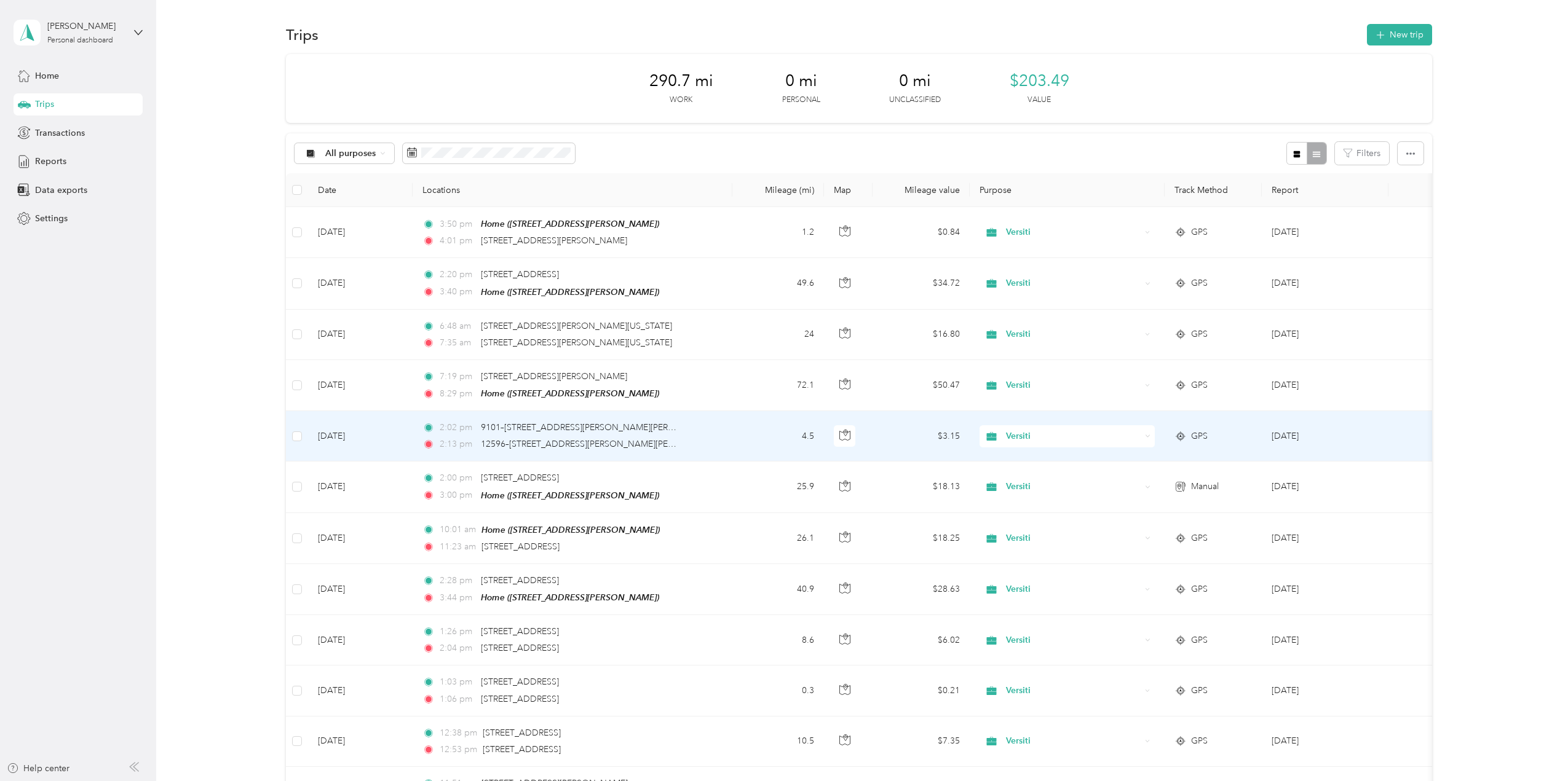
click at [339, 445] on td "[DATE]" at bounding box center [361, 436] width 105 height 50
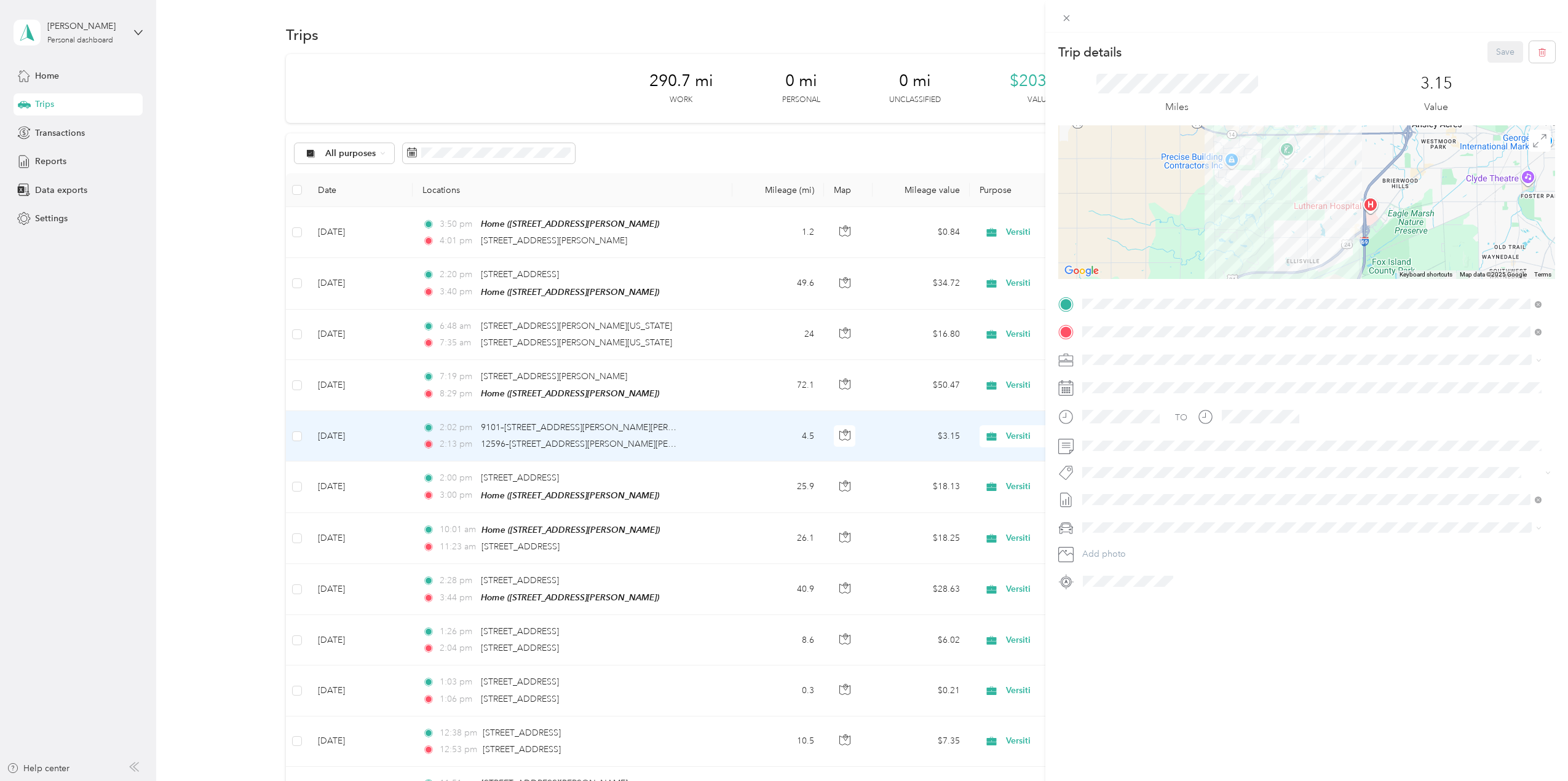
click at [1305, 522] on span at bounding box center [1317, 528] width 477 height 19
click at [1061, 11] on span at bounding box center [1067, 18] width 17 height 17
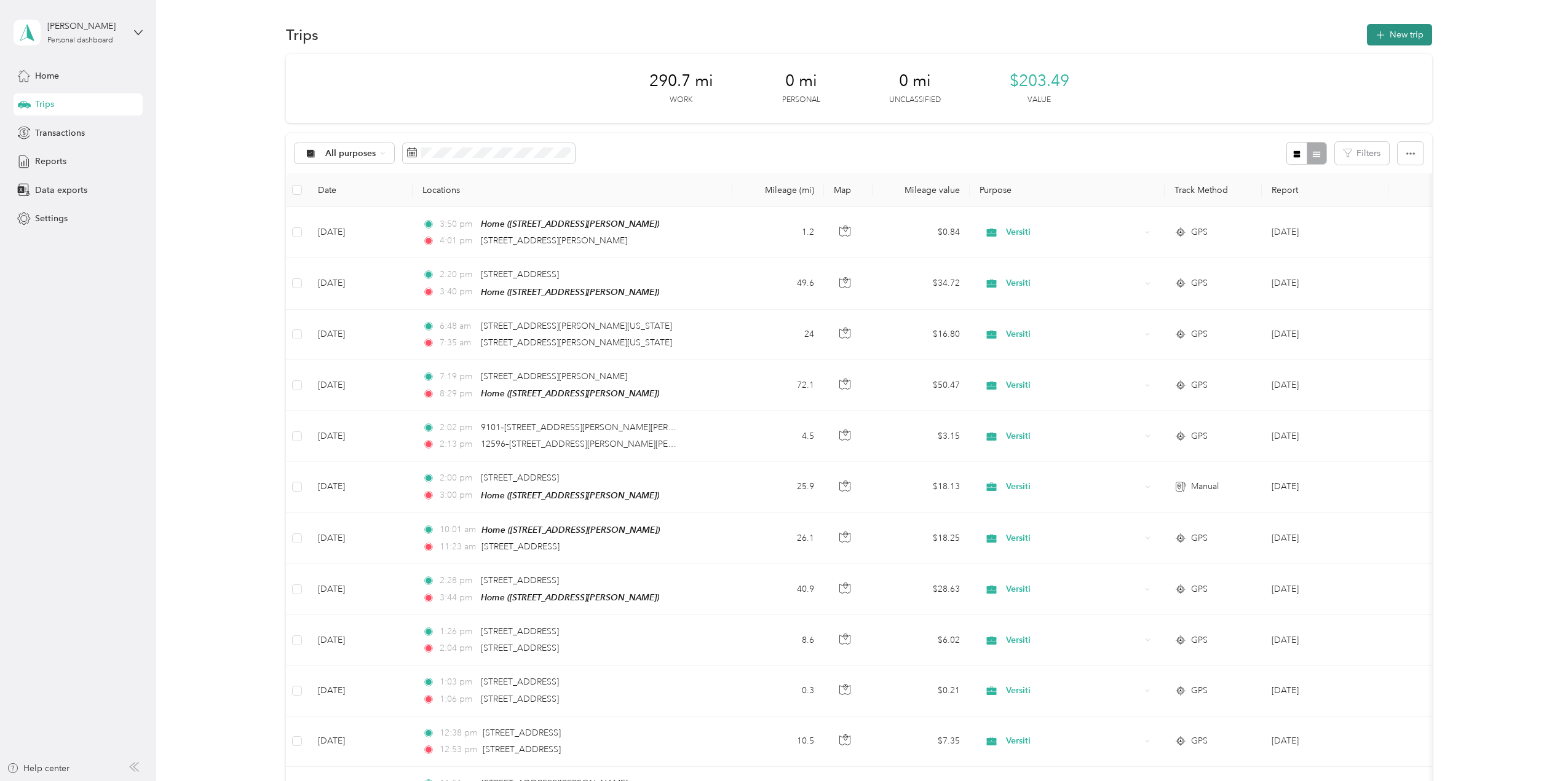
click at [1402, 38] on button "New trip" at bounding box center [1399, 35] width 65 height 21
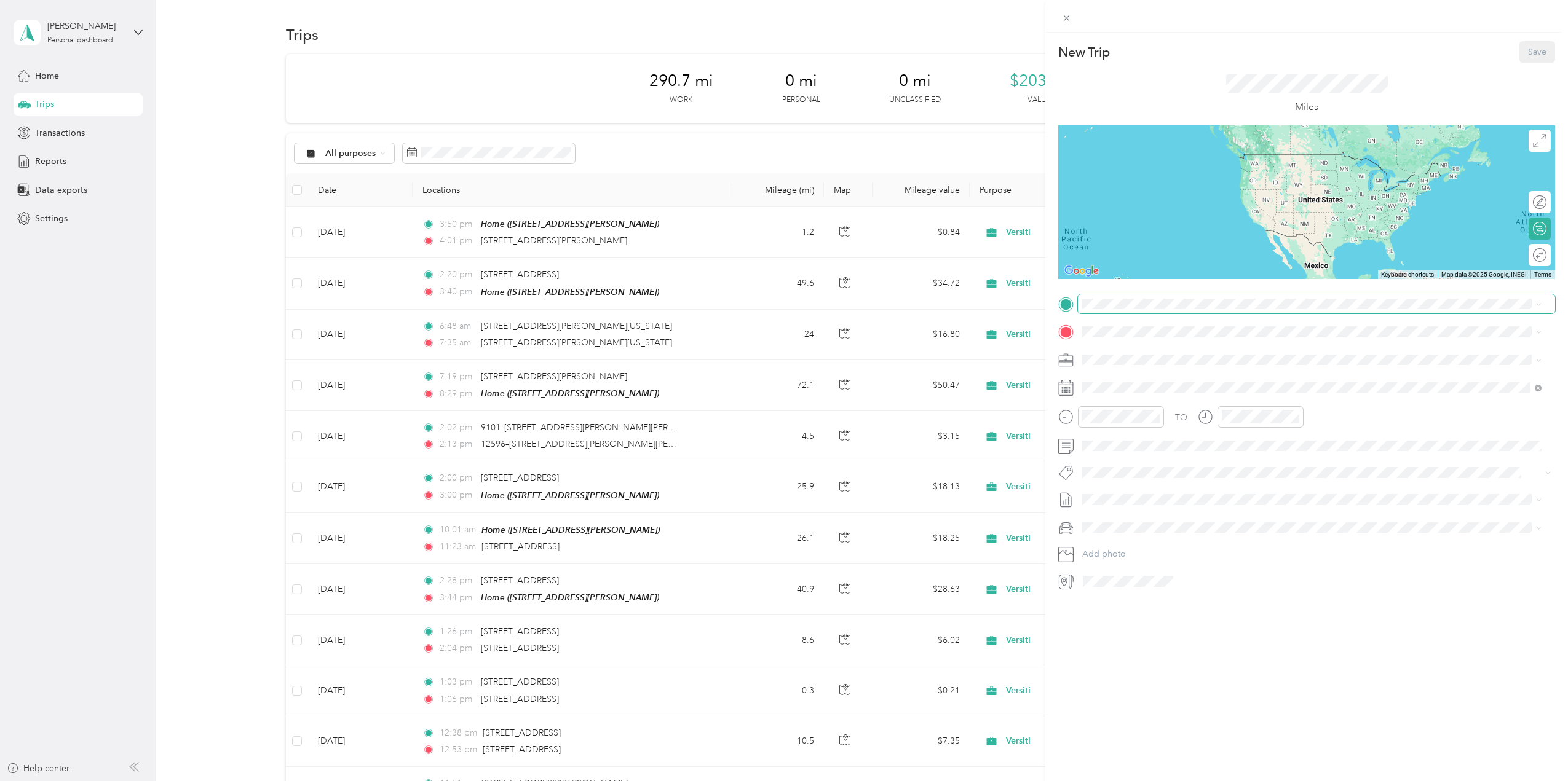
click at [1124, 309] on span at bounding box center [1317, 304] width 477 height 19
click at [1134, 362] on span "[STREET_ADDRESS]" at bounding box center [1145, 365] width 78 height 11
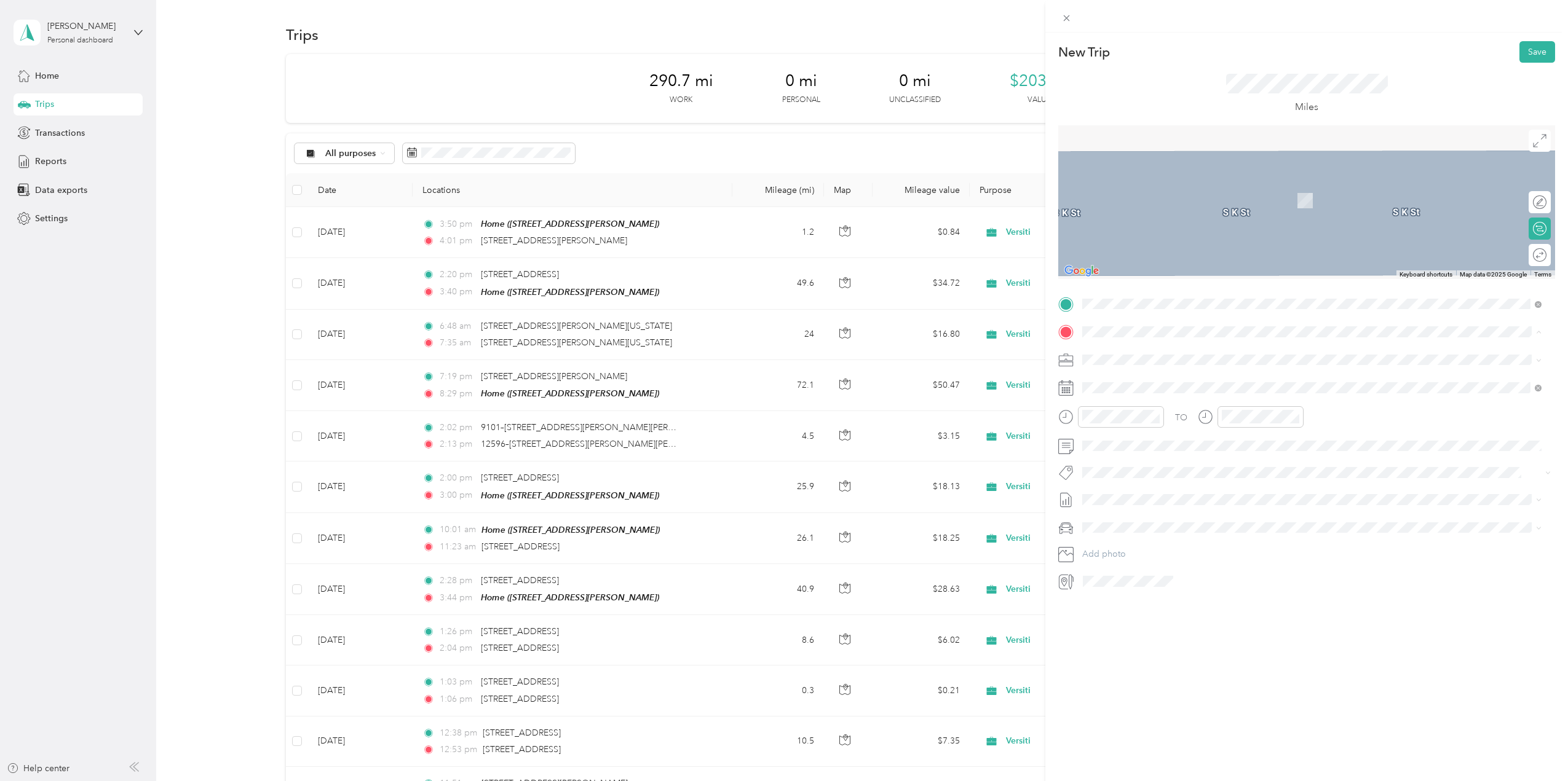
click at [1135, 381] on span "[STREET_ADDRESS][PERSON_NAME][PERSON_NAME][US_STATE]" at bounding box center [1235, 376] width 259 height 11
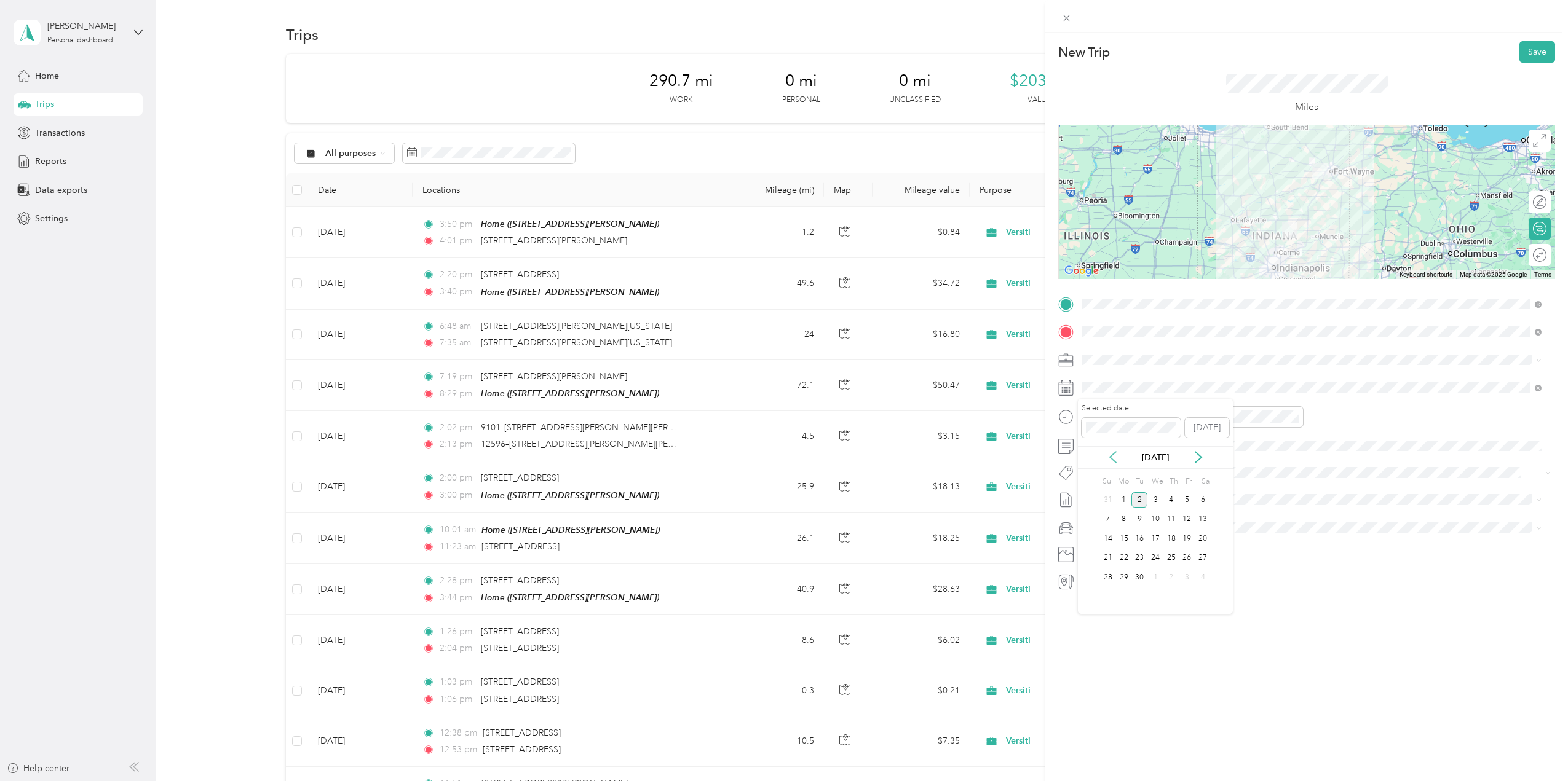
click at [1113, 459] on icon at bounding box center [1113, 457] width 6 height 11
click at [1172, 559] on div "21" at bounding box center [1172, 558] width 16 height 15
click at [1090, 438] on div "12" at bounding box center [1095, 444] width 30 height 17
drag, startPoint x: 1121, startPoint y: 439, endPoint x: 1157, endPoint y: 451, distance: 37.9
click at [1122, 439] on div "00" at bounding box center [1130, 444] width 30 height 17
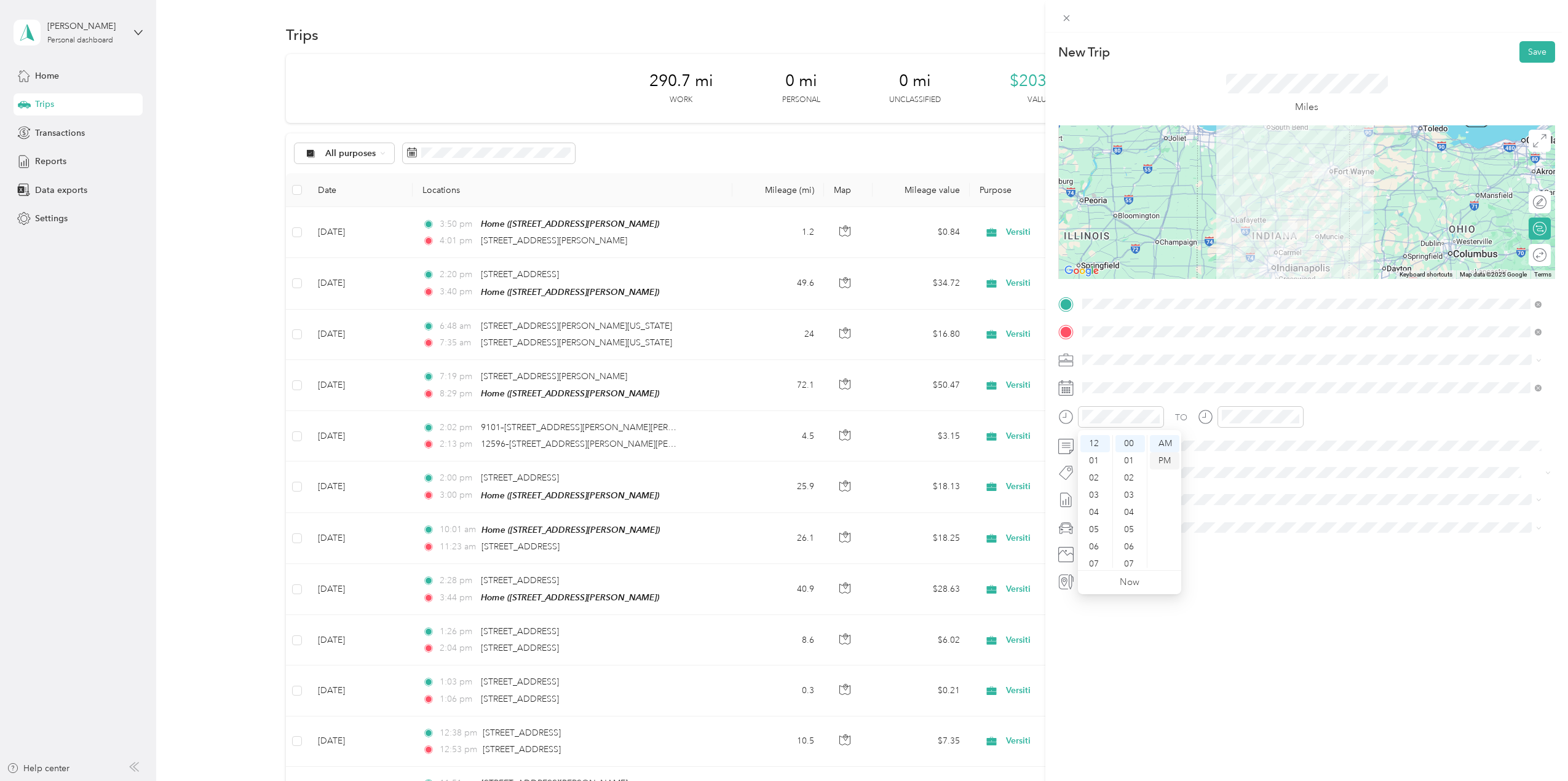
click at [1161, 462] on div "PM" at bounding box center [1165, 461] width 30 height 17
click at [1232, 459] on div "01" at bounding box center [1234, 461] width 30 height 17
click at [1267, 445] on div "30" at bounding box center [1269, 447] width 30 height 17
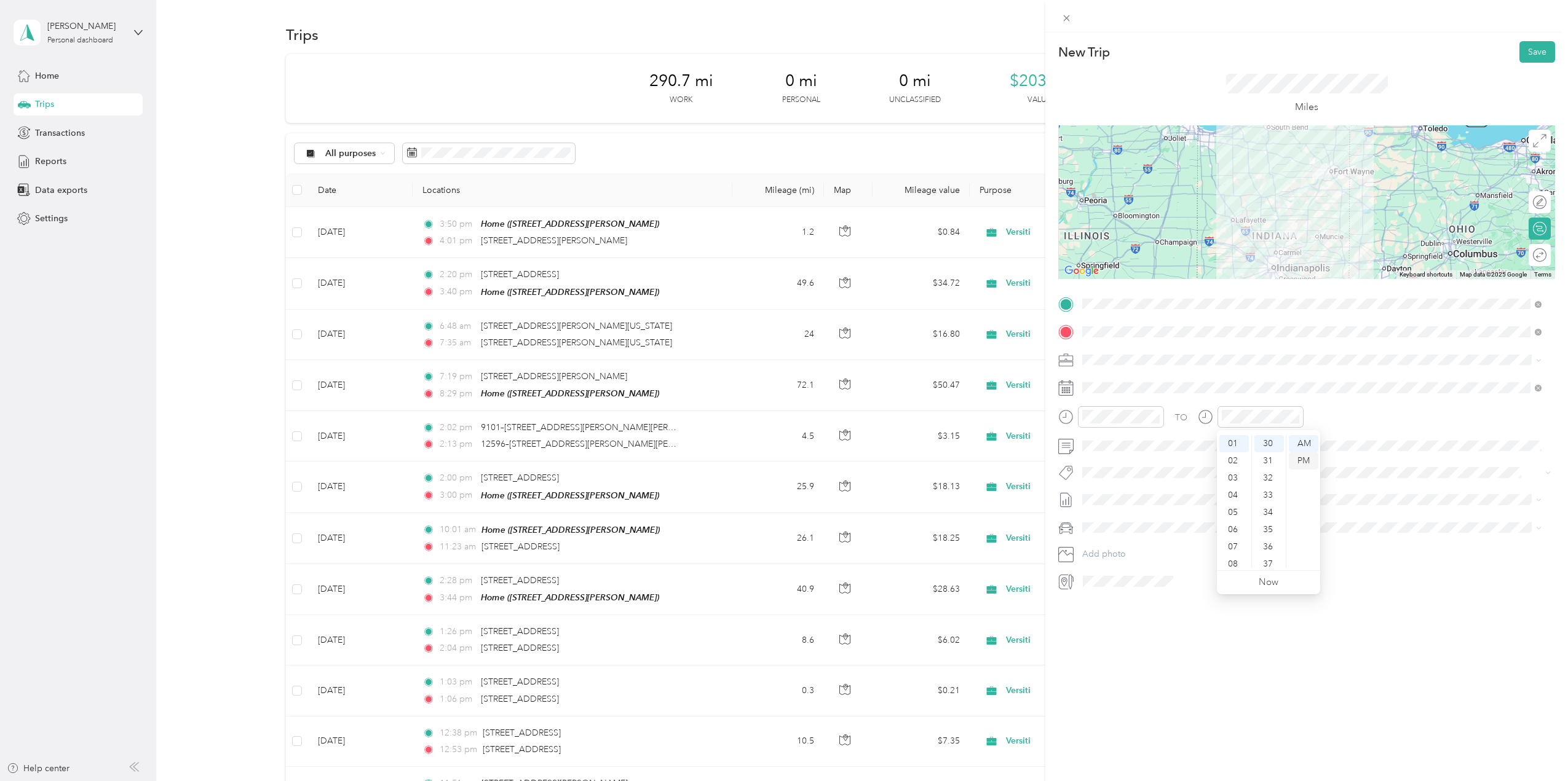
click at [1299, 460] on div "PM" at bounding box center [1304, 461] width 30 height 17
click at [1531, 252] on div at bounding box center [1534, 255] width 26 height 13
click at [1534, 53] on button "Save" at bounding box center [1537, 52] width 36 height 21
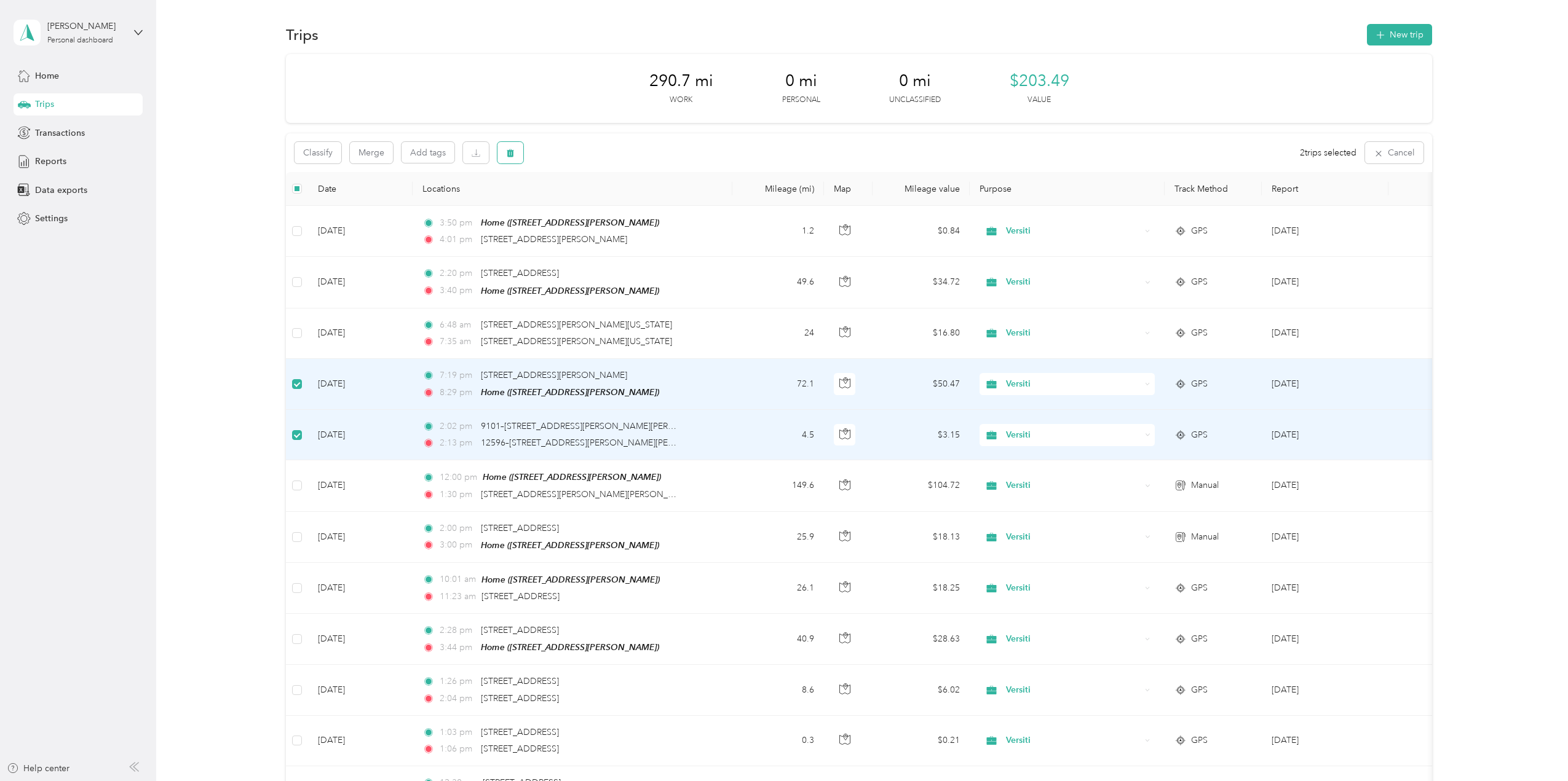
click at [513, 153] on icon "button" at bounding box center [510, 153] width 7 height 8
click at [603, 205] on button "Yes" at bounding box center [602, 203] width 24 height 19
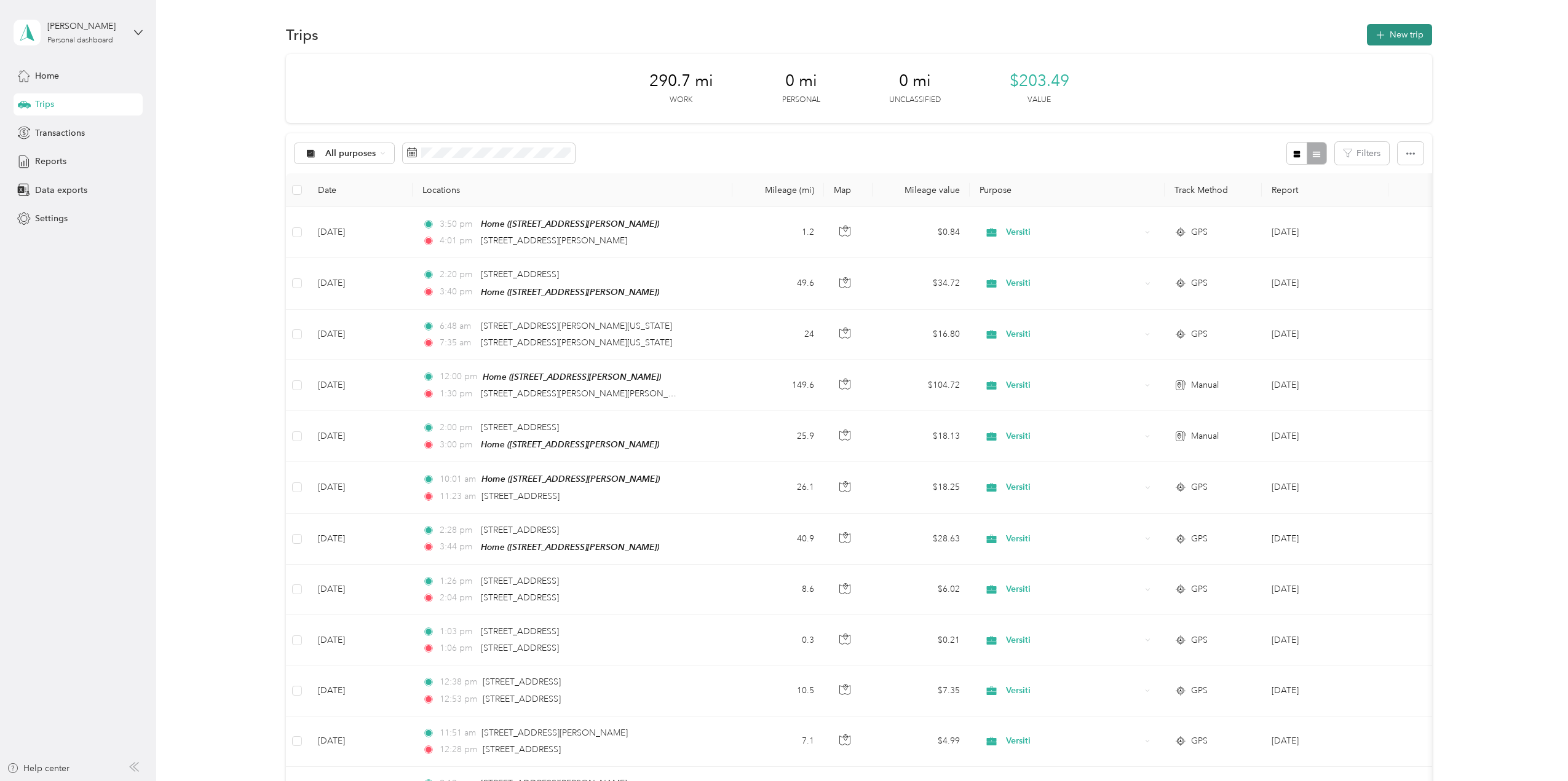
click at [1396, 33] on button "New trip" at bounding box center [1399, 35] width 65 height 21
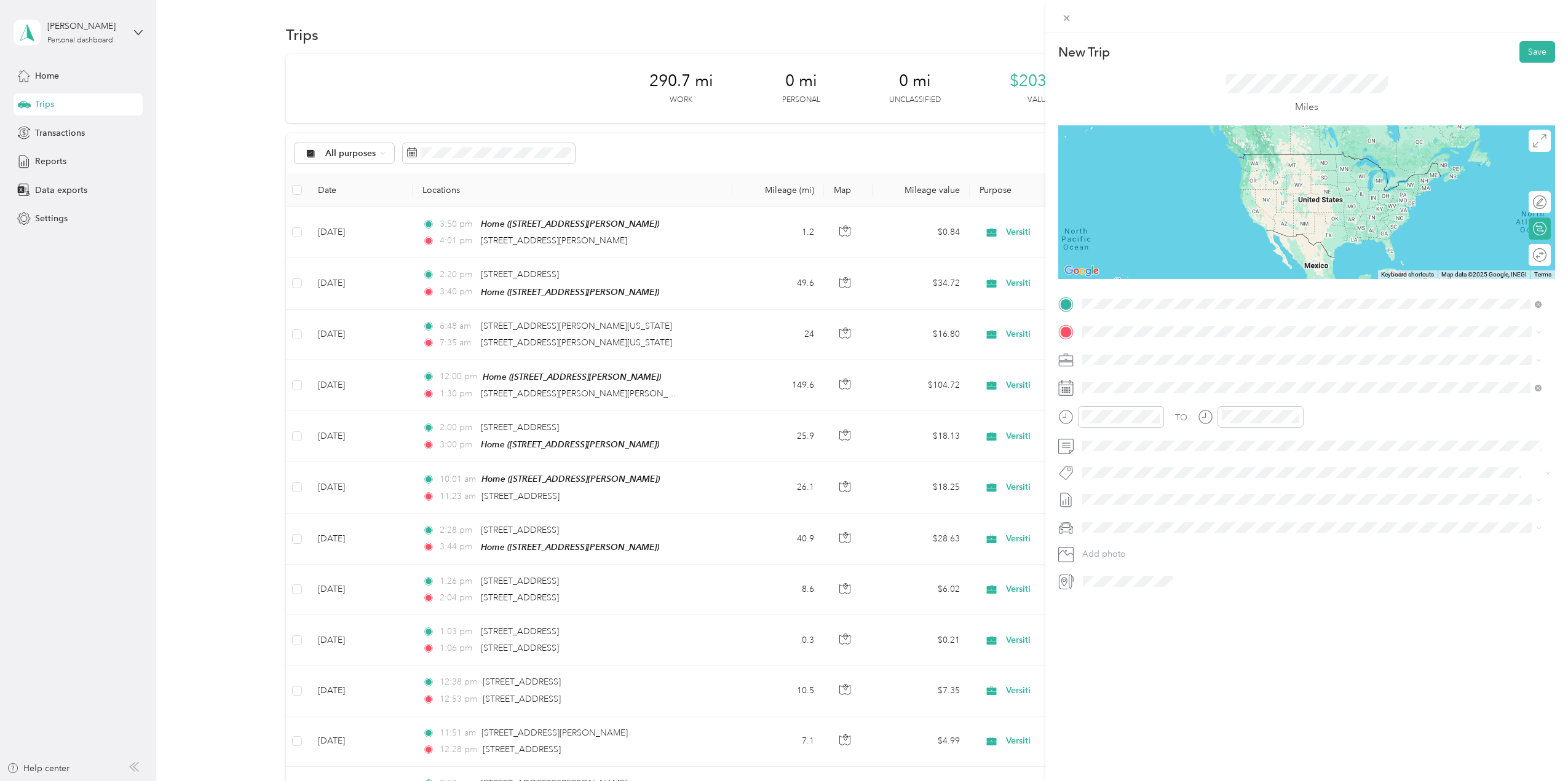
click at [1156, 354] on span "[STREET_ADDRESS][US_STATE]" at bounding box center [1167, 349] width 123 height 11
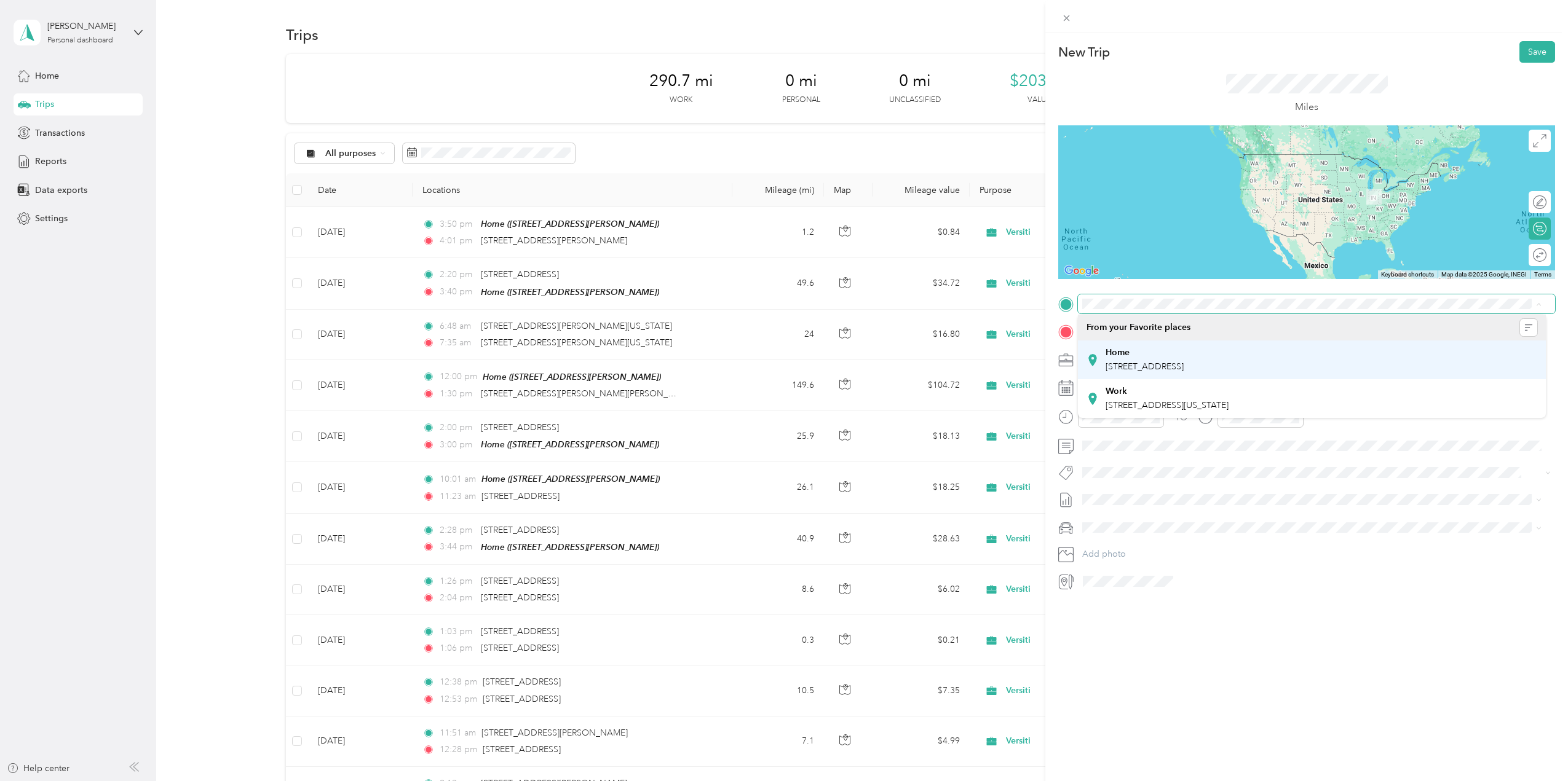
click at [1145, 353] on div "Home" at bounding box center [1145, 353] width 78 height 11
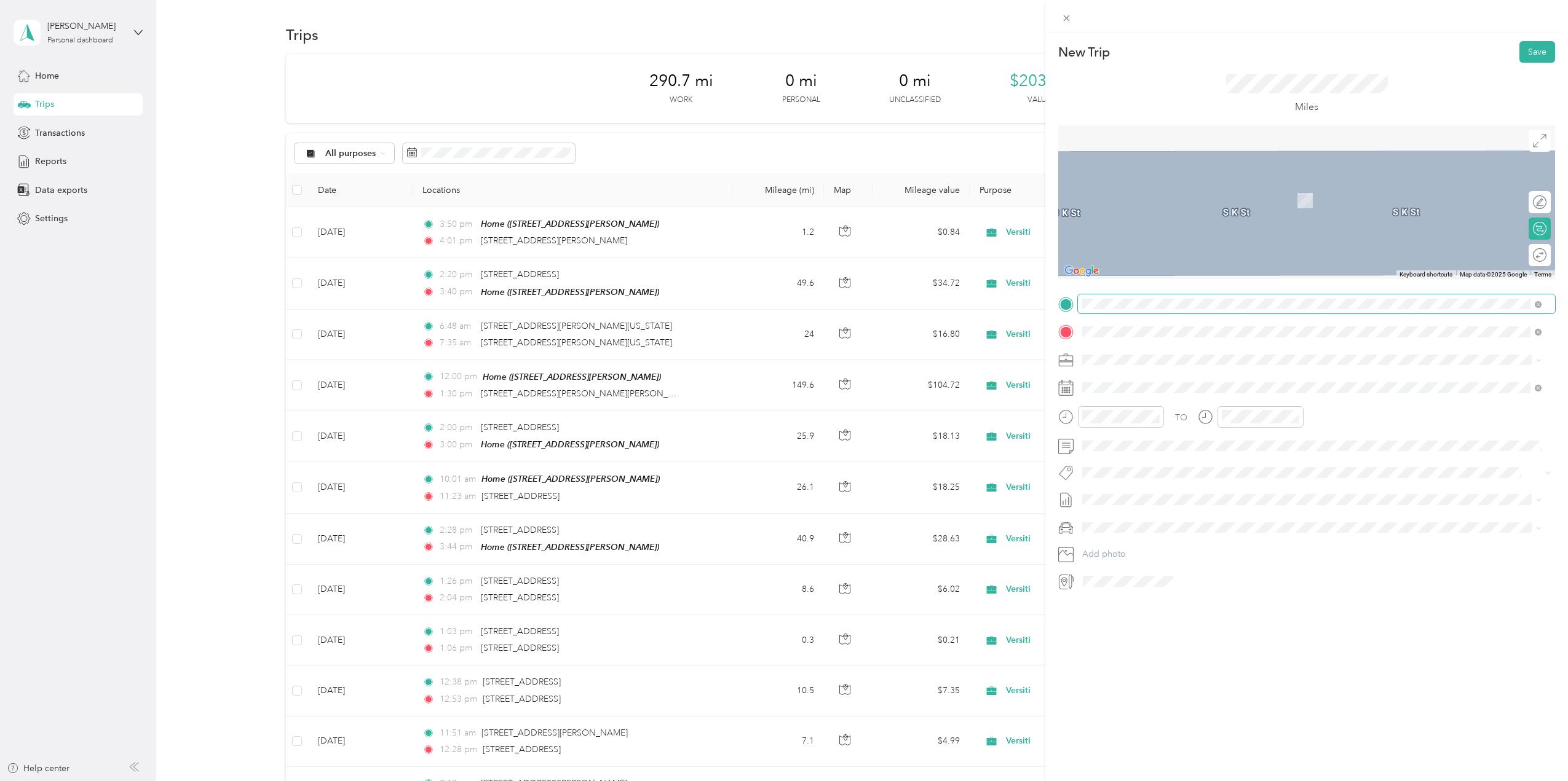
click at [1141, 381] on span "[STREET_ADDRESS][US_STATE]" at bounding box center [1167, 376] width 123 height 11
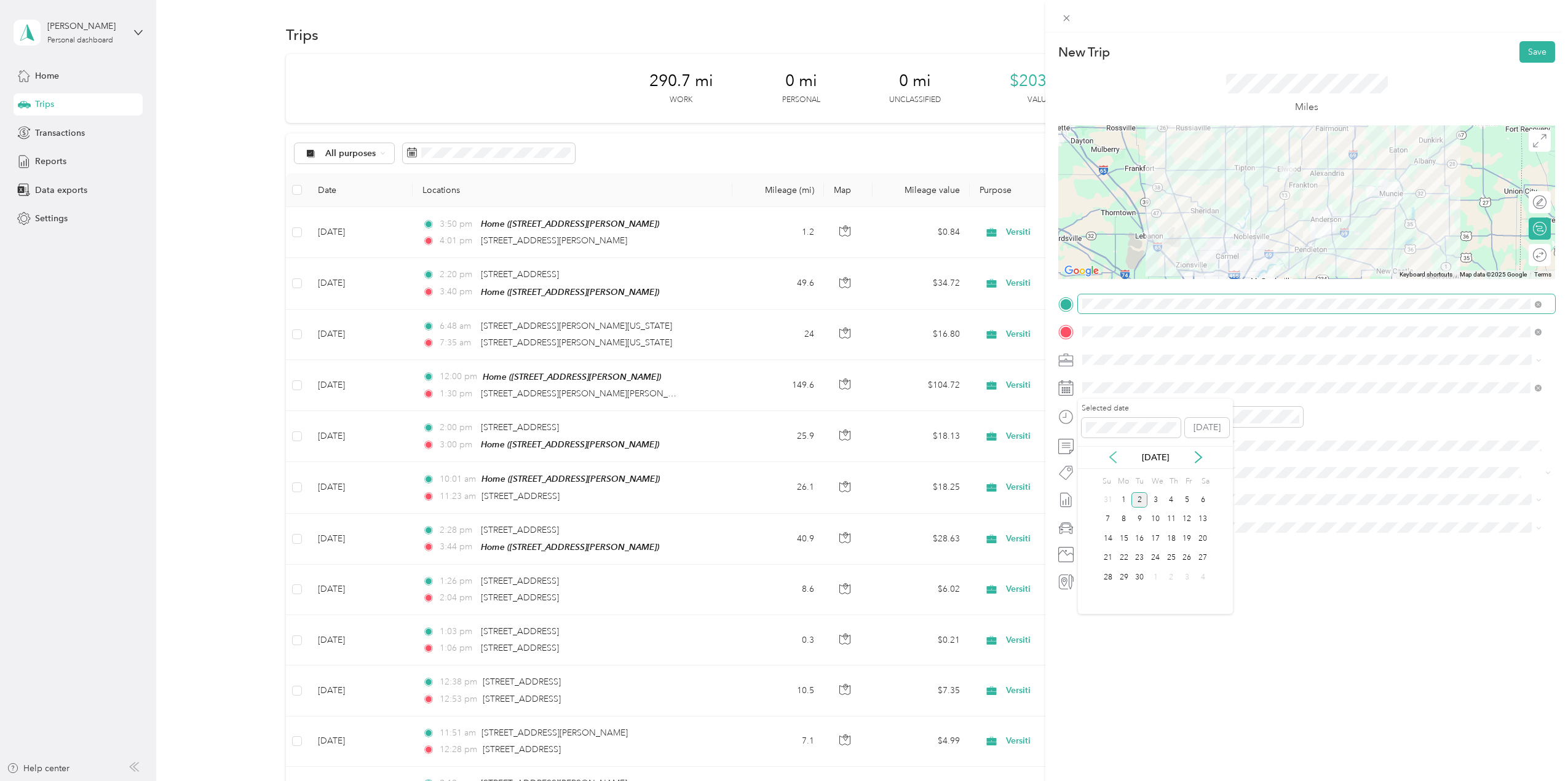
click at [1118, 458] on icon at bounding box center [1113, 457] width 12 height 12
click at [1191, 557] on div "22" at bounding box center [1188, 558] width 16 height 15
click at [1095, 488] on div "07" at bounding box center [1095, 491] width 30 height 17
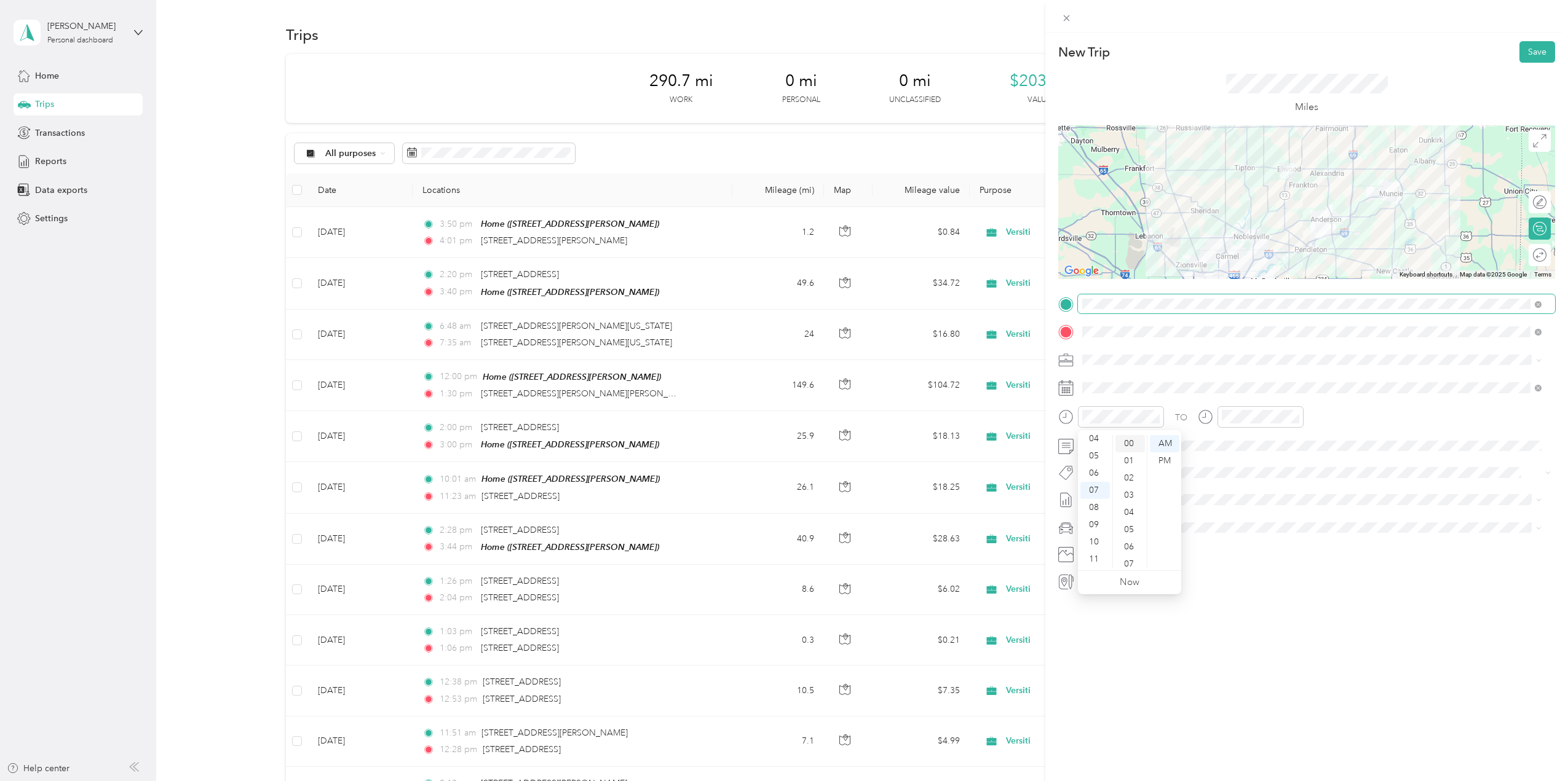
click at [1130, 445] on div "00" at bounding box center [1130, 444] width 30 height 17
click at [1229, 490] on div "07" at bounding box center [1234, 491] width 30 height 17
click at [1270, 475] on div "30" at bounding box center [1269, 473] width 30 height 17
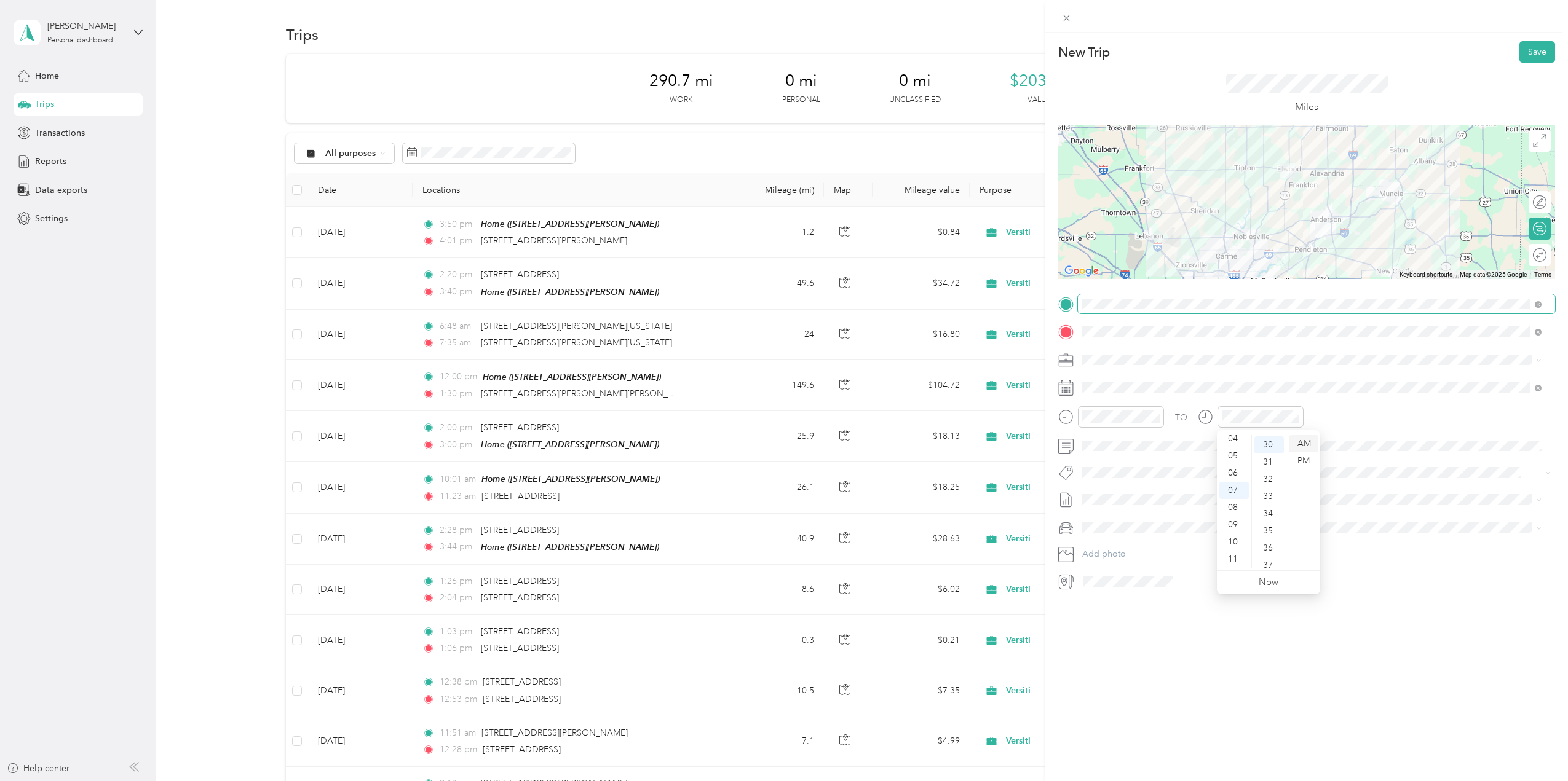
scroll to position [516, 0]
click at [1303, 445] on div "AM" at bounding box center [1304, 444] width 30 height 17
click at [1092, 472] on div "06" at bounding box center [1095, 473] width 30 height 17
click at [1234, 473] on div "06" at bounding box center [1234, 473] width 30 height 17
click at [1532, 50] on button "Save" at bounding box center [1537, 52] width 36 height 21
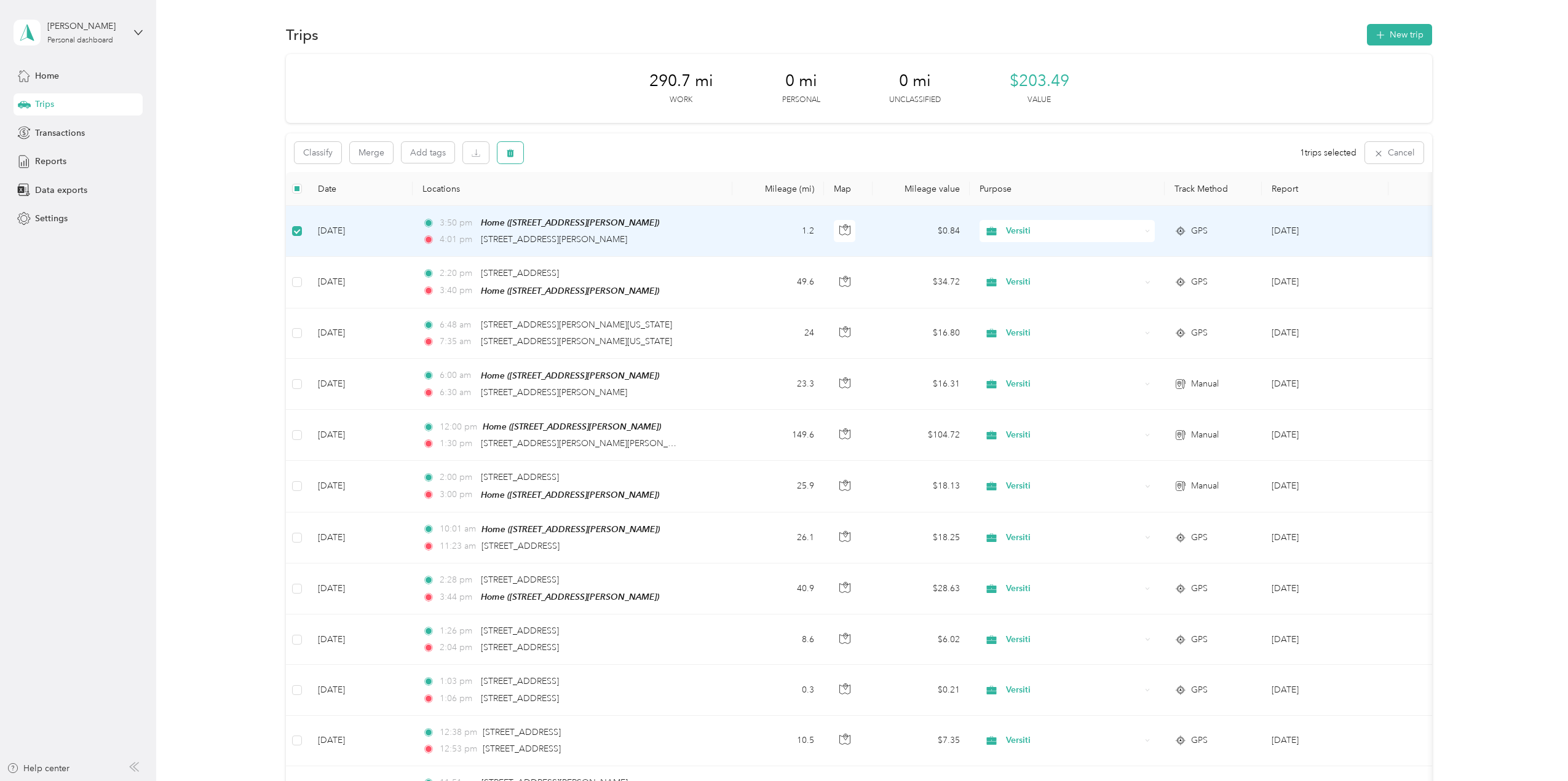
click at [521, 146] on button "button" at bounding box center [511, 152] width 26 height 21
click at [596, 200] on button "Yes" at bounding box center [602, 203] width 24 height 19
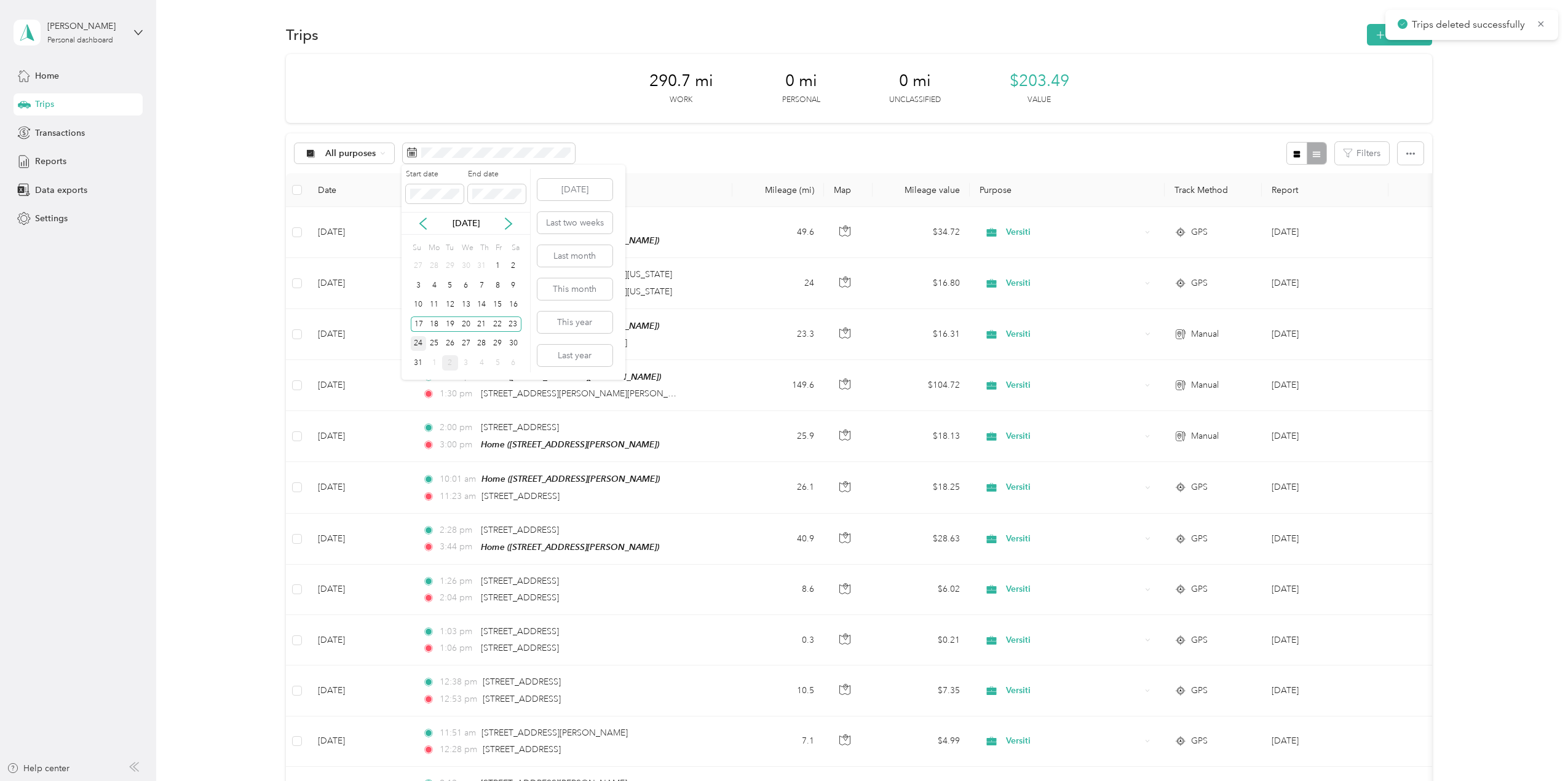
click at [416, 340] on div "24" at bounding box center [419, 344] width 16 height 15
click at [421, 363] on div "31" at bounding box center [419, 363] width 16 height 15
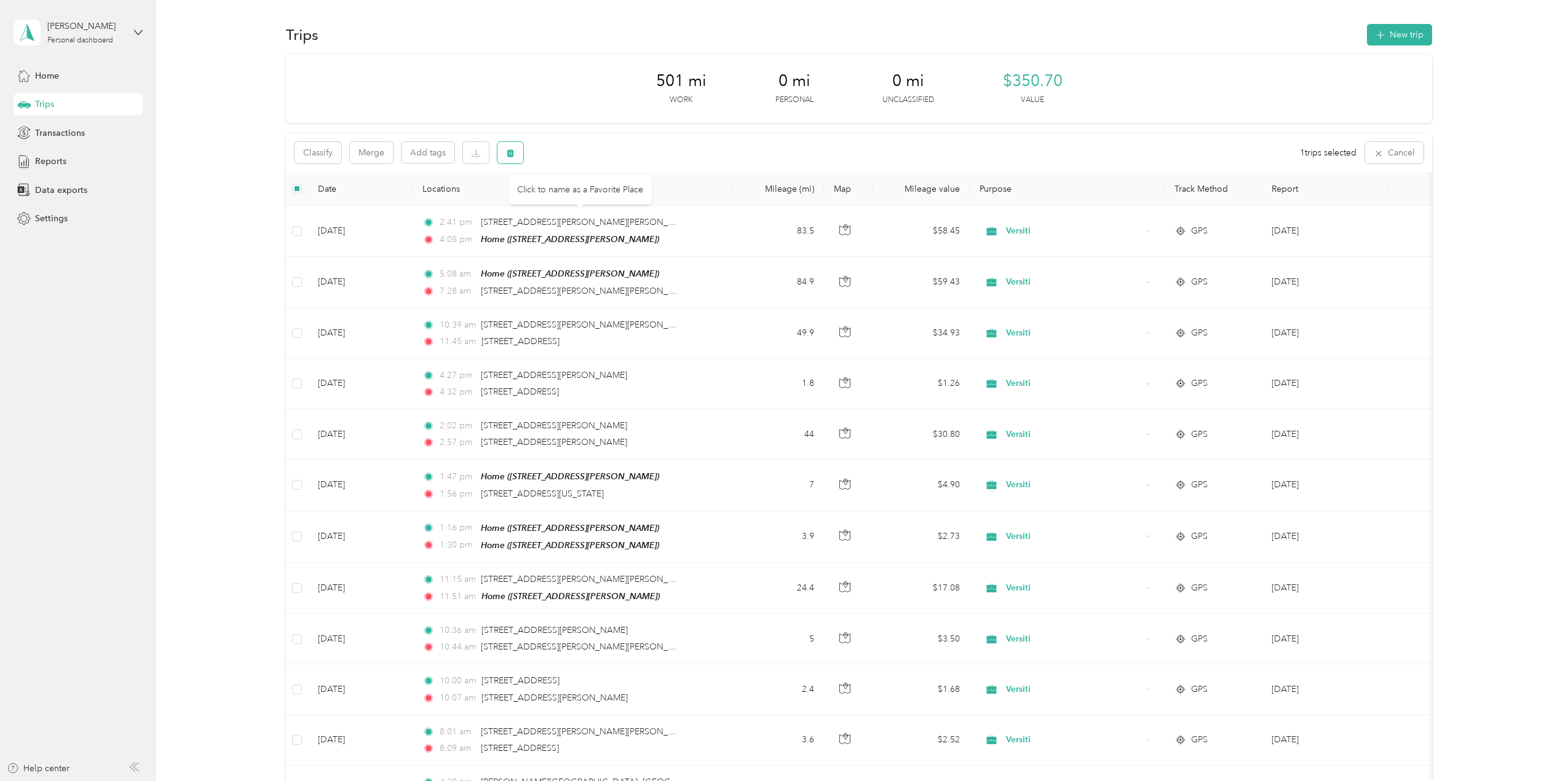
click at [514, 154] on button "button" at bounding box center [511, 152] width 26 height 21
click at [595, 202] on button "Yes" at bounding box center [602, 203] width 24 height 19
click at [1399, 34] on button "New trip" at bounding box center [1399, 35] width 65 height 21
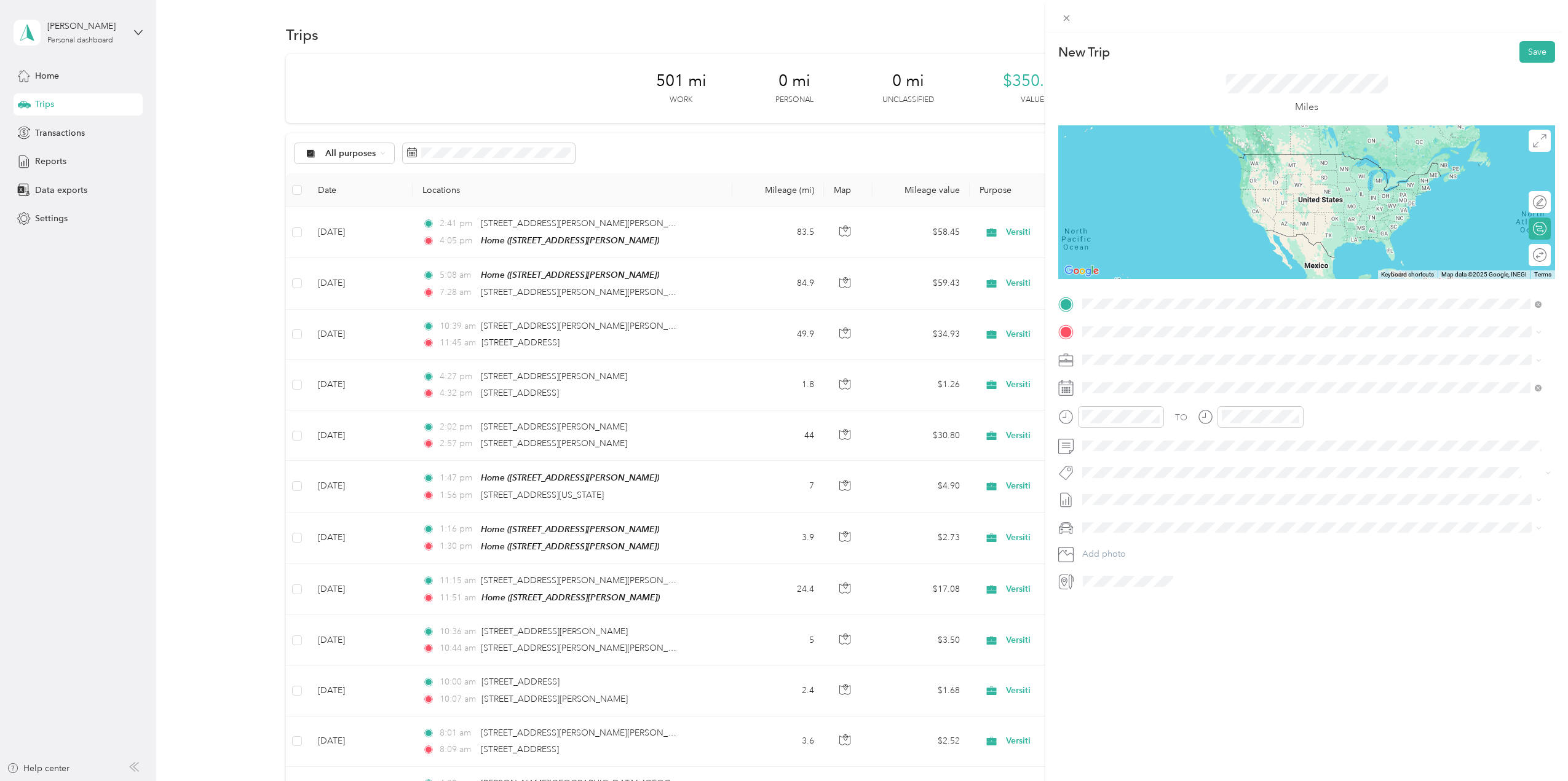
click at [1125, 352] on span "[STREET_ADDRESS][PERSON_NAME][US_STATE]" at bounding box center [1201, 349] width 191 height 11
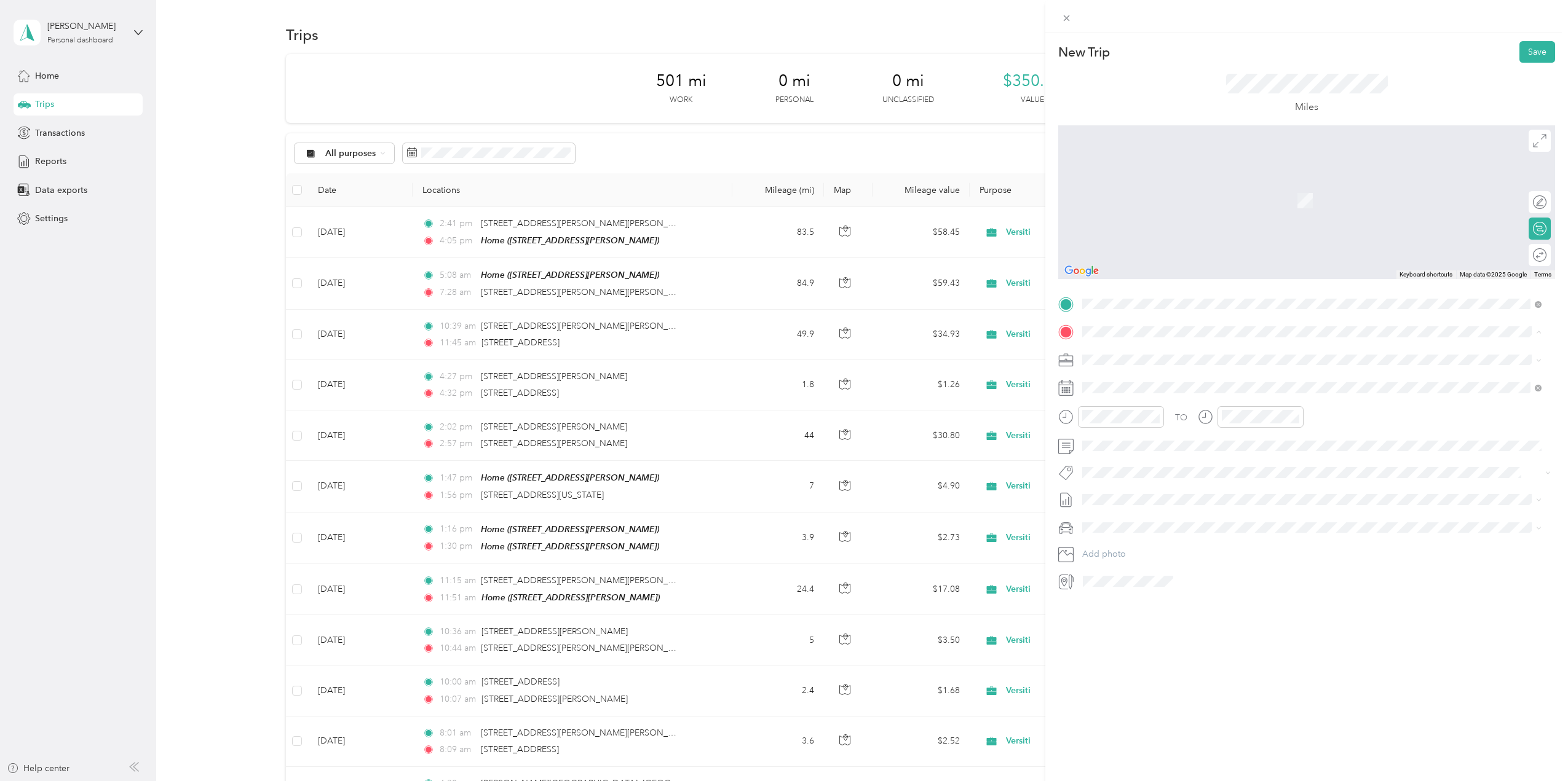
click at [1117, 383] on div "Home [STREET_ADDRESS]" at bounding box center [1145, 387] width 78 height 26
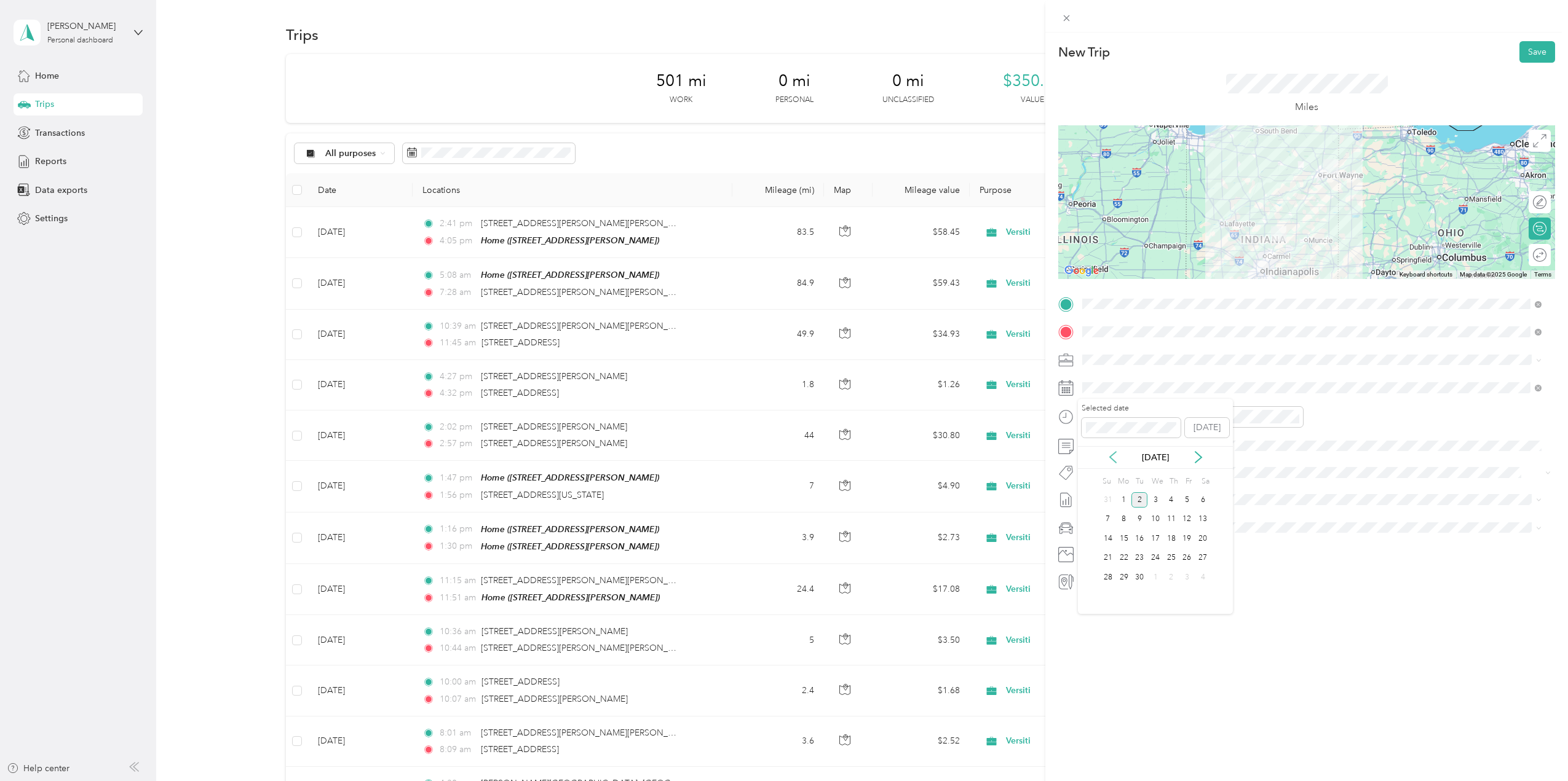
click at [1109, 454] on icon at bounding box center [1113, 457] width 12 height 12
click at [1121, 576] on div "25" at bounding box center [1124, 578] width 16 height 15
click at [1093, 455] on div "05" at bounding box center [1095, 456] width 30 height 17
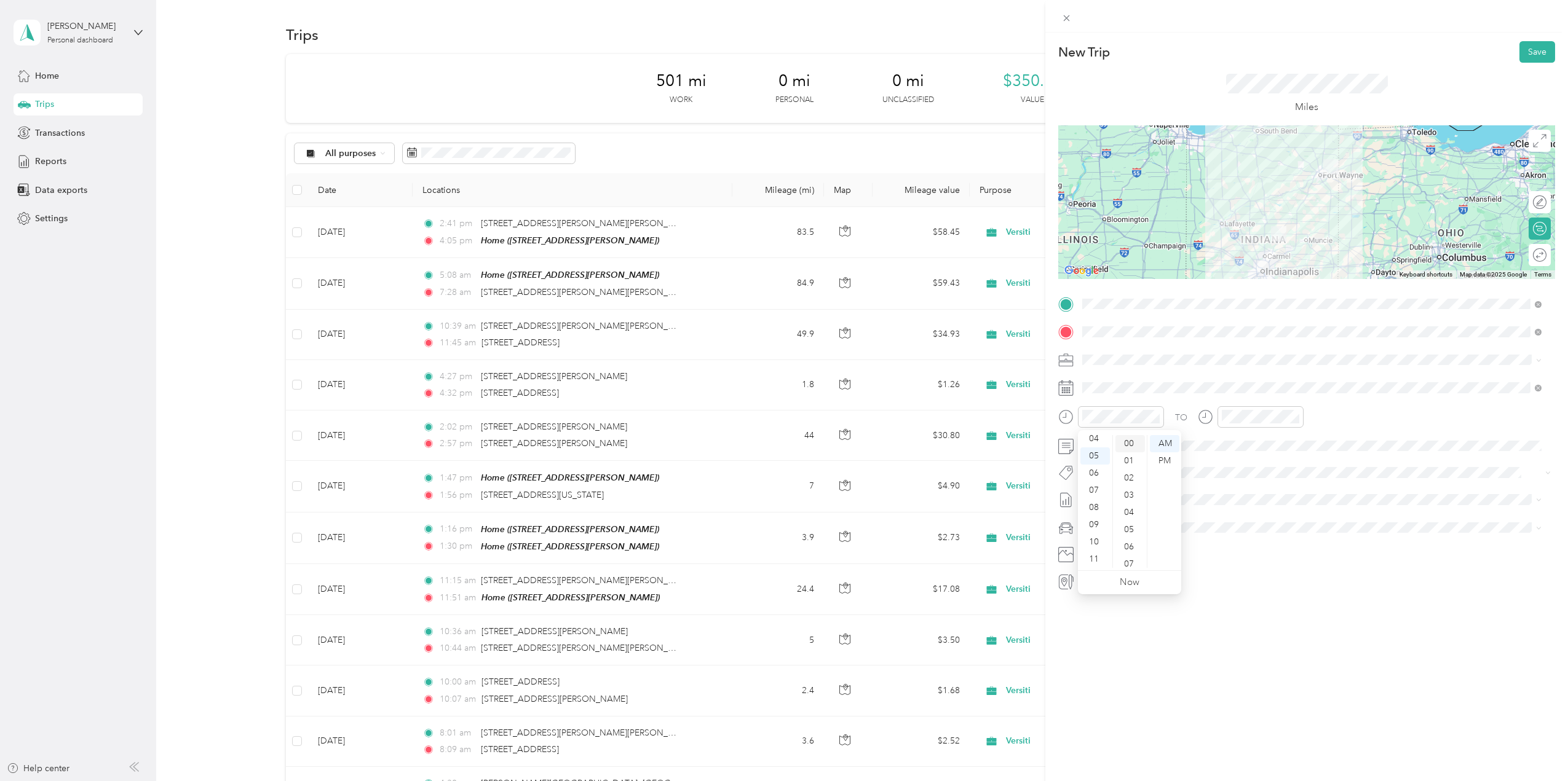
click at [1121, 439] on div "00" at bounding box center [1130, 444] width 30 height 17
click at [1170, 463] on div "PM" at bounding box center [1165, 461] width 30 height 17
click at [1233, 471] on div "06" at bounding box center [1234, 473] width 30 height 17
click at [1270, 512] on div "45" at bounding box center [1269, 513] width 30 height 17
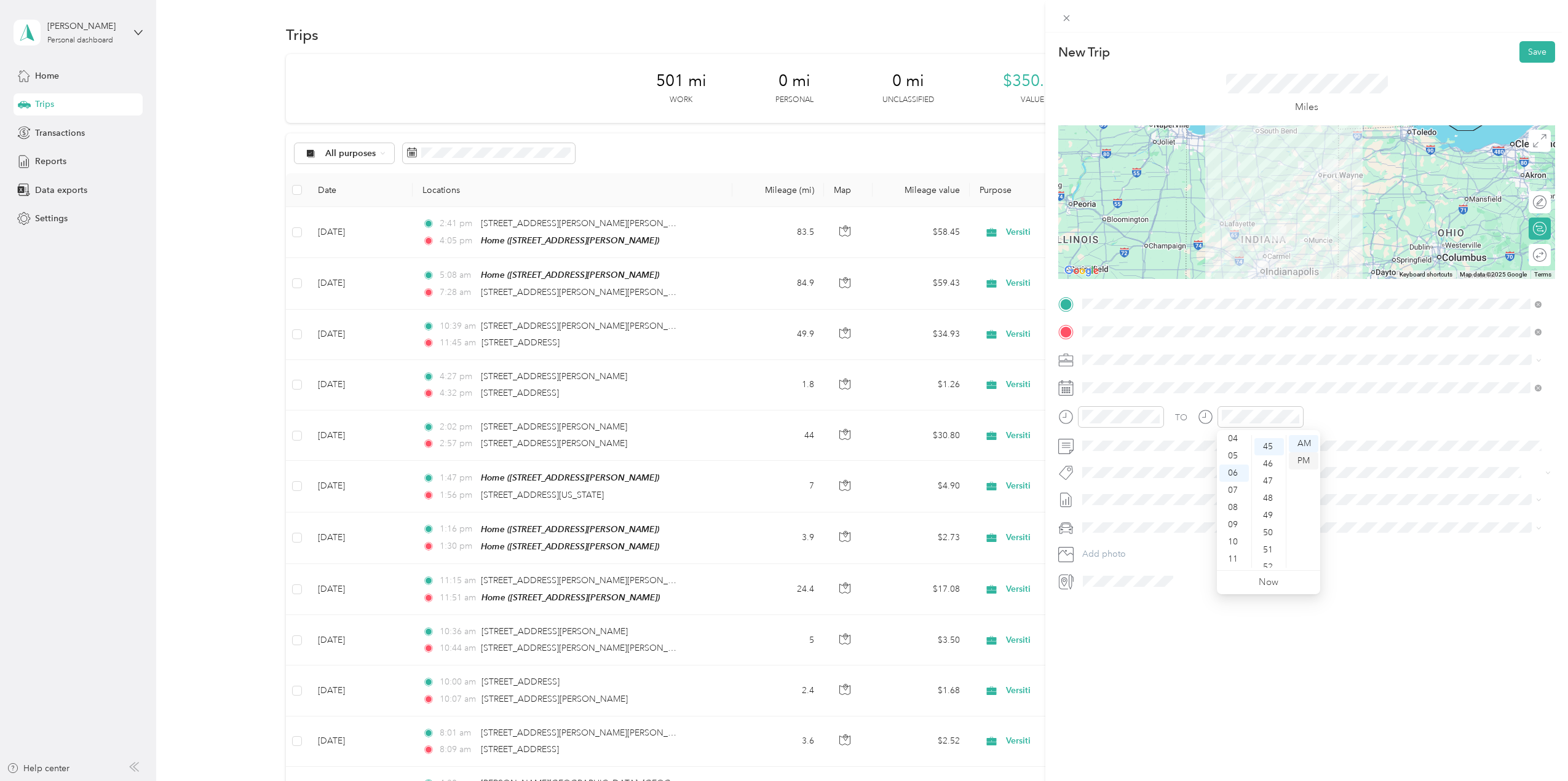
scroll to position [774, 0]
click at [1302, 465] on div "PM" at bounding box center [1304, 461] width 30 height 17
click at [1522, 48] on button "Save" at bounding box center [1537, 52] width 36 height 21
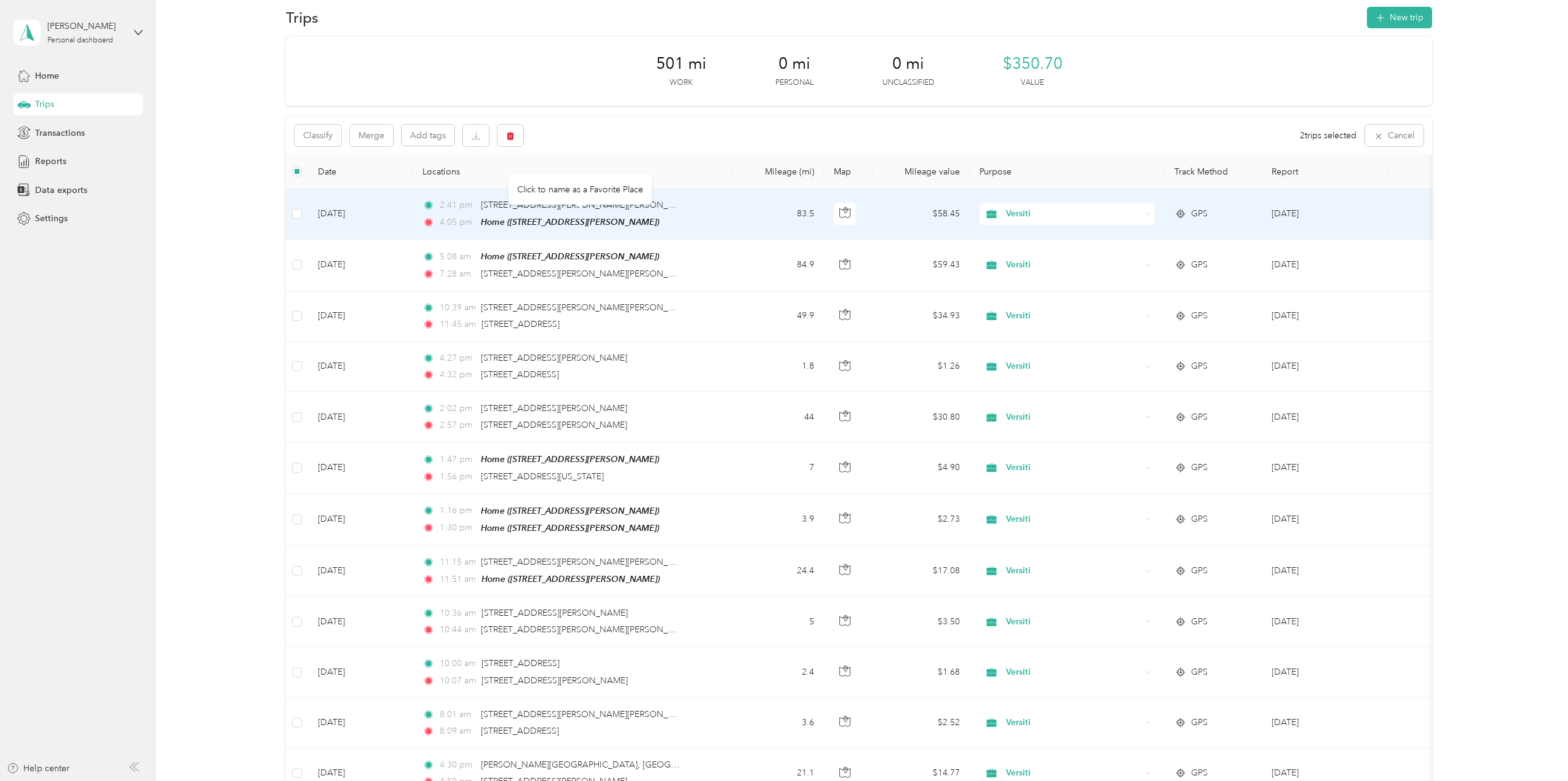
scroll to position [0, 0]
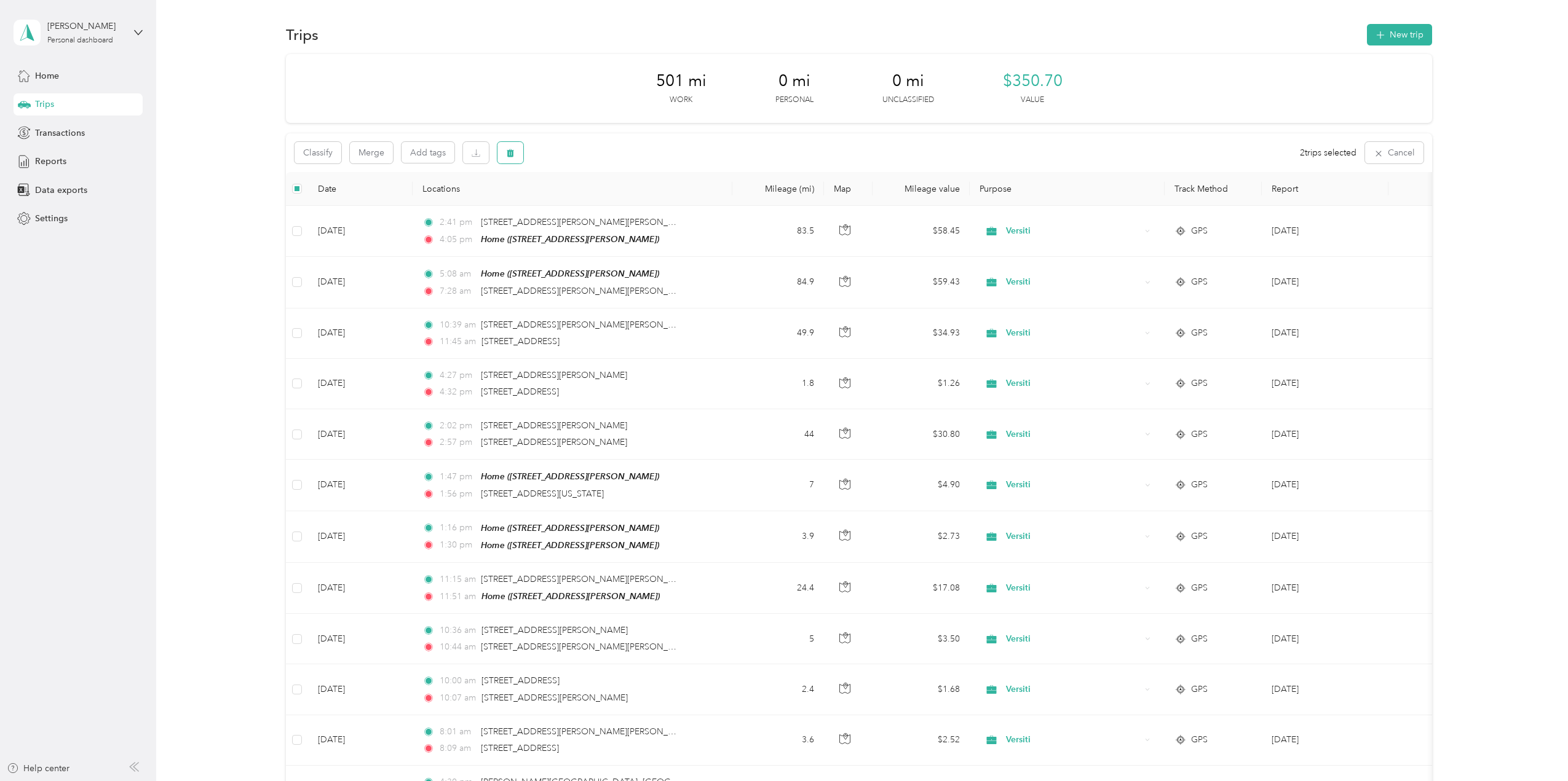
click at [509, 156] on icon "button" at bounding box center [510, 153] width 7 height 8
click at [599, 211] on button "Yes" at bounding box center [602, 203] width 24 height 19
click at [1400, 36] on button "New trip" at bounding box center [1399, 35] width 65 height 21
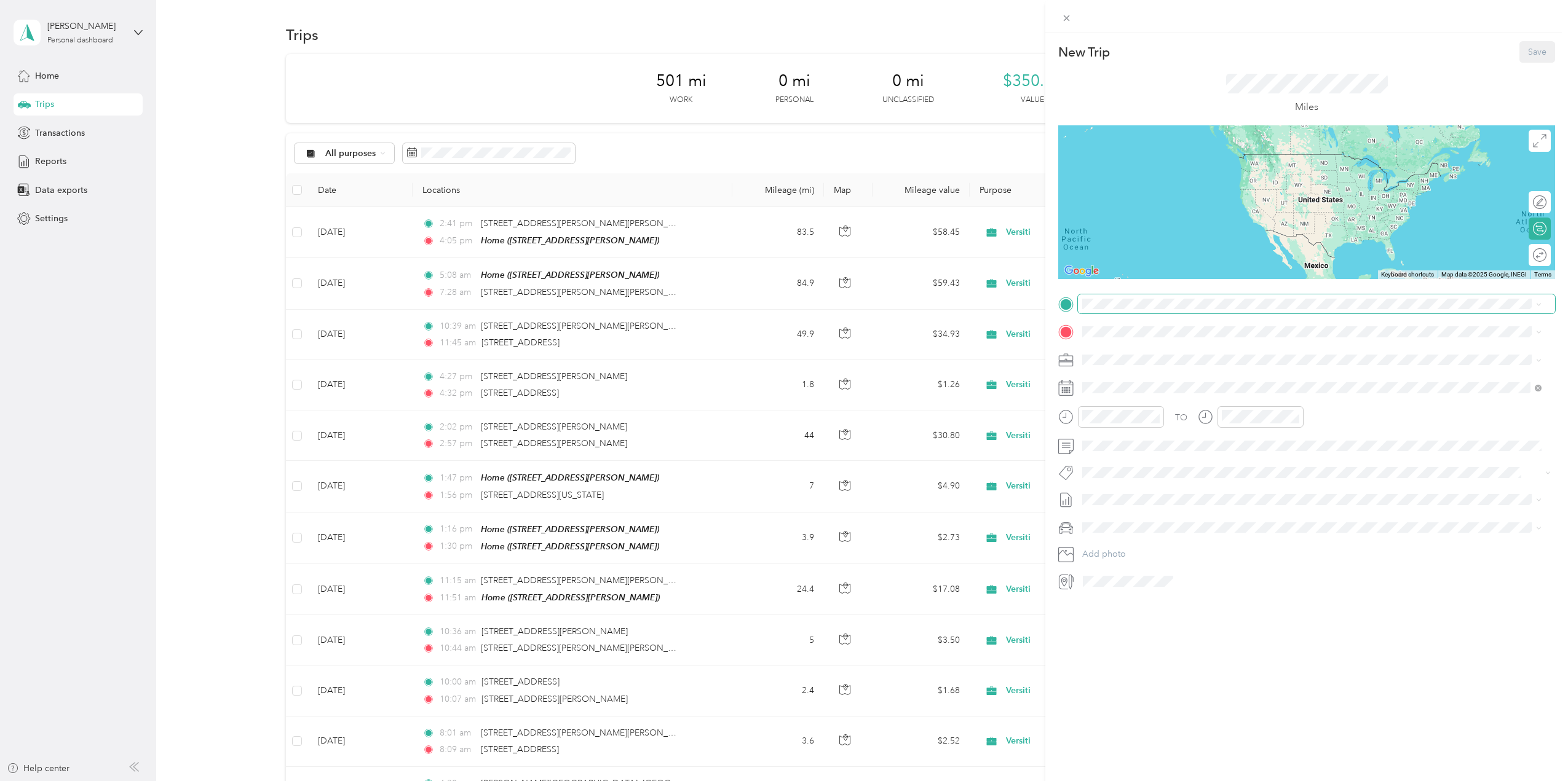
click at [1127, 311] on span at bounding box center [1317, 304] width 477 height 19
click at [1129, 354] on span "[STREET_ADDRESS][US_STATE]" at bounding box center [1167, 349] width 123 height 11
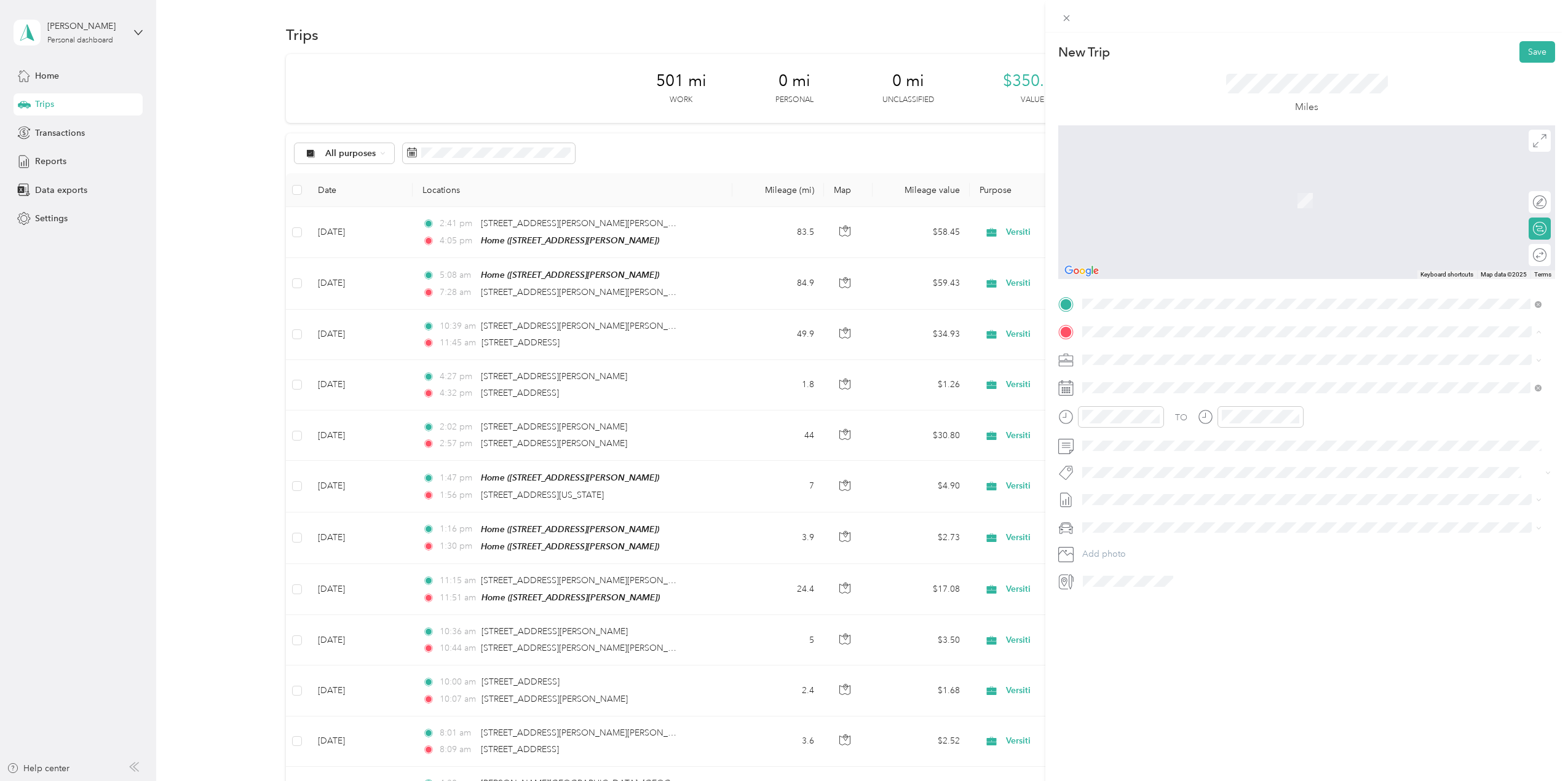
click at [1117, 377] on strong "Home" at bounding box center [1118, 380] width 24 height 11
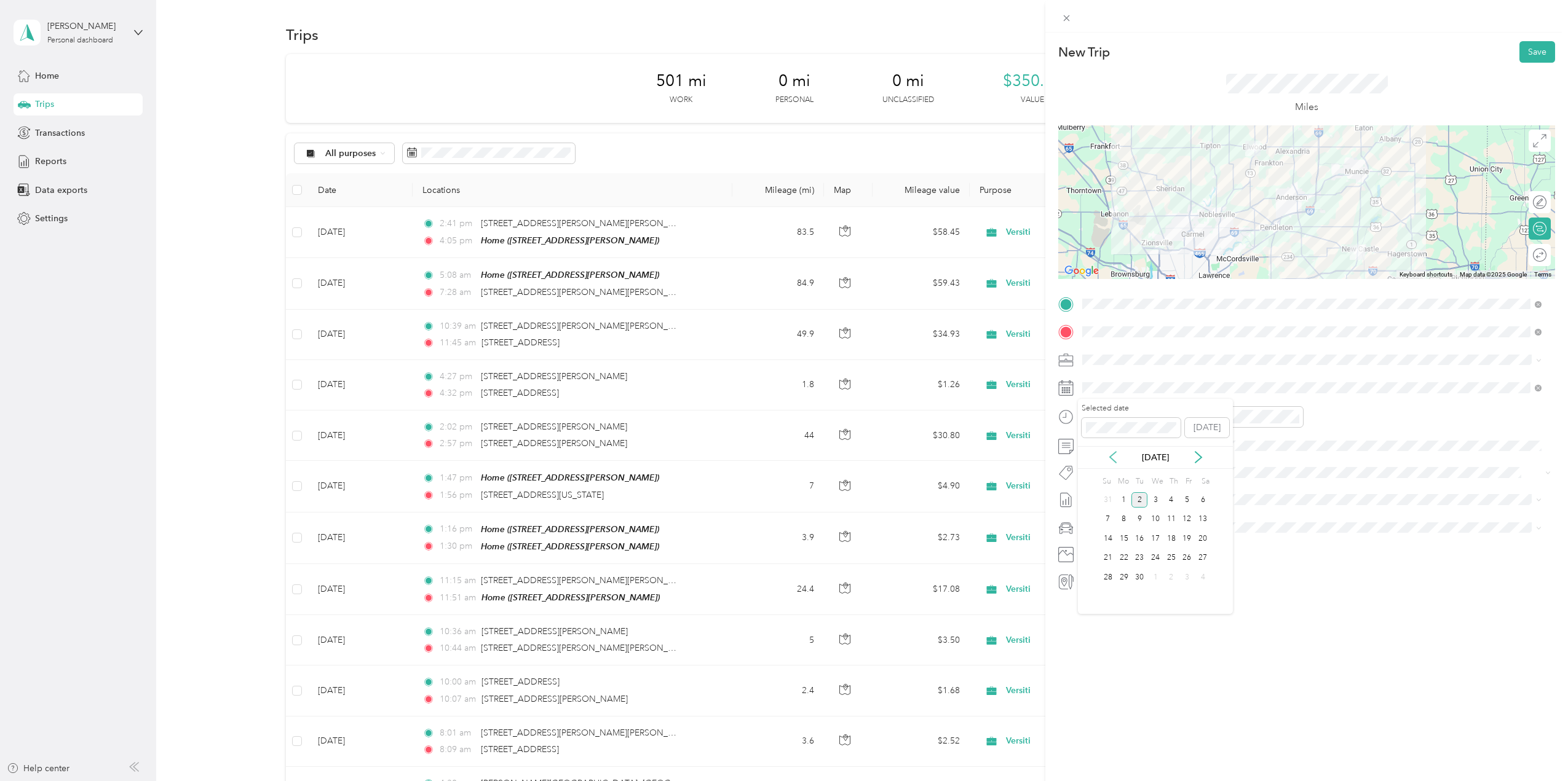
click at [1119, 460] on icon at bounding box center [1113, 457] width 12 height 12
click at [1141, 578] on div "26" at bounding box center [1139, 578] width 16 height 15
click at [1100, 439] on div "04" at bounding box center [1095, 439] width 30 height 17
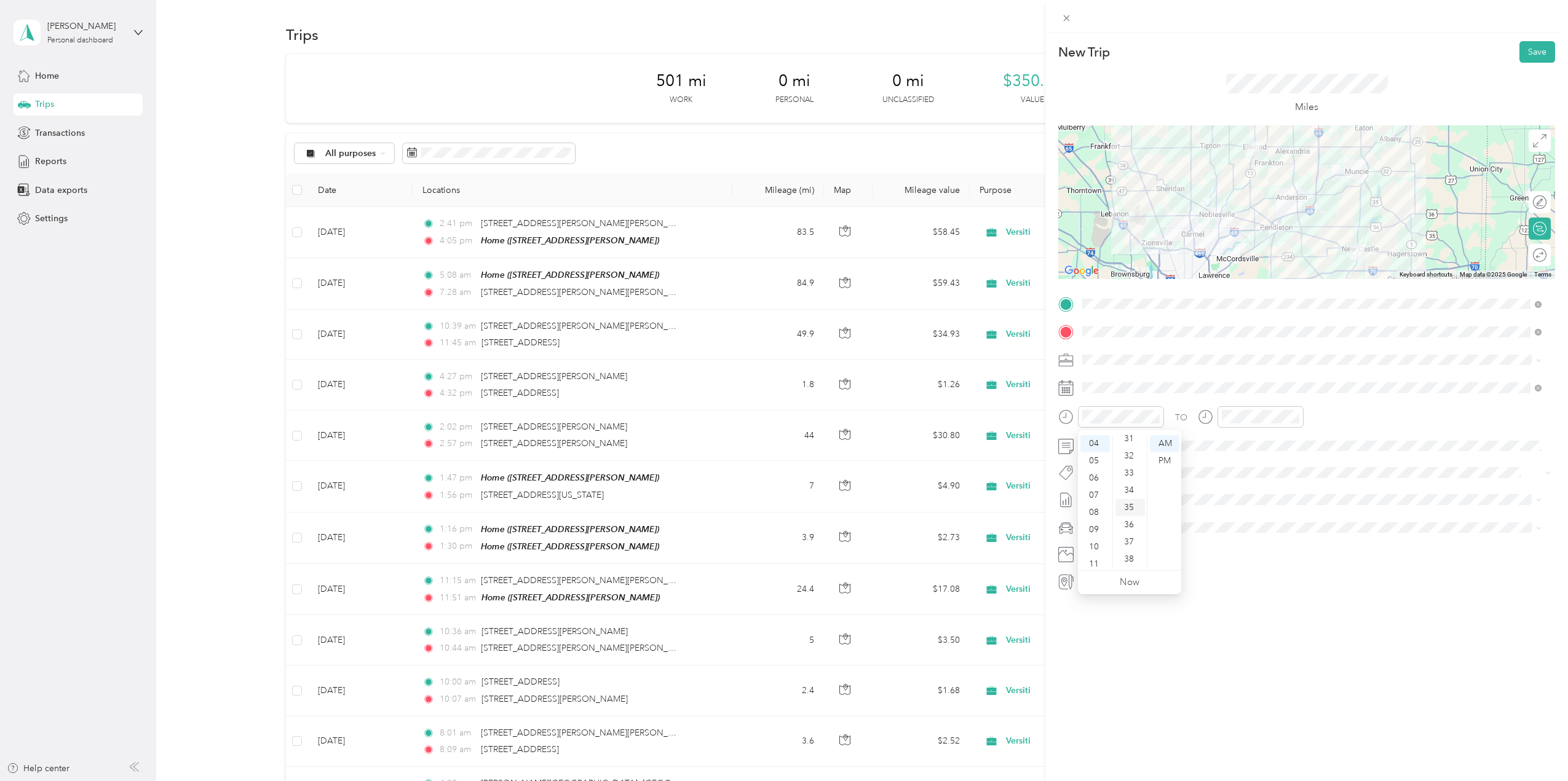
click at [1131, 508] on div "35" at bounding box center [1130, 508] width 30 height 17
click at [1164, 457] on div "PM" at bounding box center [1165, 461] width 30 height 17
click at [1228, 456] on div "05" at bounding box center [1234, 456] width 30 height 17
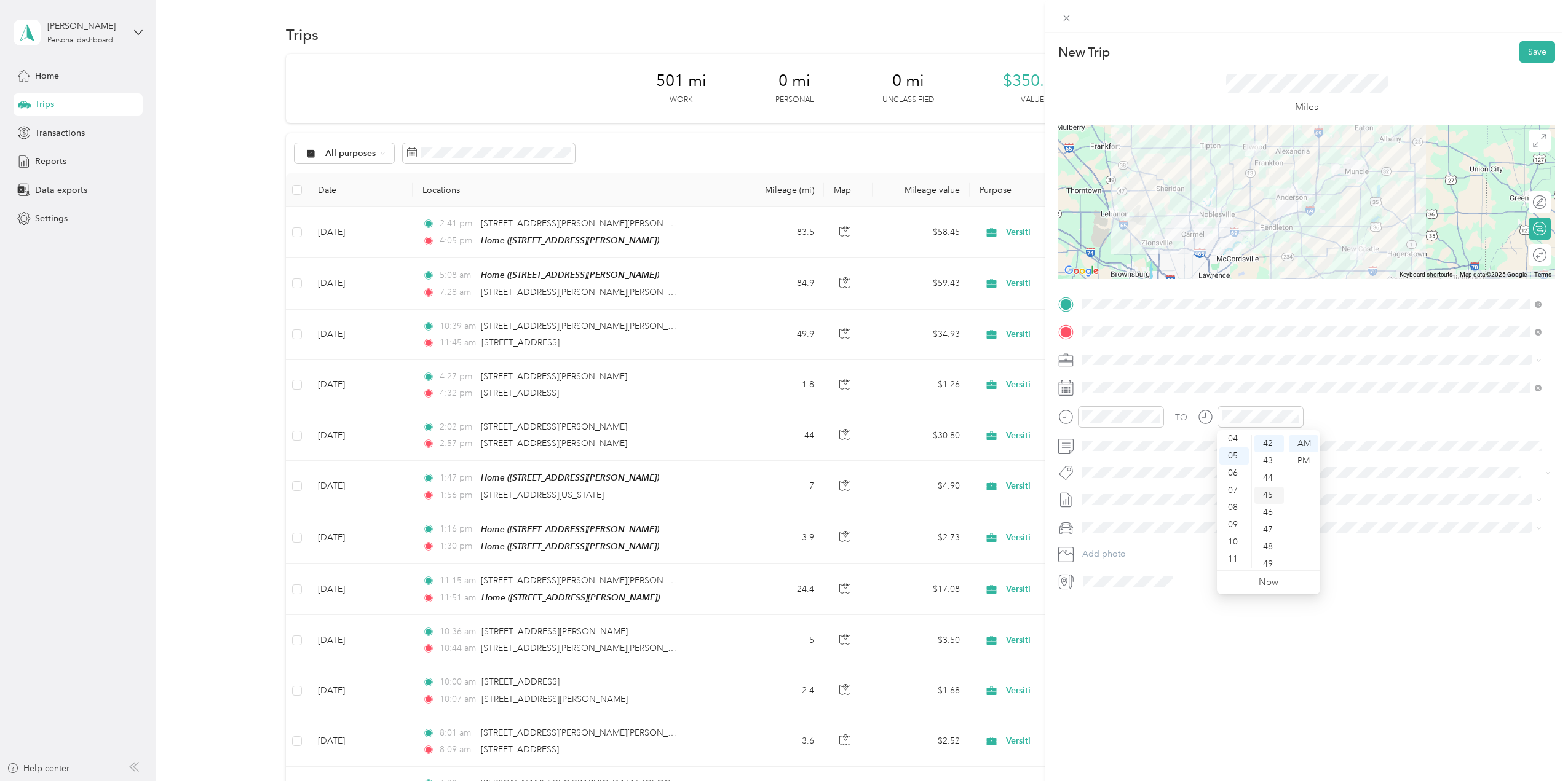
click at [1266, 490] on div "45" at bounding box center [1269, 496] width 30 height 17
click at [1304, 459] on div "PM" at bounding box center [1304, 461] width 30 height 17
click at [1524, 51] on button "Save" at bounding box center [1537, 52] width 36 height 21
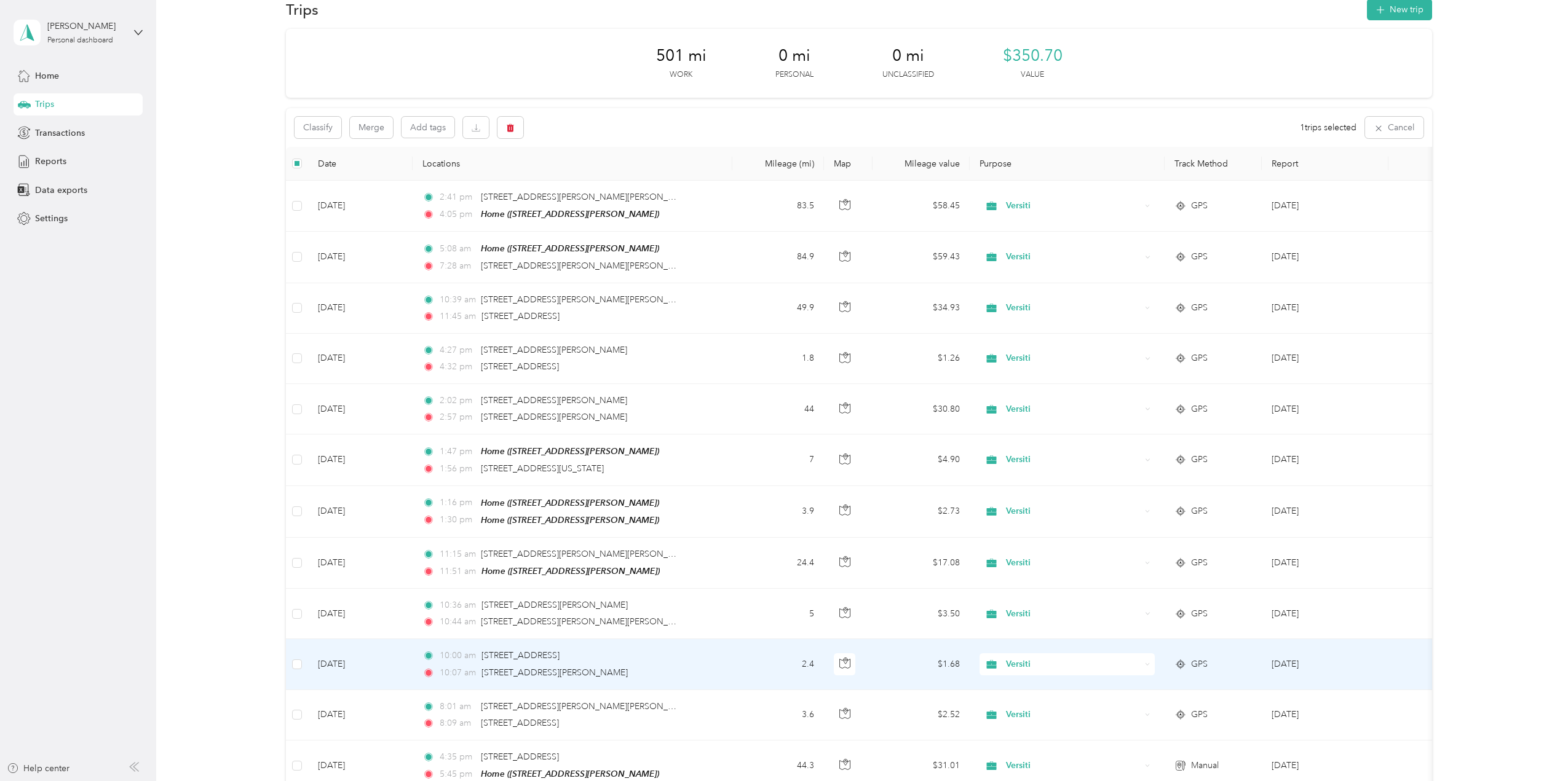
scroll to position [0, 0]
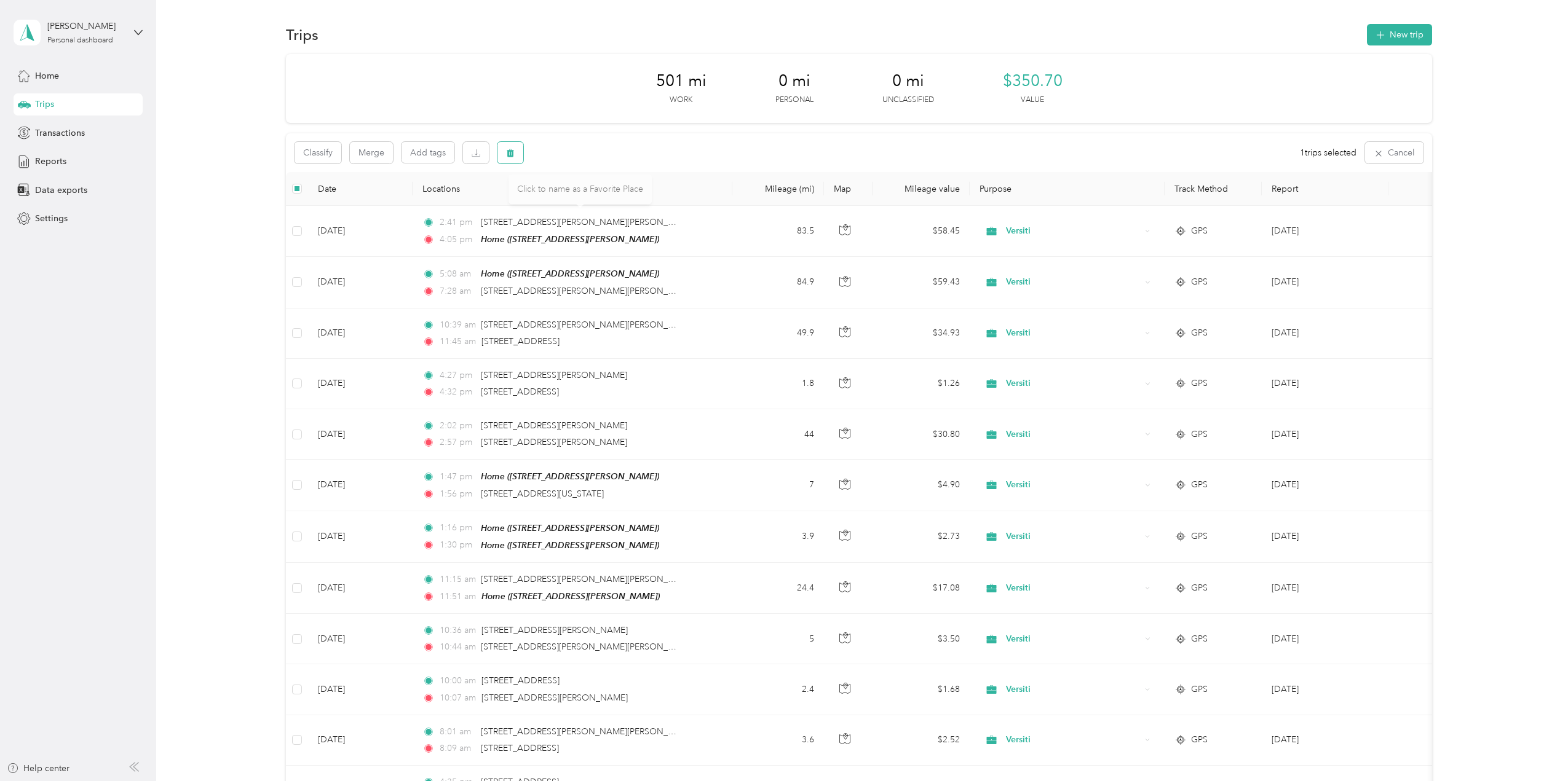
click at [509, 154] on icon "button" at bounding box center [510, 153] width 7 height 8
click at [599, 208] on button "Yes" at bounding box center [602, 203] width 24 height 19
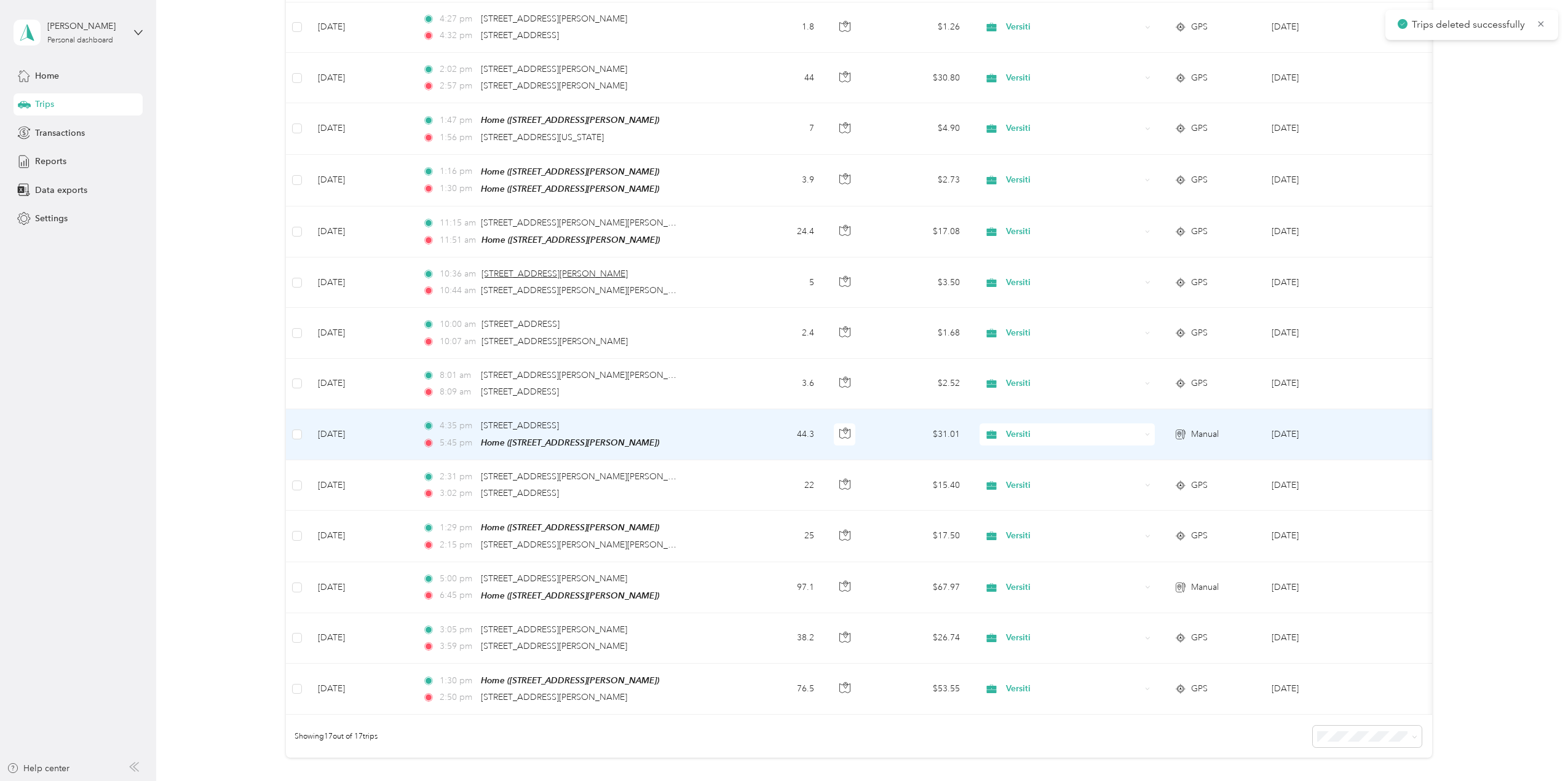
scroll to position [369, 0]
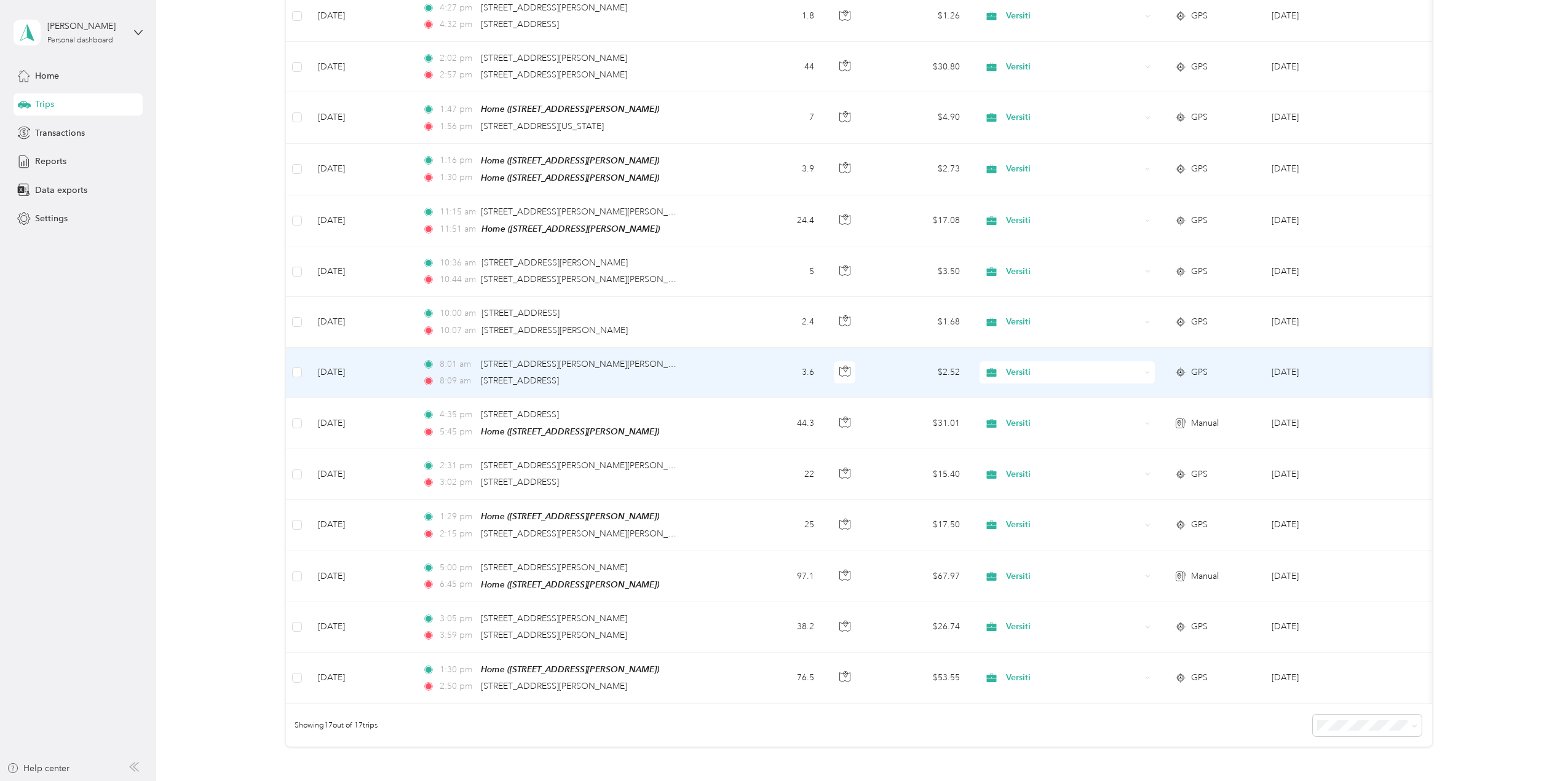
click at [294, 361] on td at bounding box center [297, 373] width 22 height 50
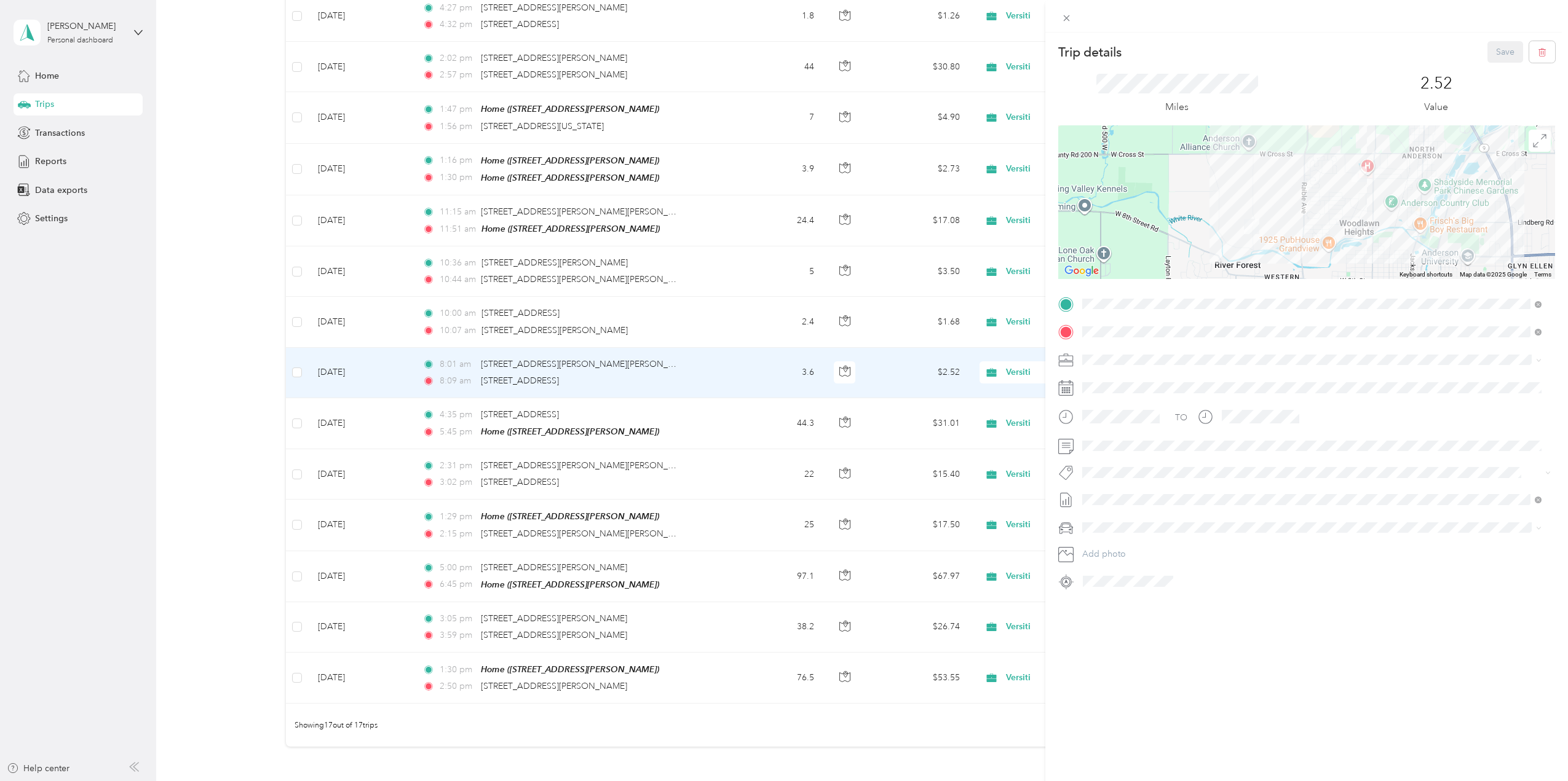
click at [298, 372] on div "Trip details Save This trip cannot be edited because it is either under review,…" at bounding box center [784, 390] width 1568 height 781
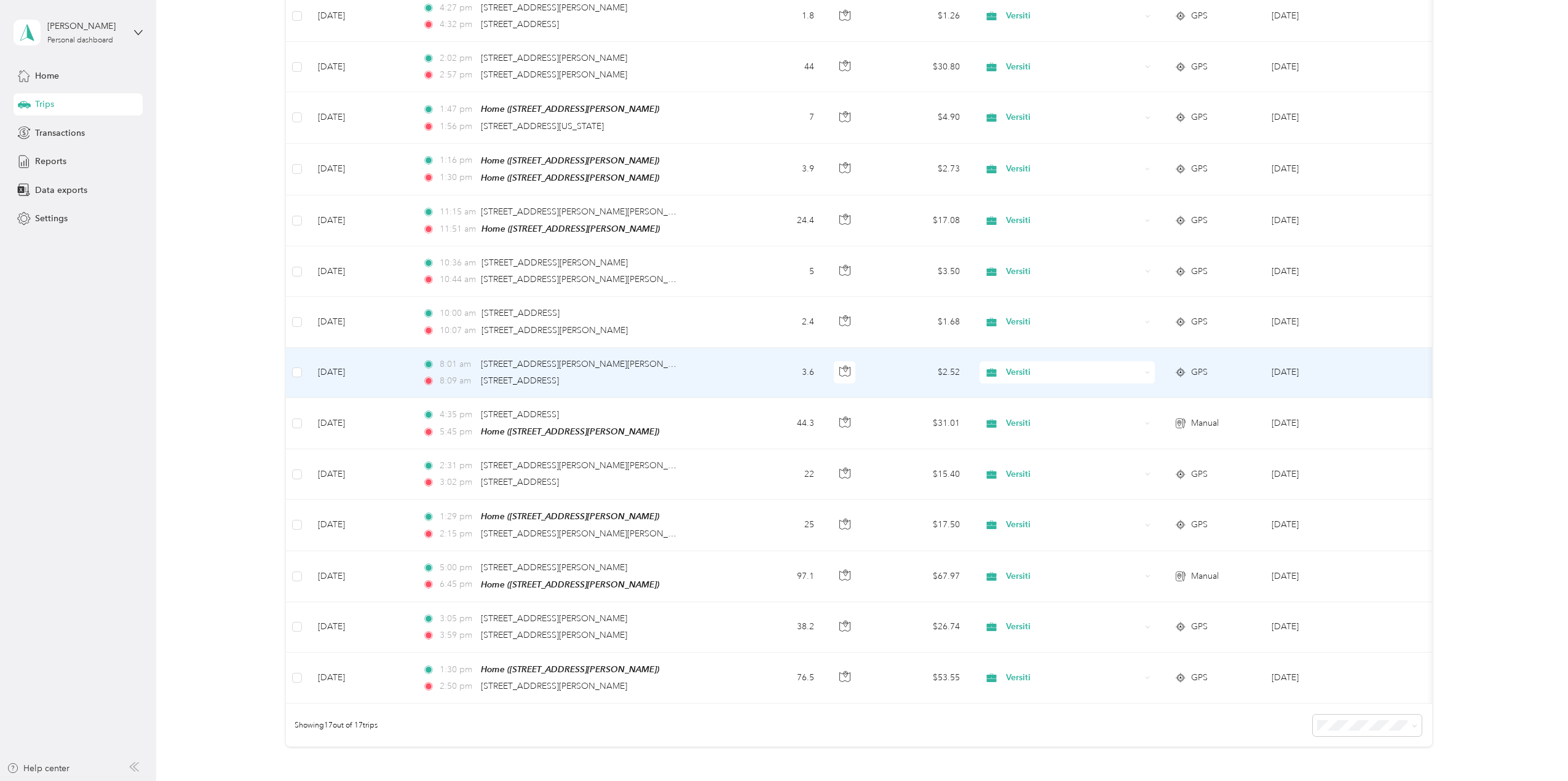
scroll to position [367, 0]
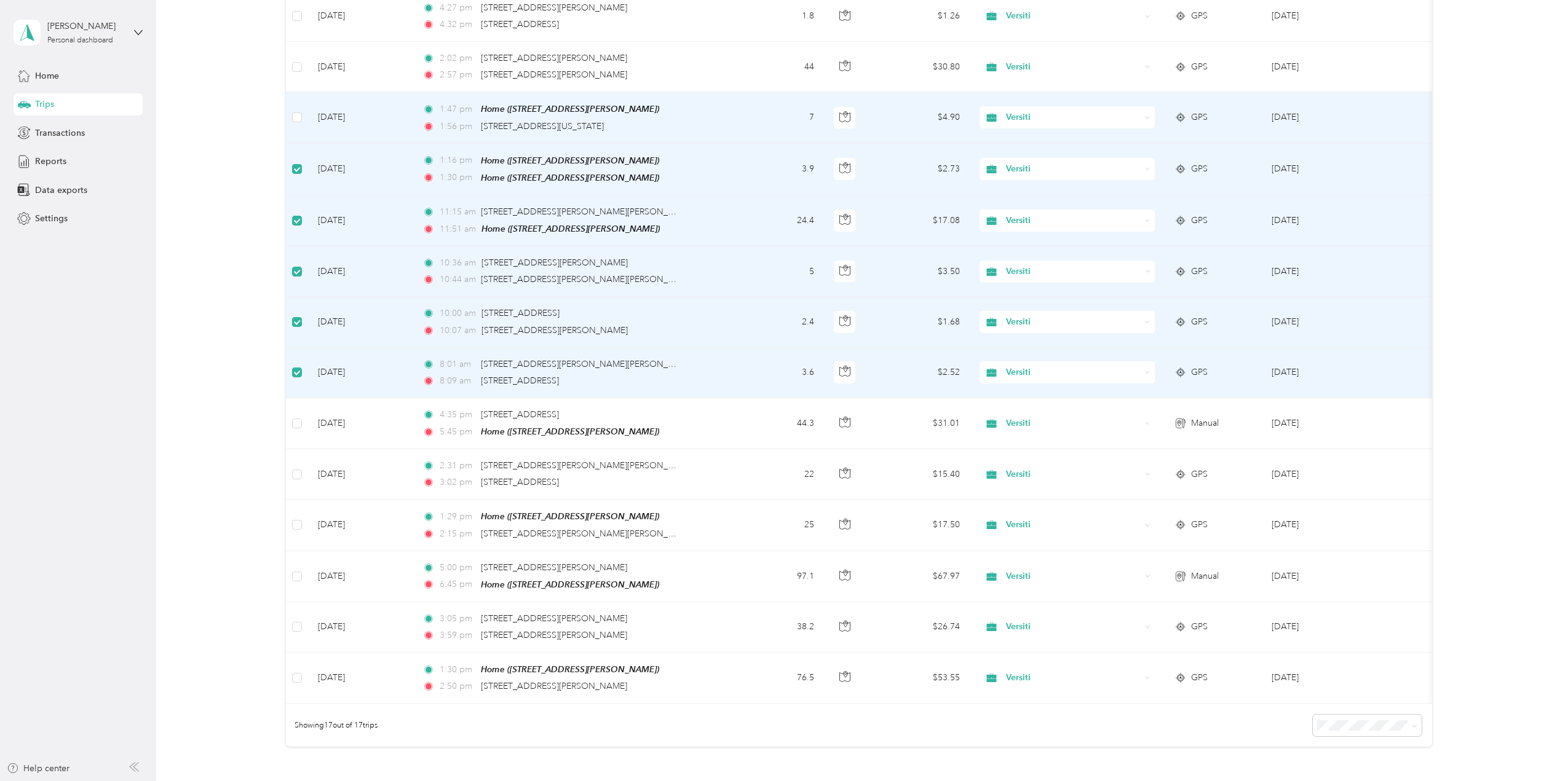
click at [290, 113] on td at bounding box center [297, 118] width 22 height 51
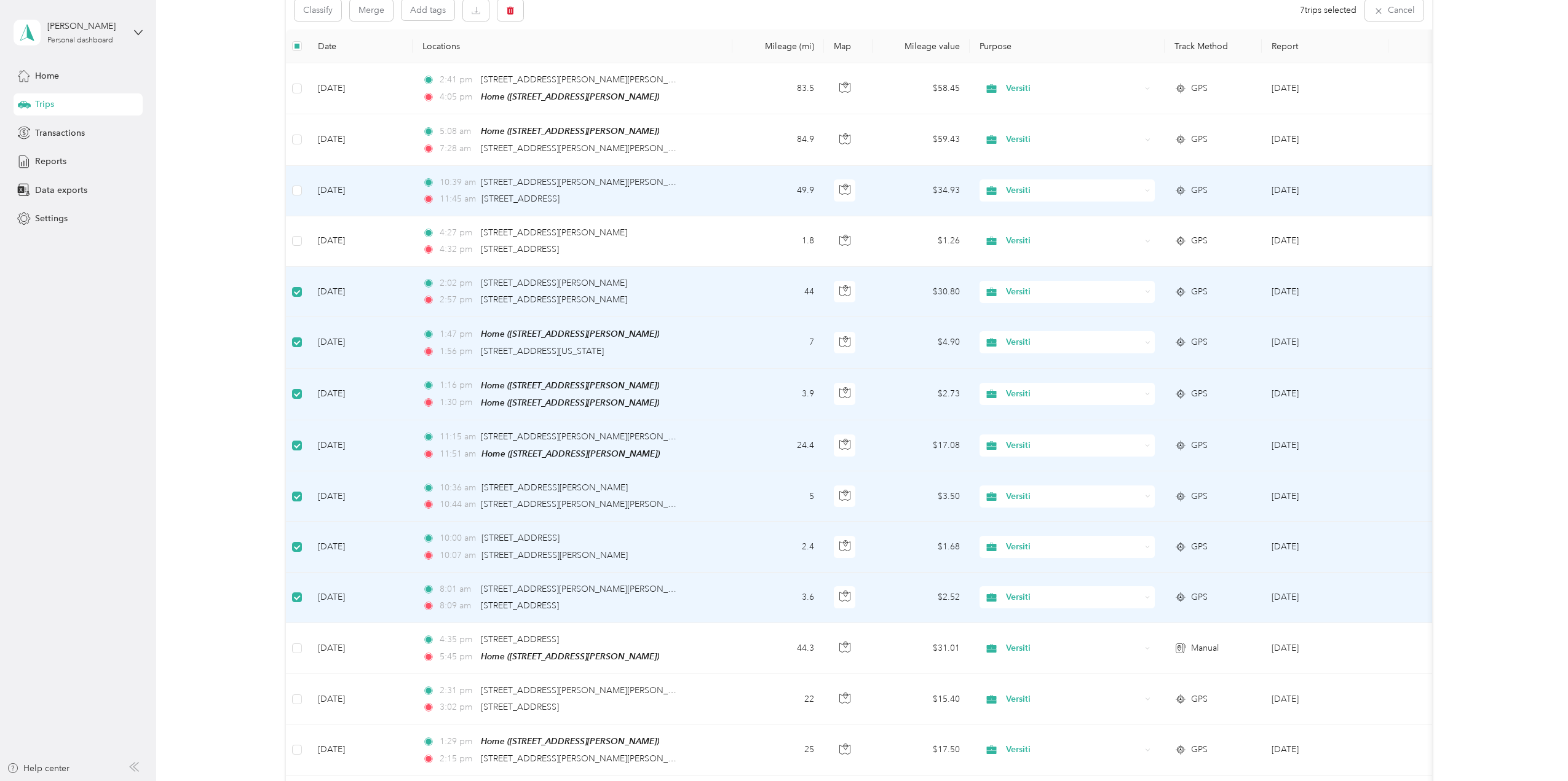
scroll to position [122, 0]
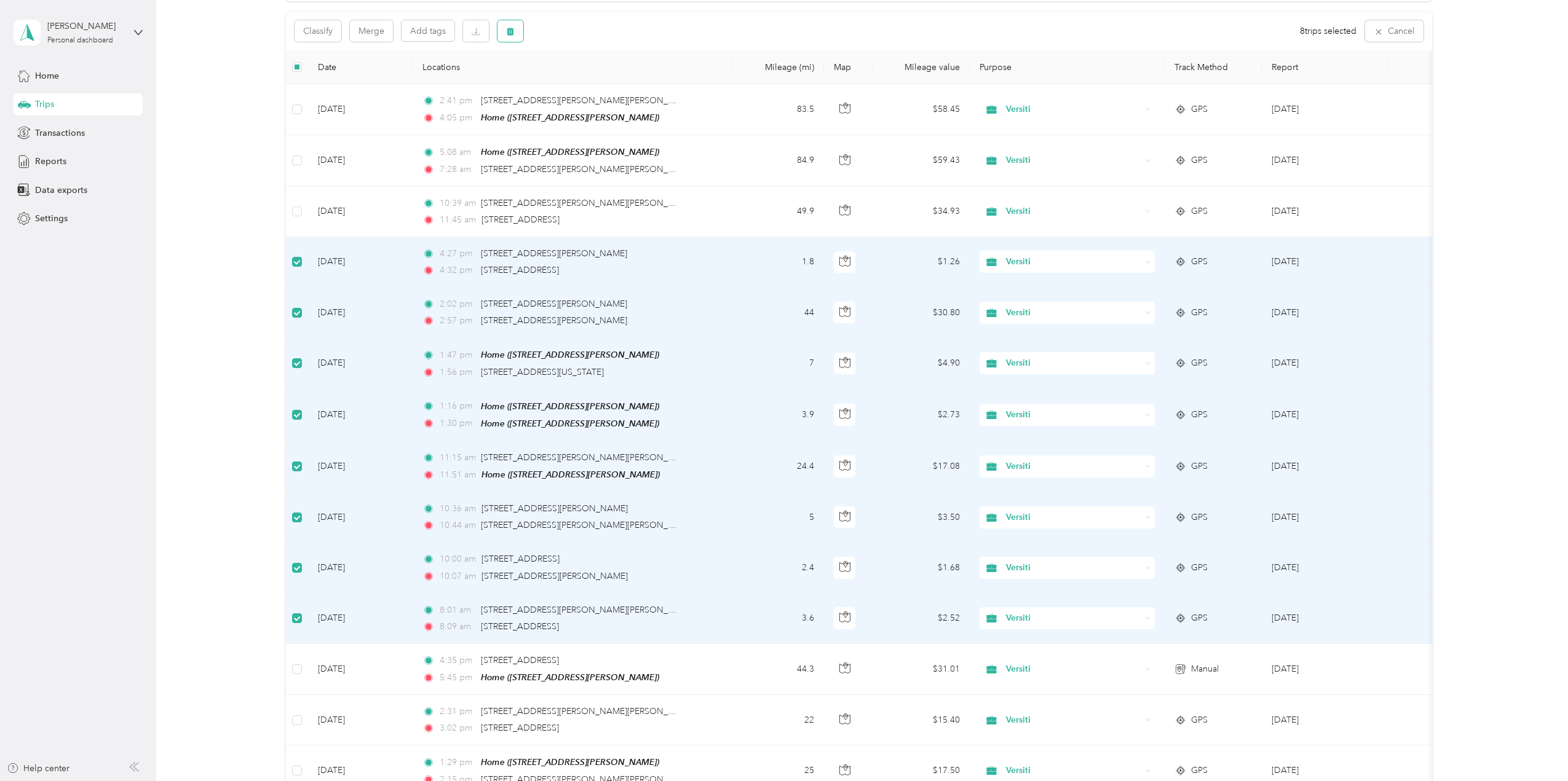
click at [507, 28] on icon "button" at bounding box center [510, 31] width 9 height 9
click at [593, 81] on button "Yes" at bounding box center [602, 82] width 24 height 19
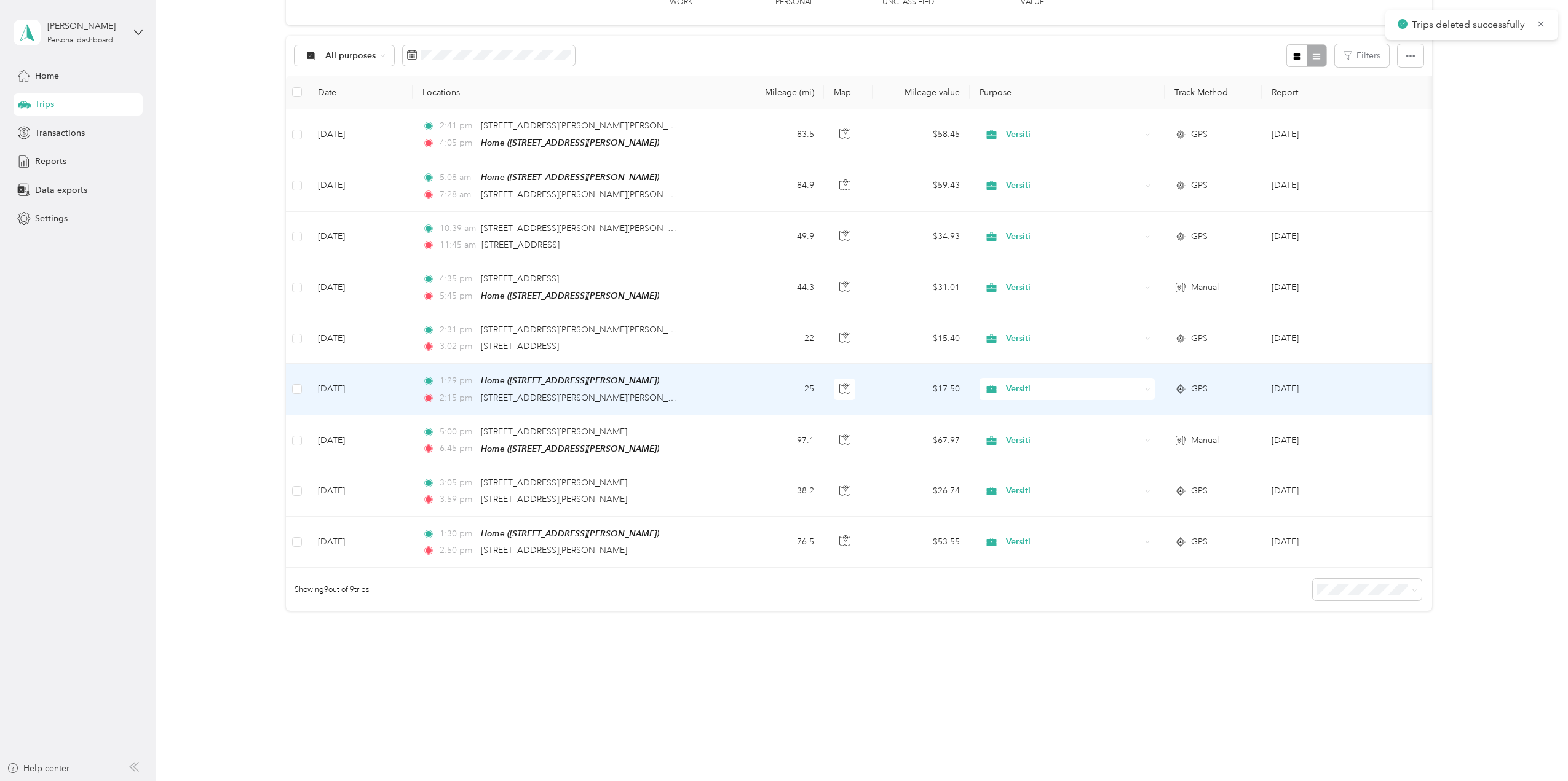
scroll to position [103, 0]
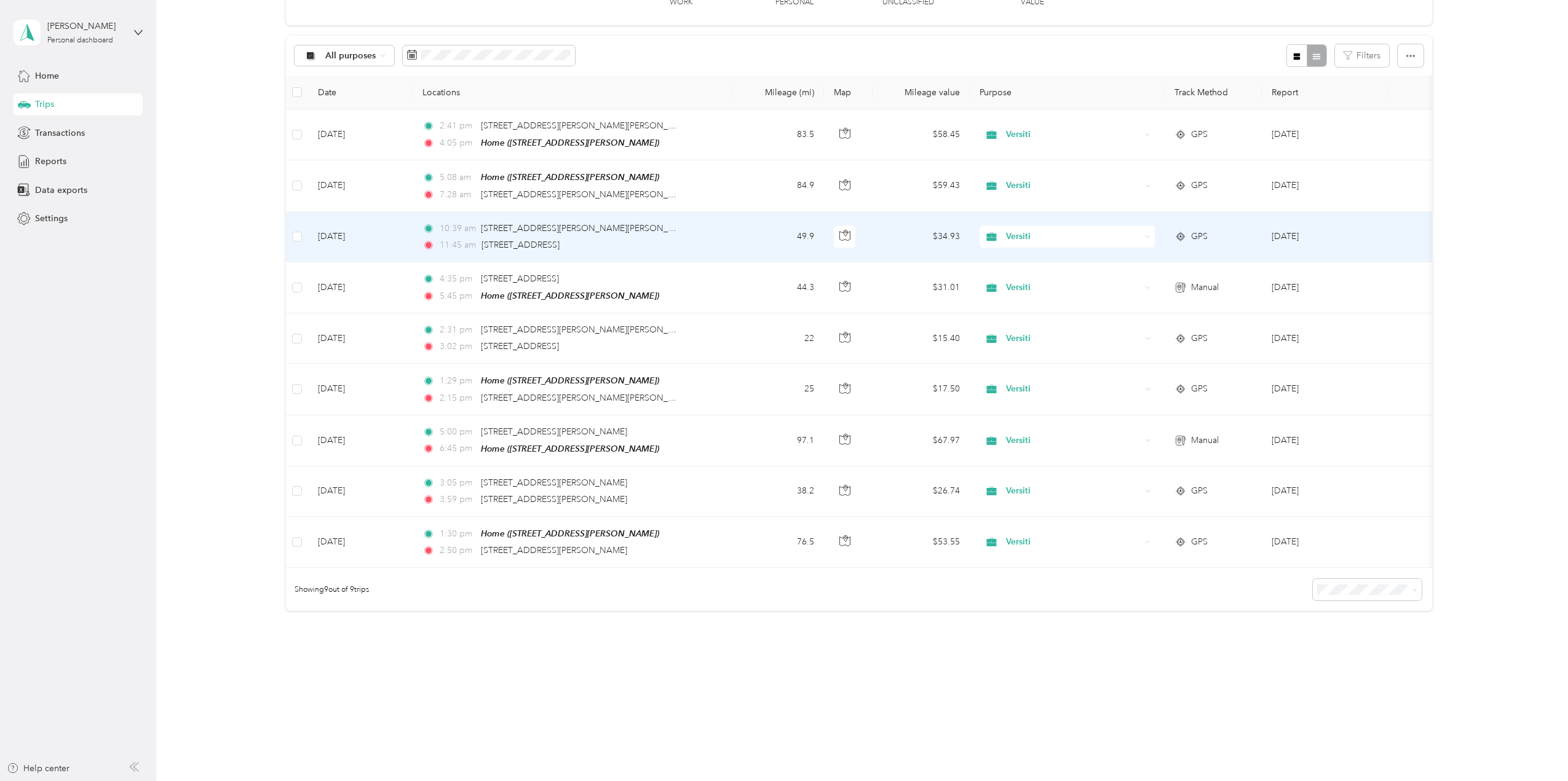
click at [347, 232] on td "[DATE]" at bounding box center [361, 237] width 105 height 50
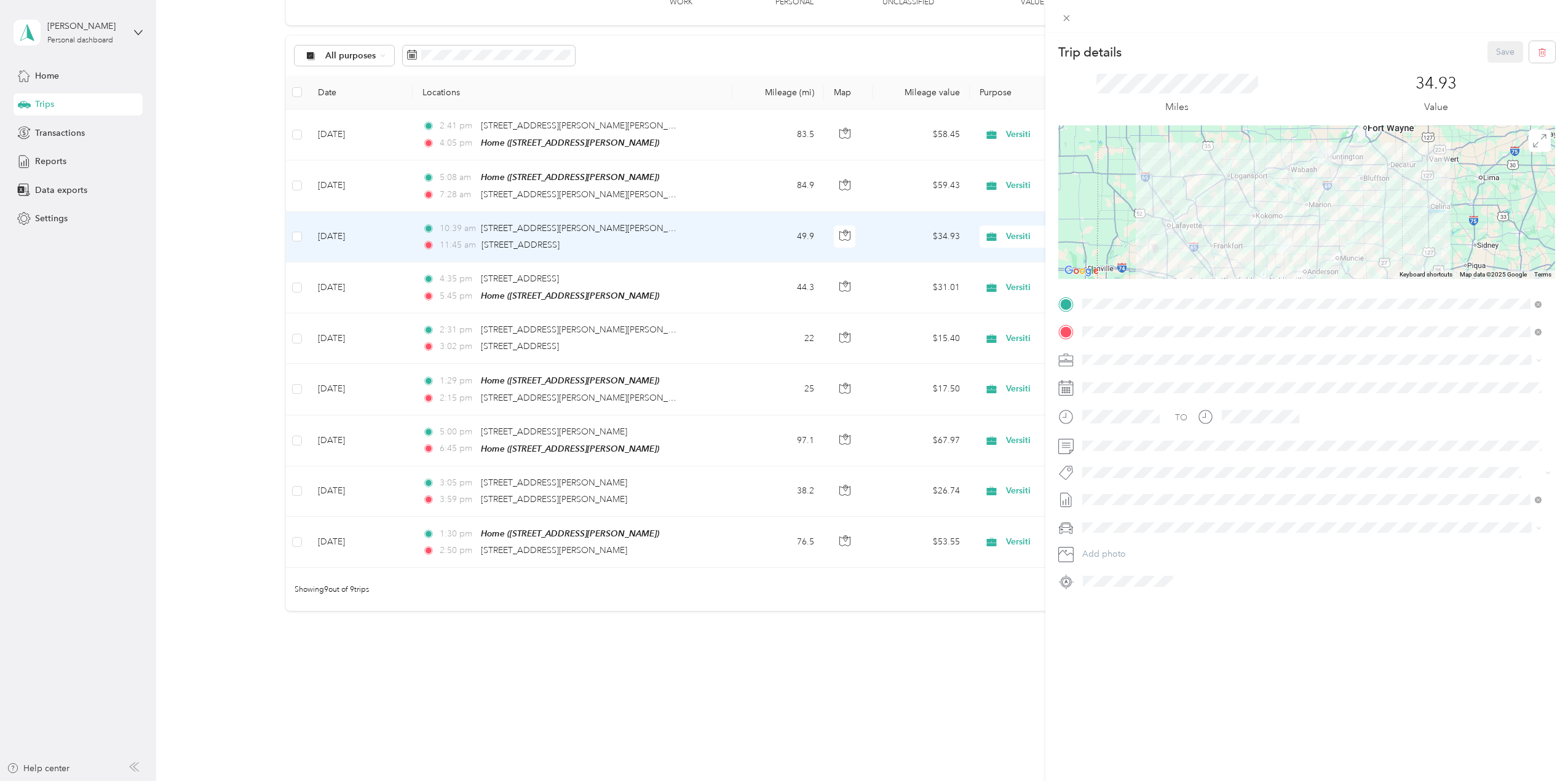
click at [1130, 359] on div "Home [STREET_ADDRESS]" at bounding box center [1145, 360] width 78 height 26
click at [1501, 46] on button "Save" at bounding box center [1505, 52] width 36 height 21
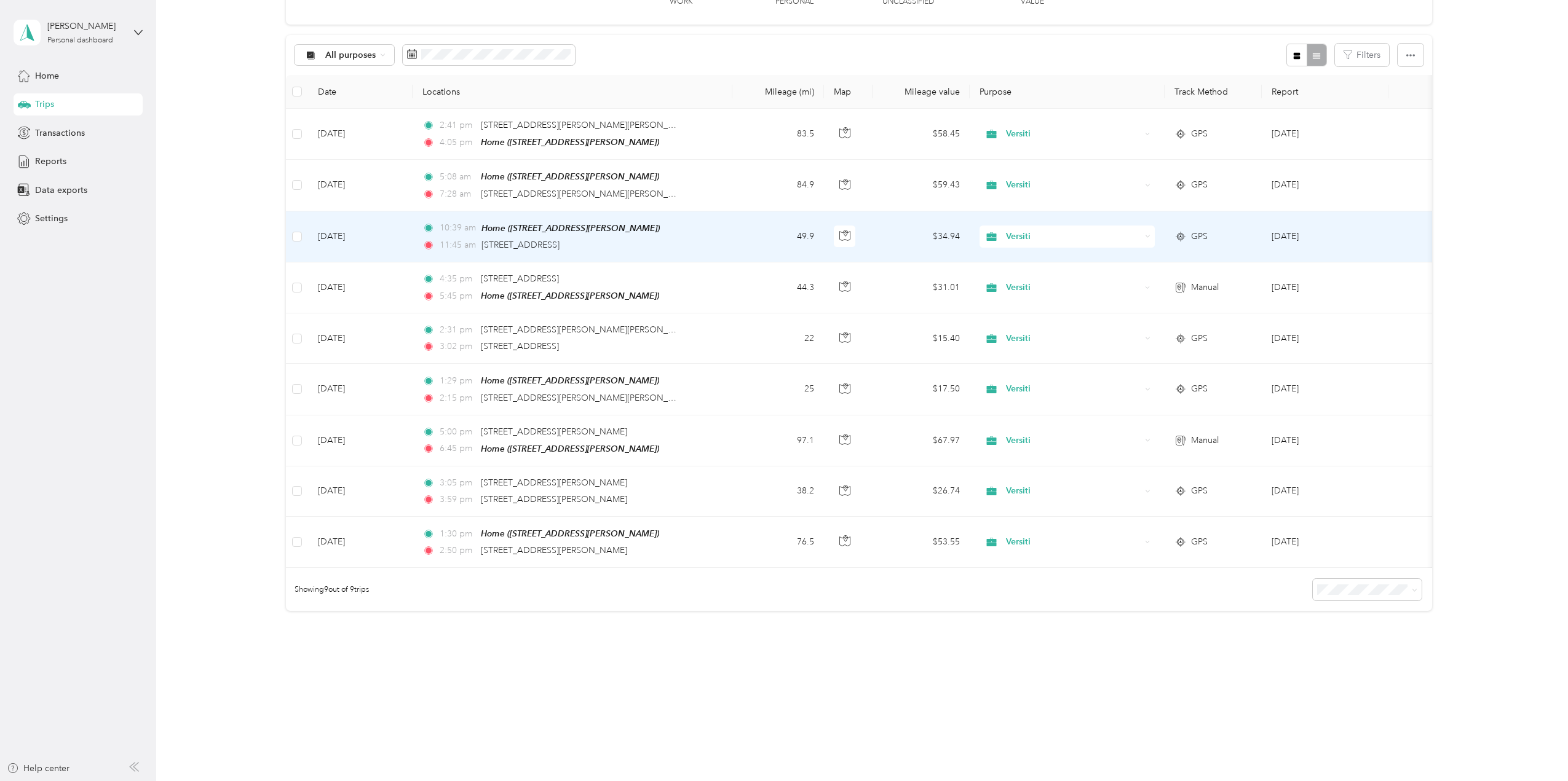
click at [357, 229] on td "[DATE]" at bounding box center [361, 237] width 105 height 51
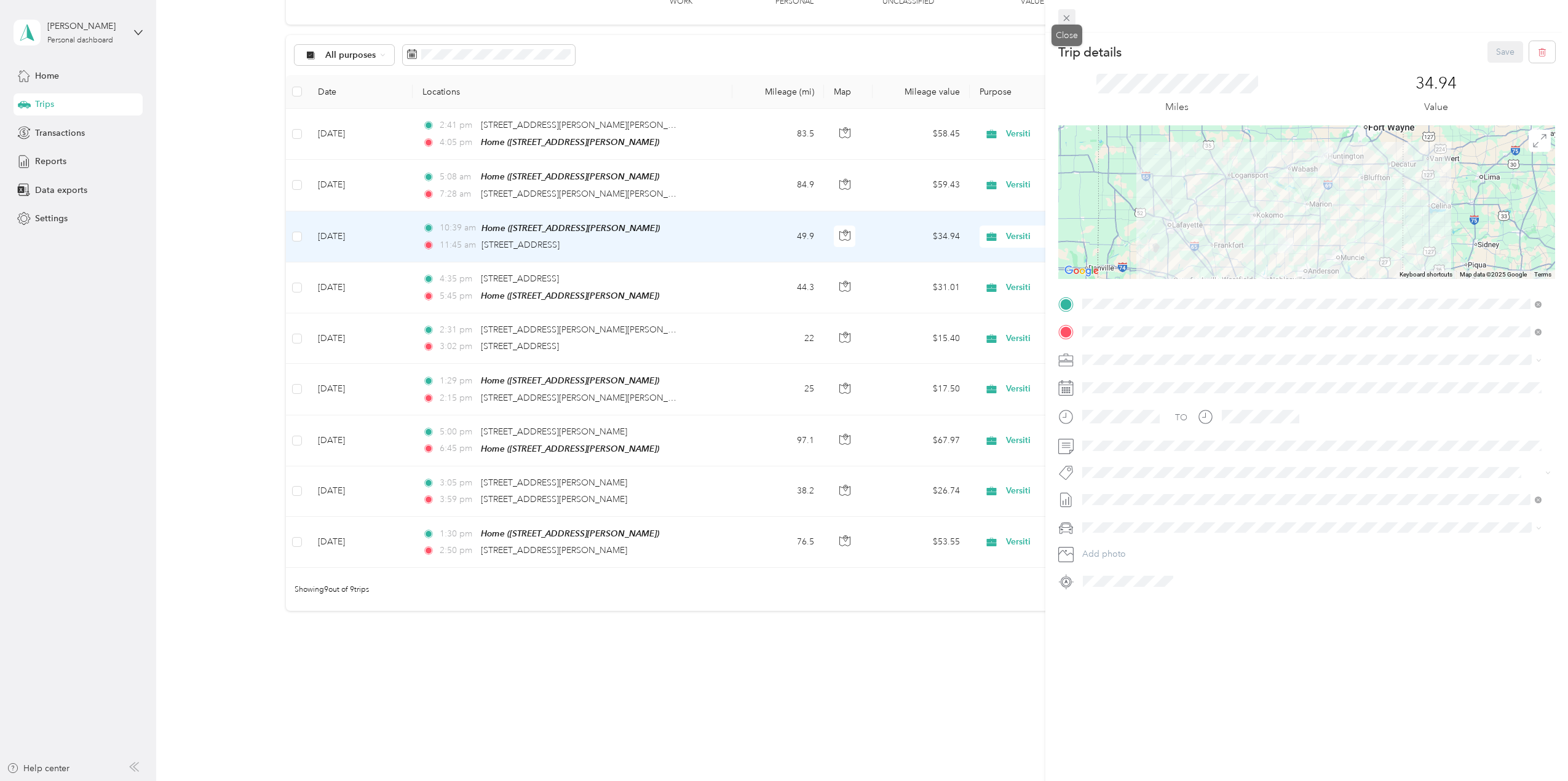
click at [1065, 18] on icon at bounding box center [1067, 18] width 11 height 11
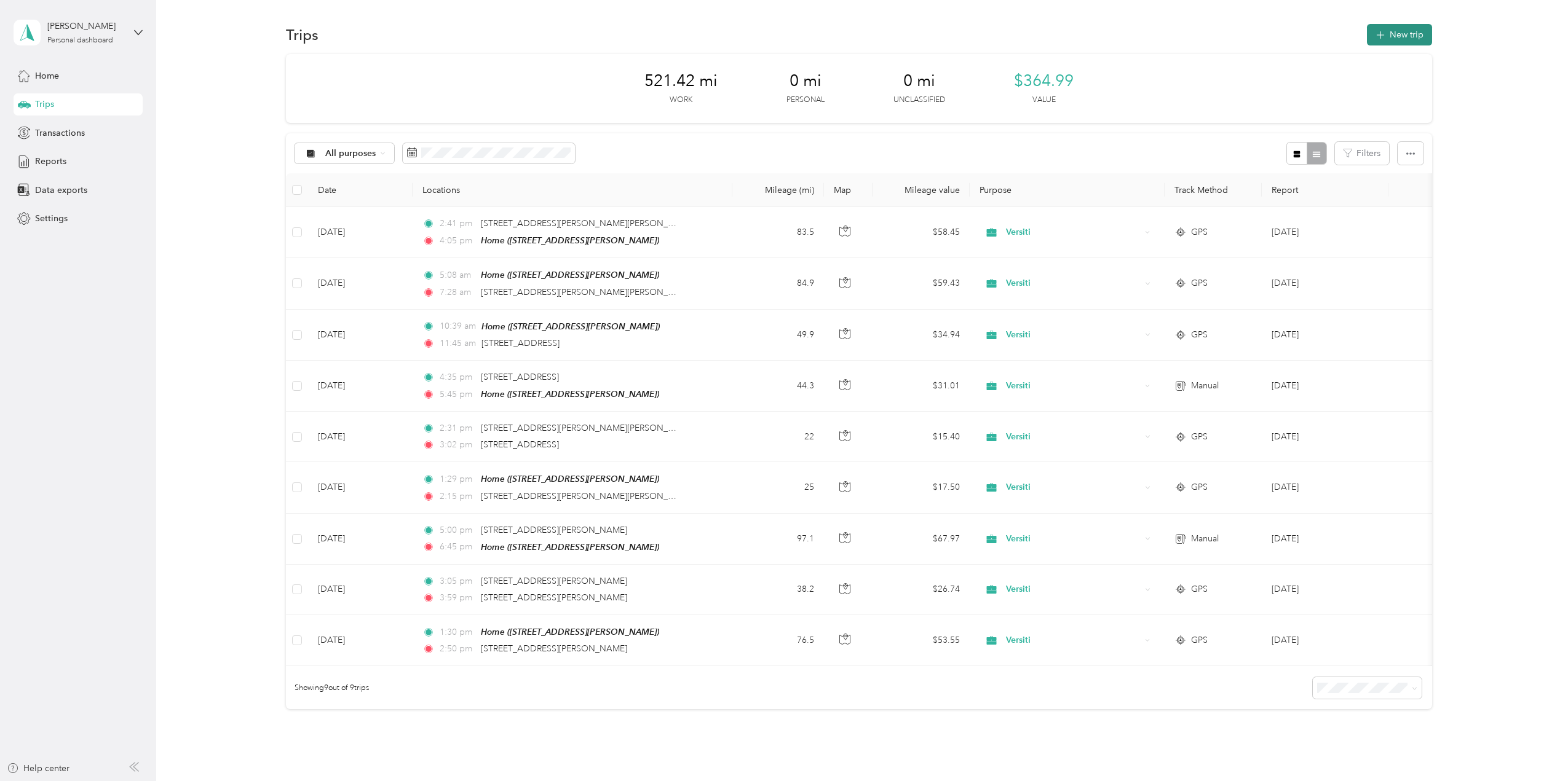
click at [1401, 33] on button "New trip" at bounding box center [1399, 35] width 65 height 21
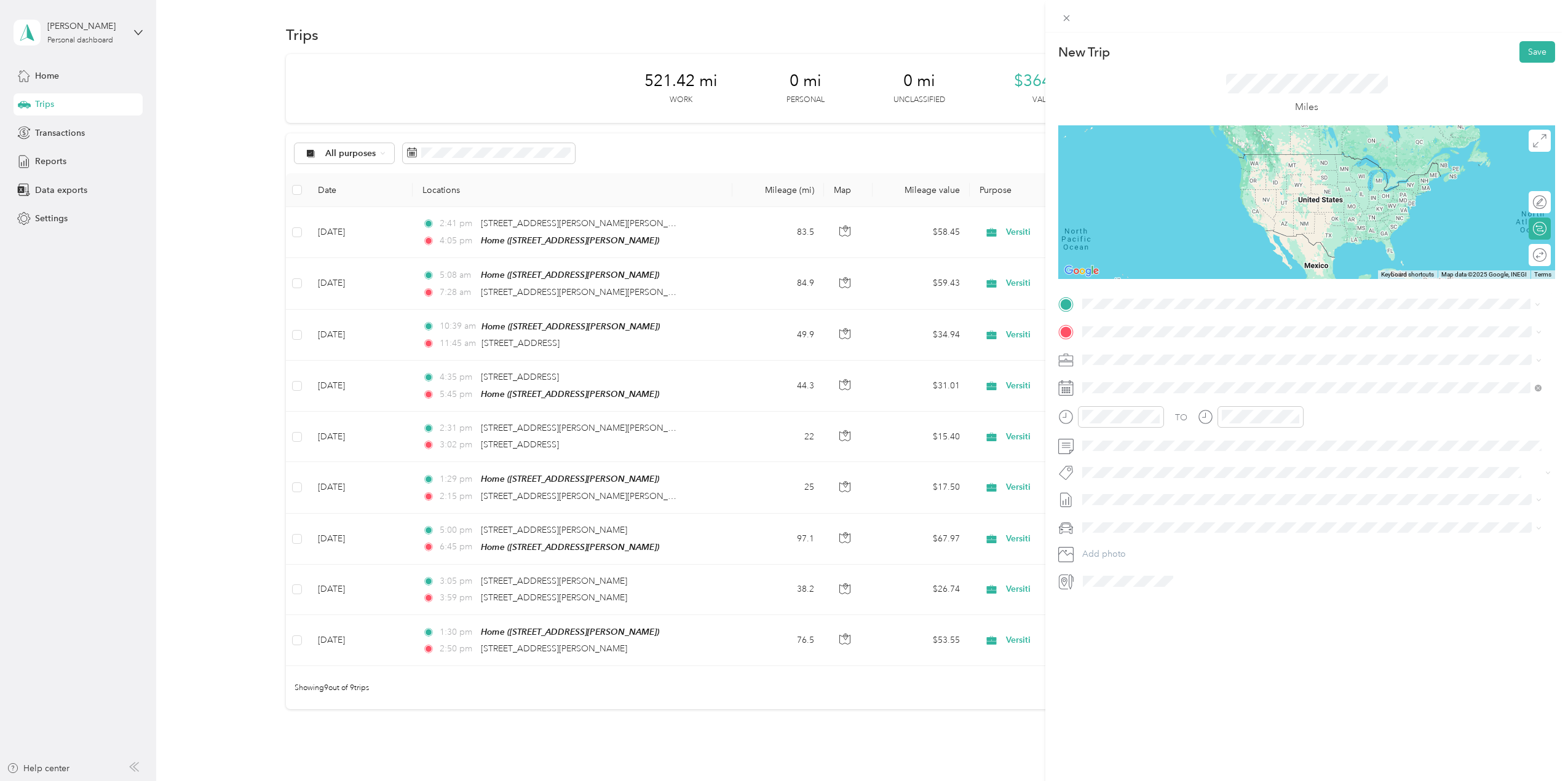
click at [1147, 349] on span "[STREET_ADDRESS][US_STATE]" at bounding box center [1167, 349] width 123 height 11
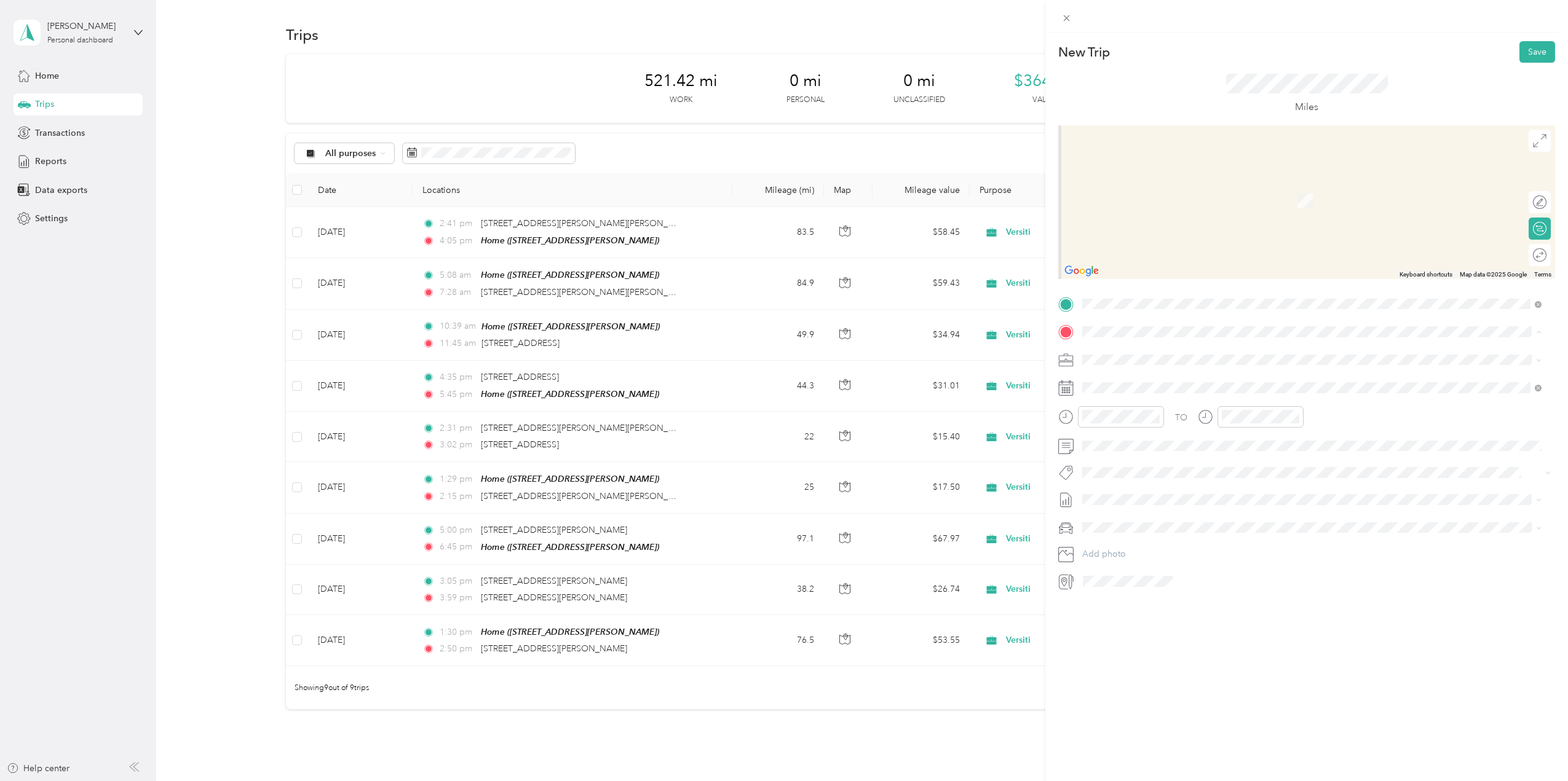
click at [1127, 389] on span "[STREET_ADDRESS]" at bounding box center [1145, 394] width 78 height 11
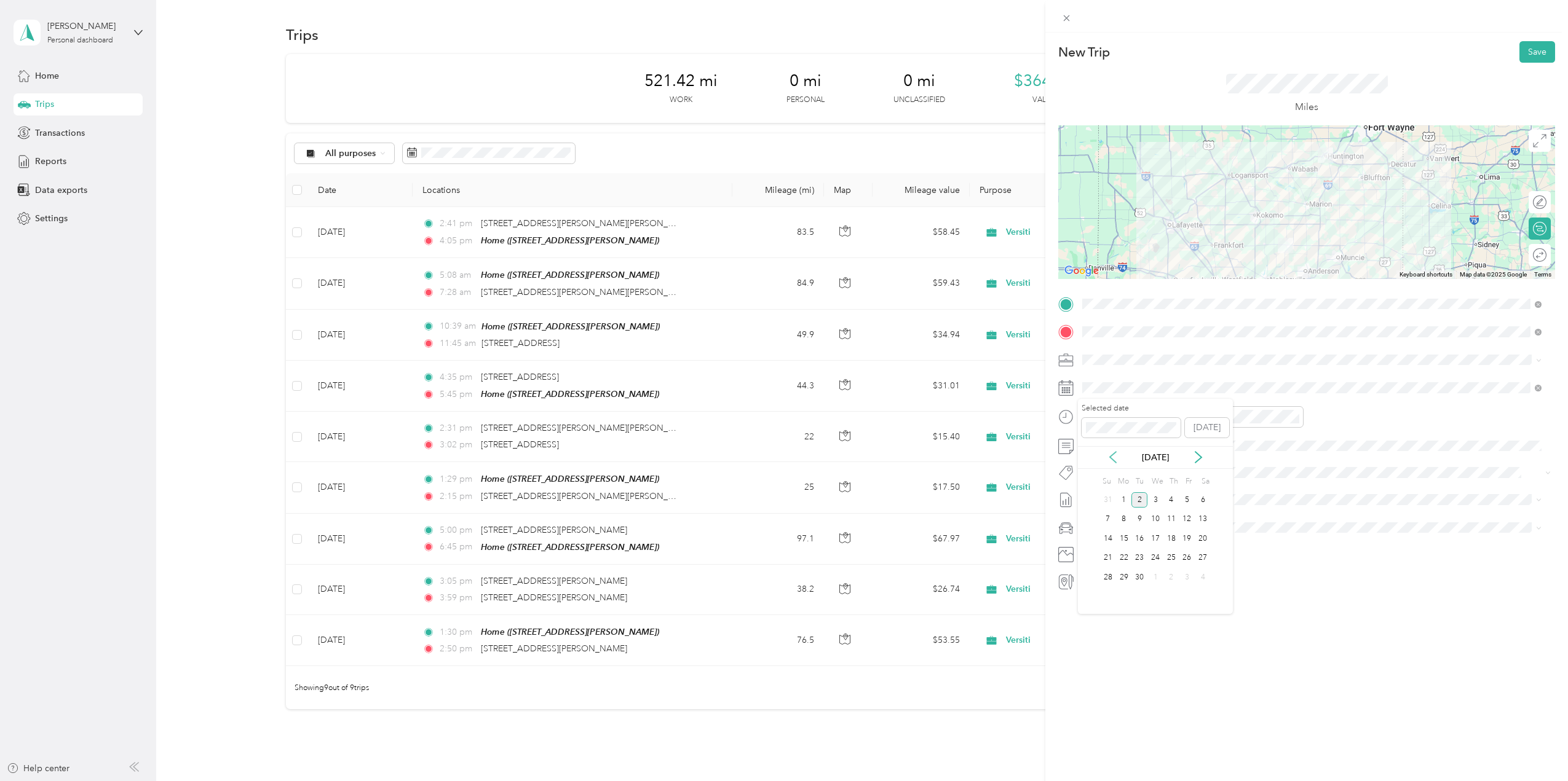
click at [1108, 458] on icon at bounding box center [1113, 457] width 12 height 12
click at [1167, 574] on div "28" at bounding box center [1172, 578] width 16 height 15
click at [1096, 454] on div "05" at bounding box center [1095, 456] width 30 height 17
click at [1133, 461] on div "45" at bounding box center [1130, 461] width 30 height 17
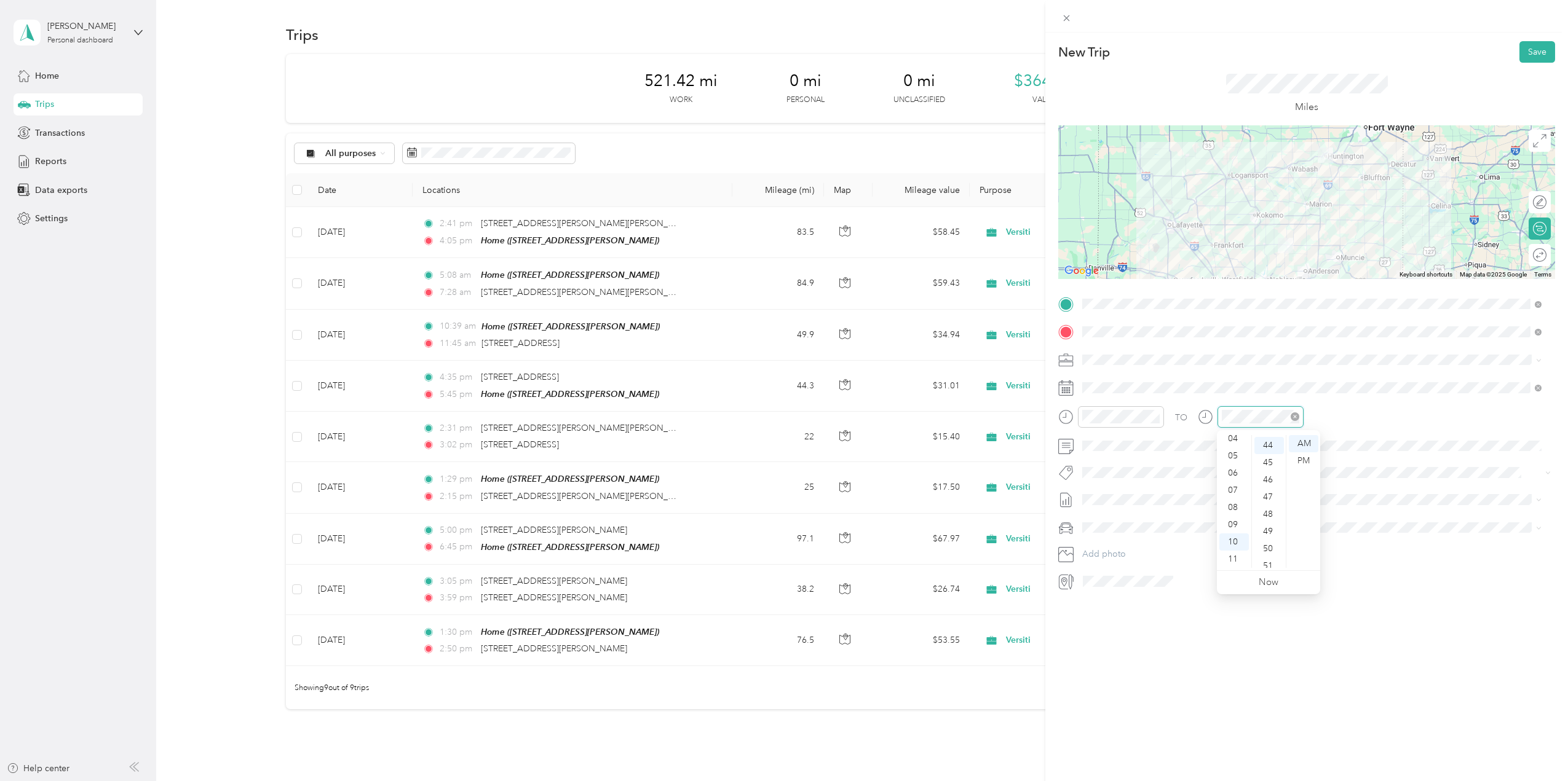
scroll to position [757, 0]
click at [1231, 487] on div "07" at bounding box center [1234, 491] width 30 height 17
click at [1272, 441] on div "00" at bounding box center [1269, 444] width 30 height 17
click at [1311, 456] on div "PM" at bounding box center [1304, 461] width 30 height 17
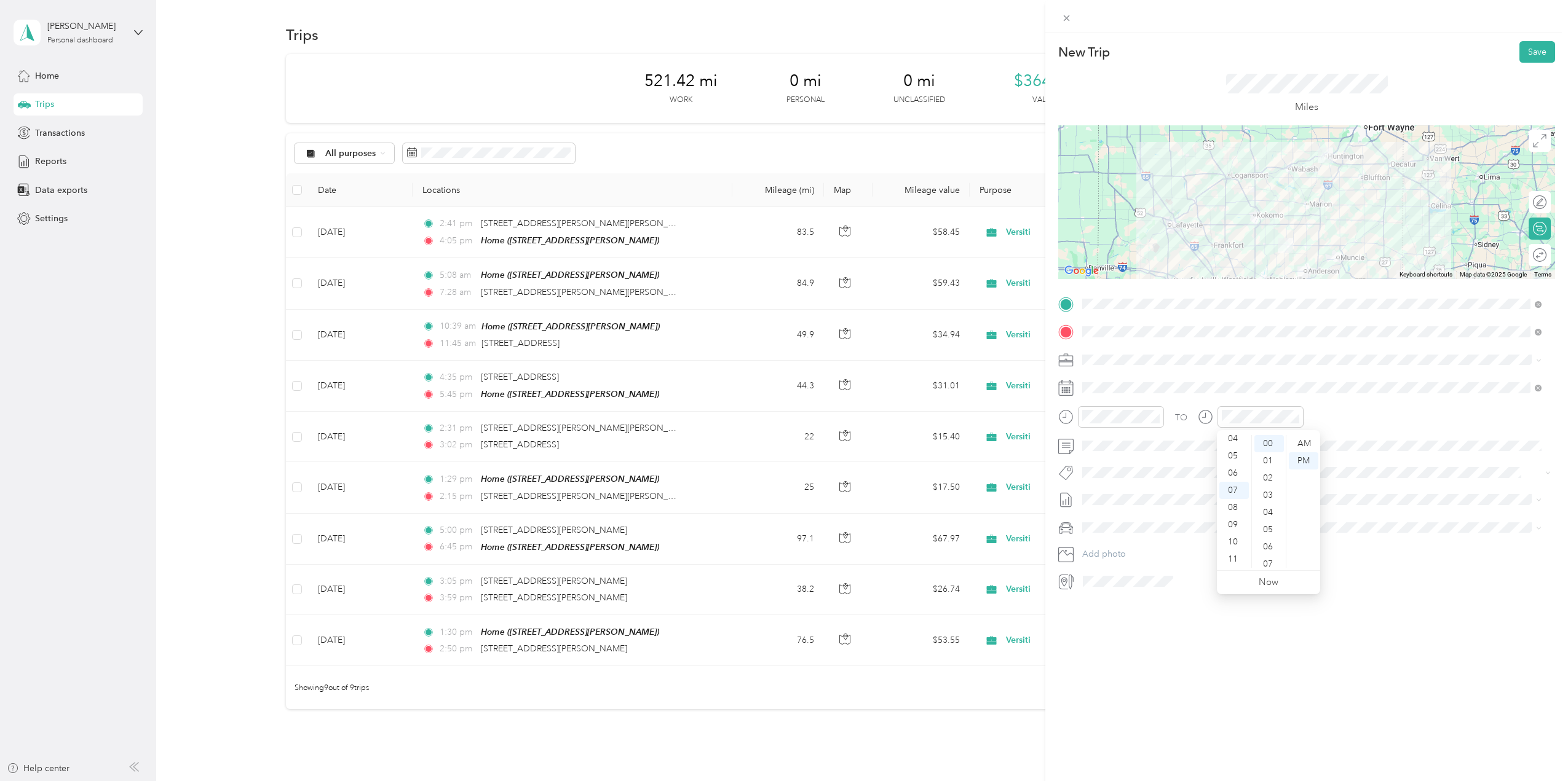
click at [1428, 418] on div "TO" at bounding box center [1307, 421] width 497 height 30
click at [1521, 50] on button "Save" at bounding box center [1537, 52] width 36 height 21
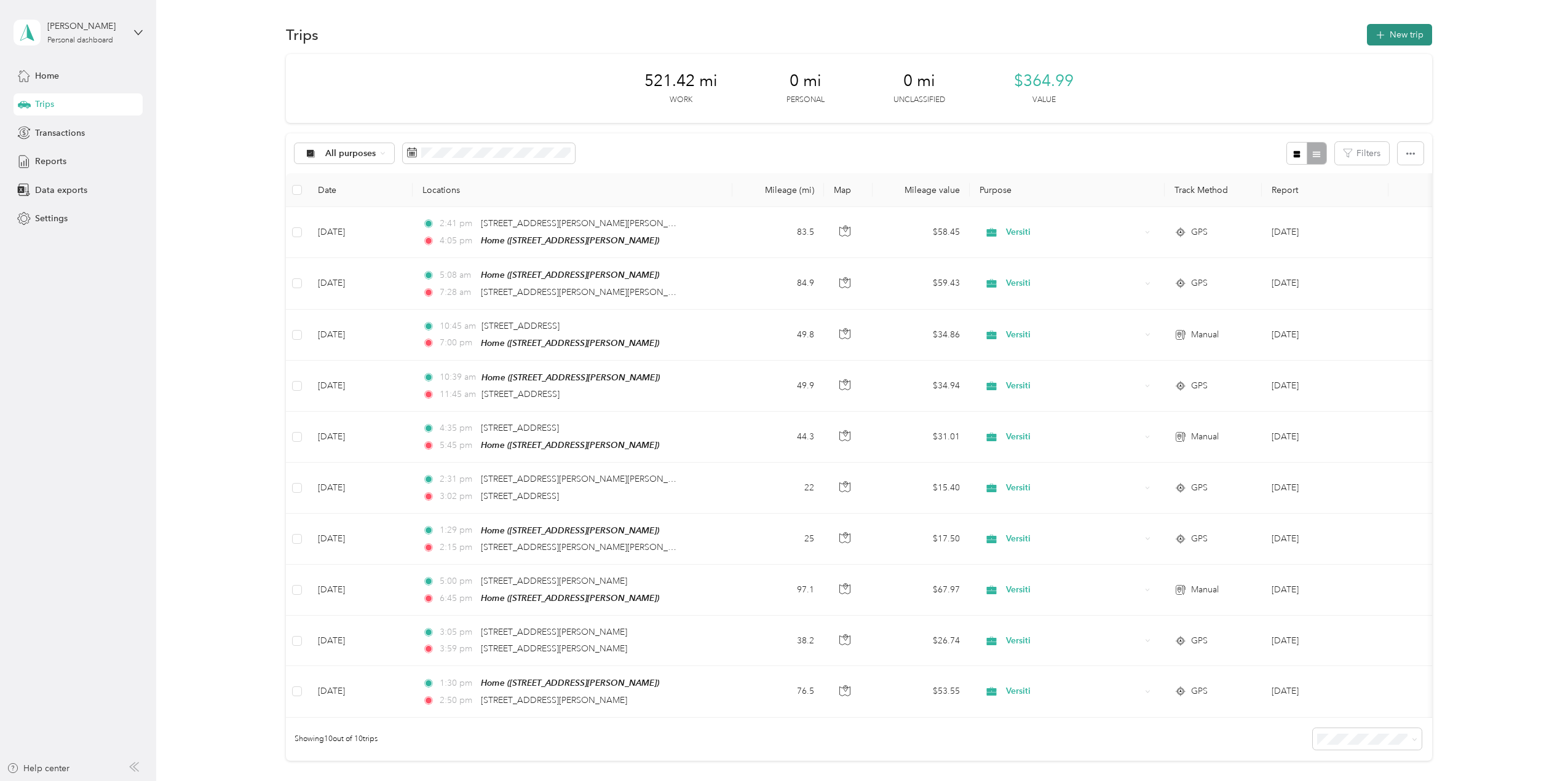
click at [1400, 32] on button "New trip" at bounding box center [1399, 35] width 65 height 21
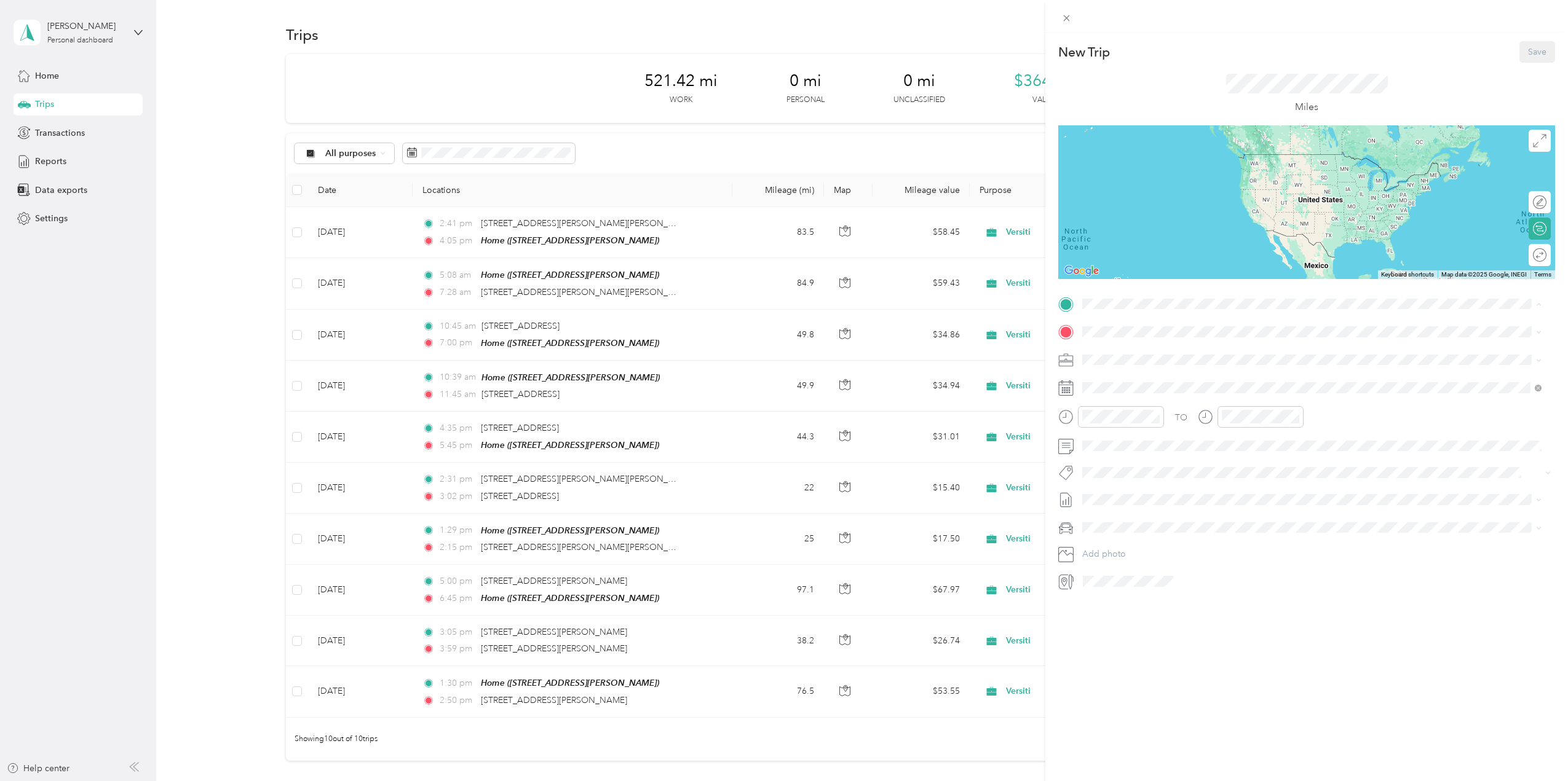
click at [1125, 351] on strong "Home" at bounding box center [1118, 353] width 24 height 11
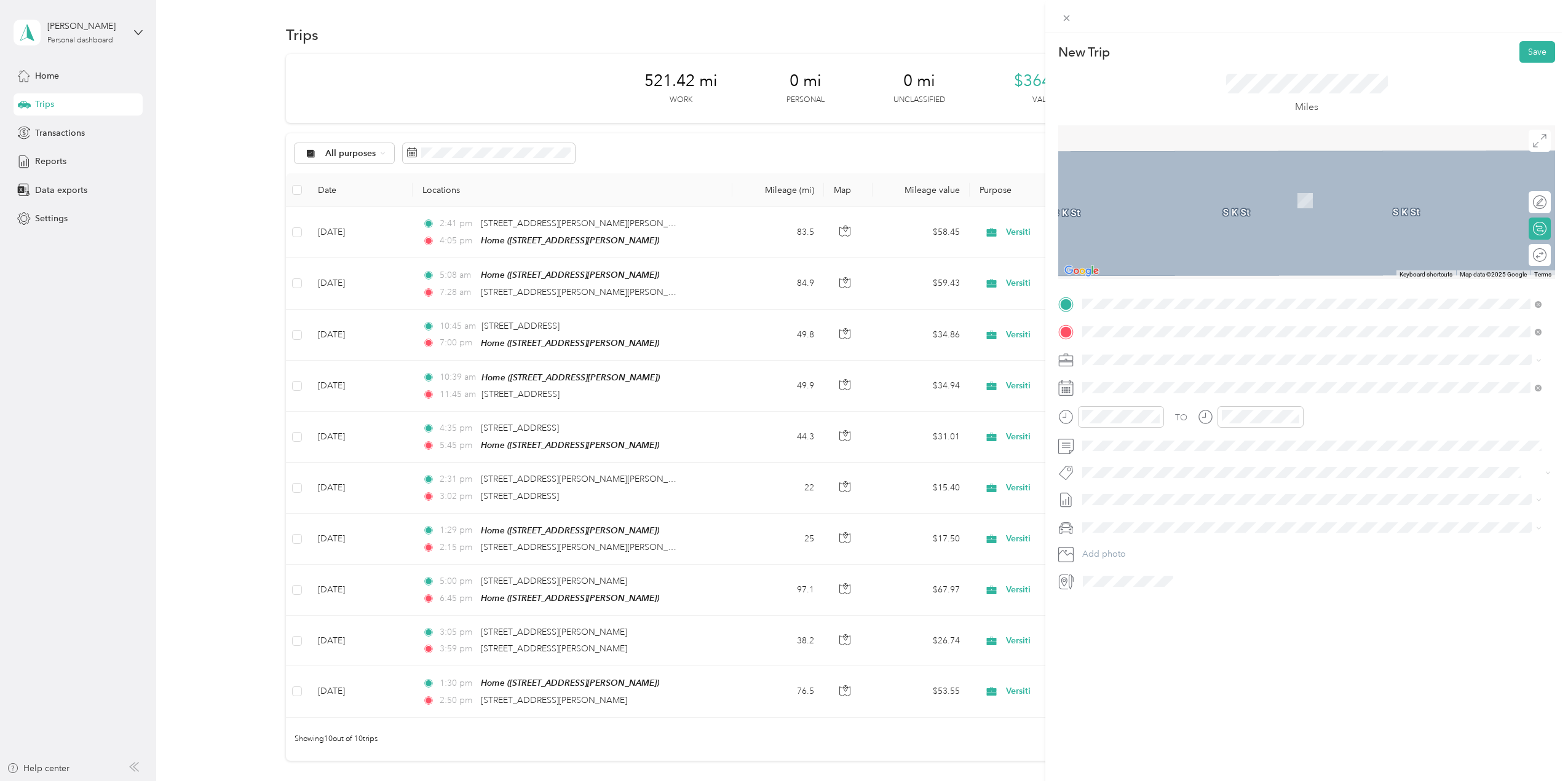
click at [1162, 381] on span "[STREET_ADDRESS][US_STATE]" at bounding box center [1167, 376] width 123 height 11
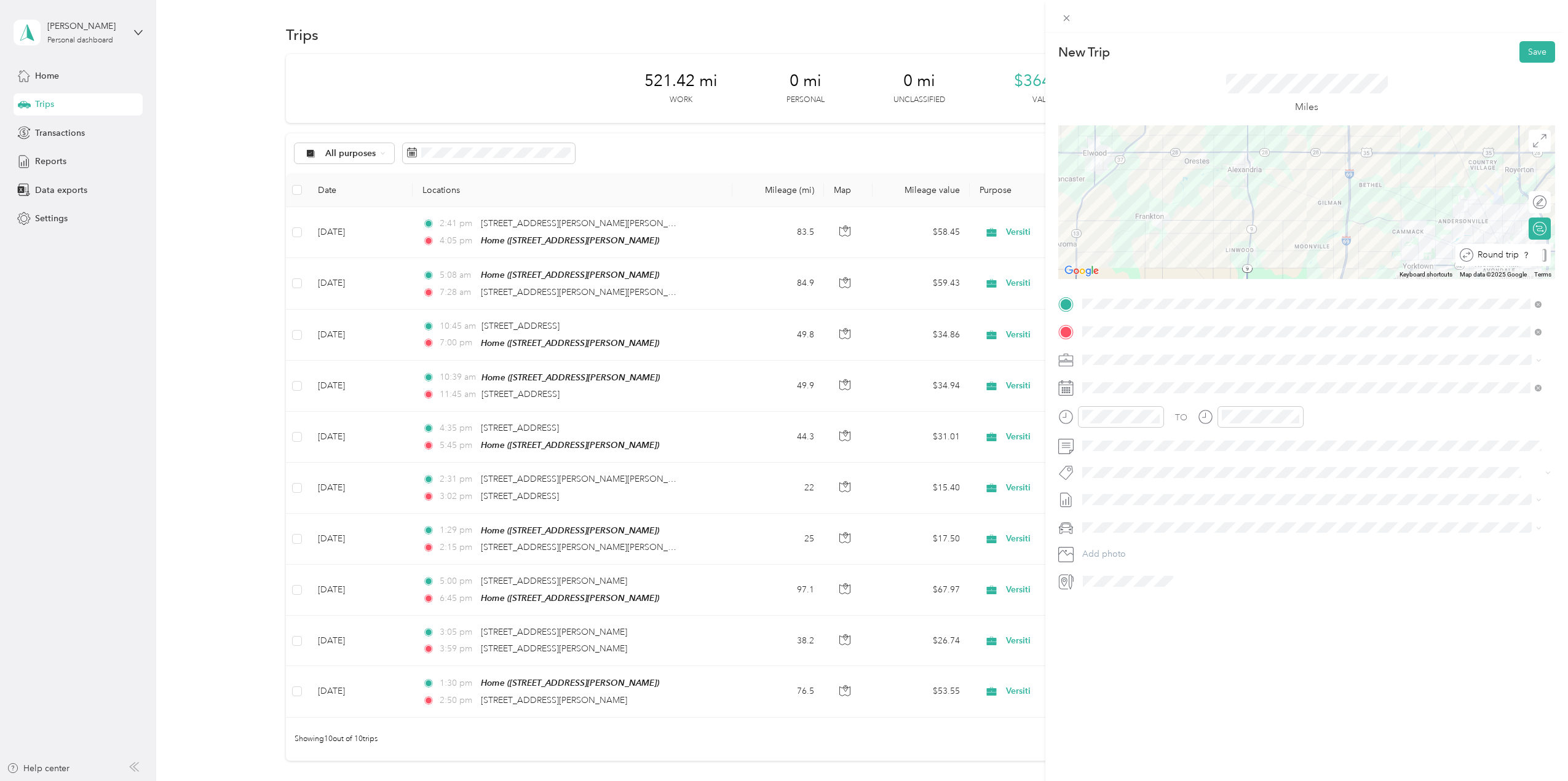
click at [1531, 248] on div "Round trip" at bounding box center [1504, 255] width 95 height 22
click at [1522, 252] on div at bounding box center [1528, 255] width 11 height 11
click at [1115, 453] on icon at bounding box center [1113, 457] width 12 height 12
click at [1205, 573] on div "30" at bounding box center [1203, 578] width 16 height 15
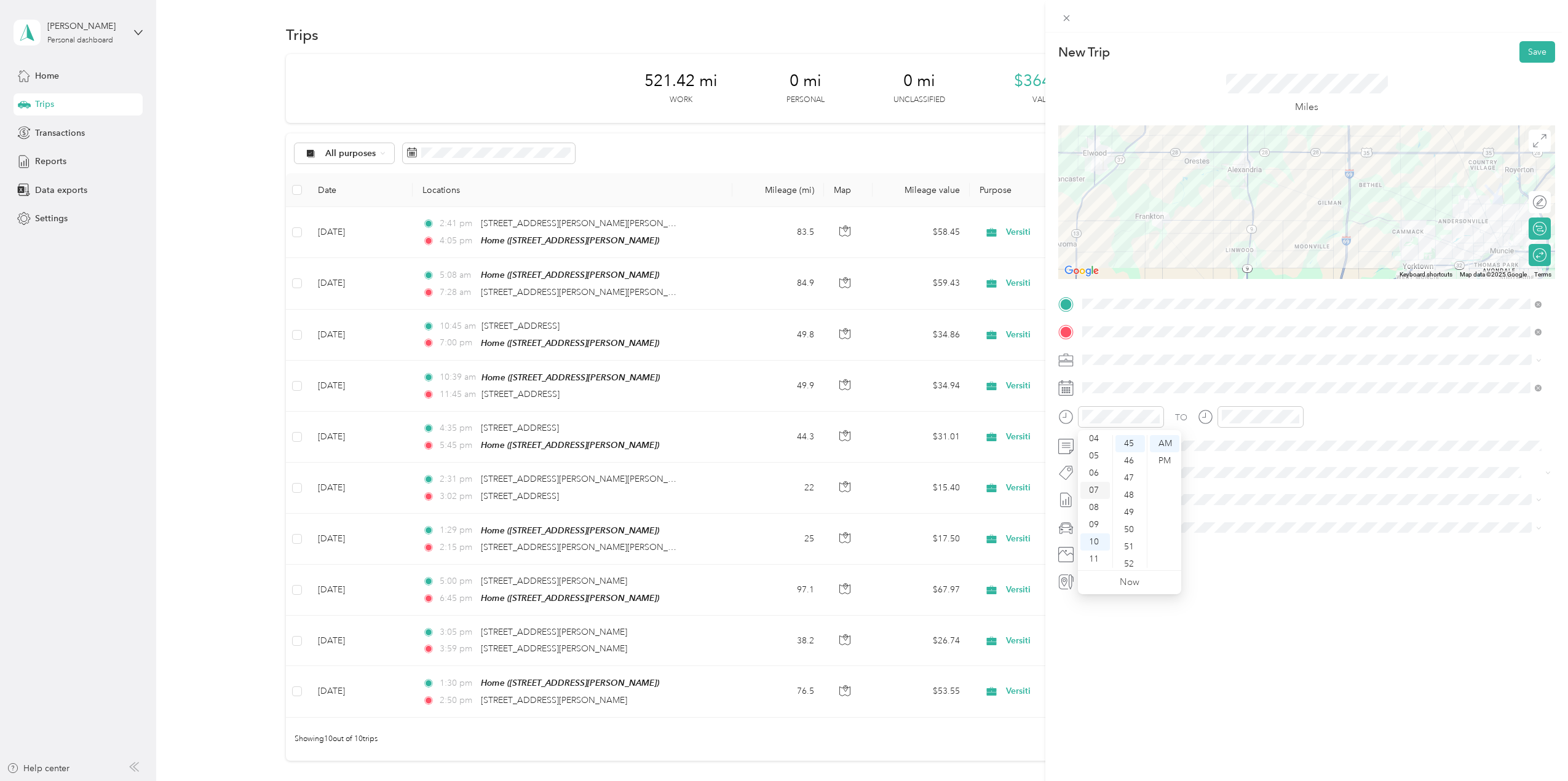
click at [1100, 489] on div "07" at bounding box center [1095, 491] width 30 height 17
click at [1135, 440] on div "00" at bounding box center [1130, 444] width 30 height 17
click at [1166, 439] on div "AM" at bounding box center [1165, 444] width 30 height 17
click at [1231, 495] on div "03" at bounding box center [1234, 496] width 30 height 17
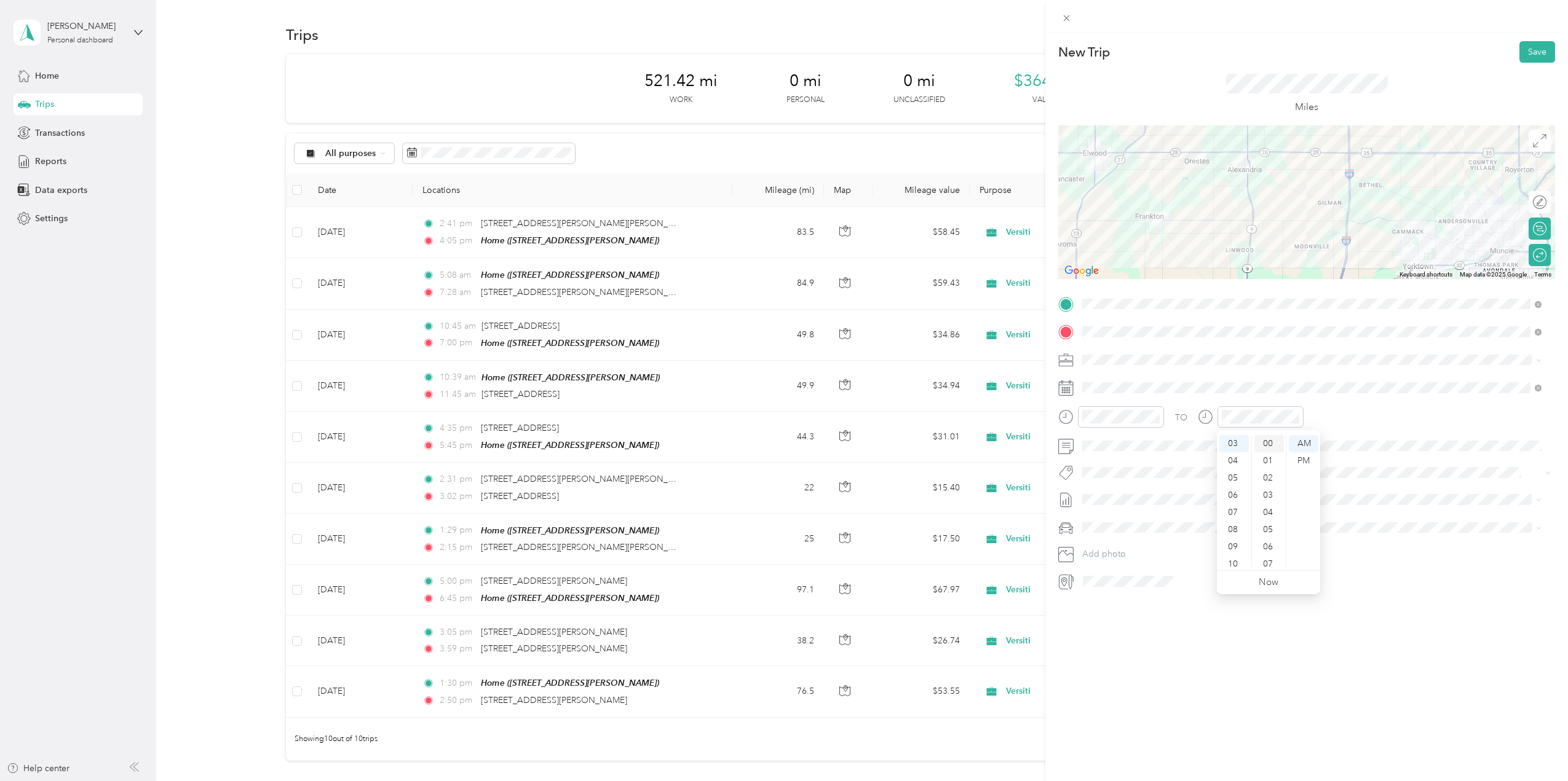
click at [1267, 441] on div "00" at bounding box center [1269, 444] width 30 height 17
click at [1307, 462] on div "PM" at bounding box center [1304, 461] width 30 height 17
click at [1527, 53] on button "Save" at bounding box center [1537, 52] width 36 height 21
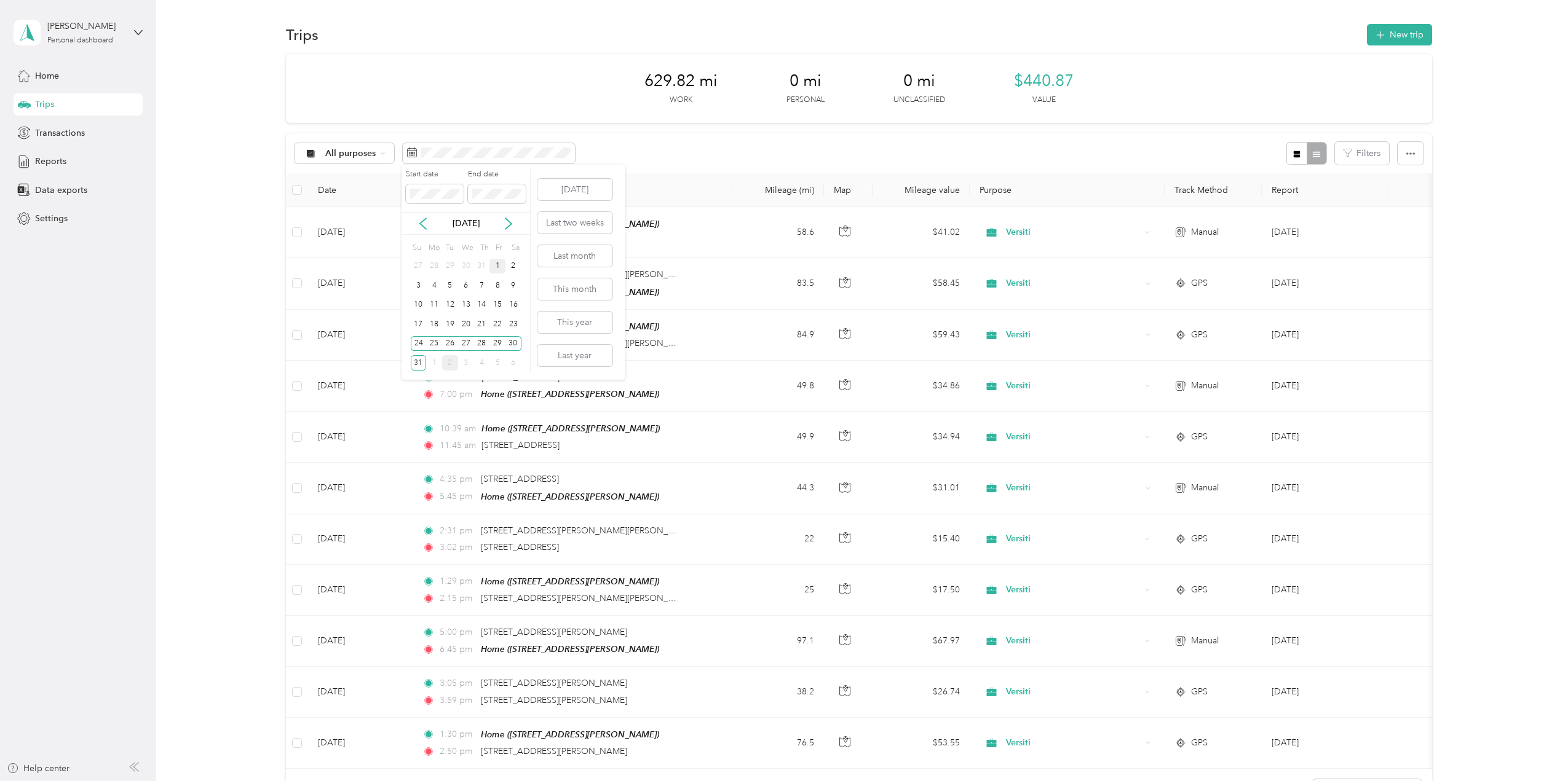
click at [498, 265] on div "1" at bounding box center [498, 266] width 16 height 15
click at [513, 265] on div "2" at bounding box center [513, 266] width 16 height 15
